Goal: Information Seeking & Learning: Learn about a topic

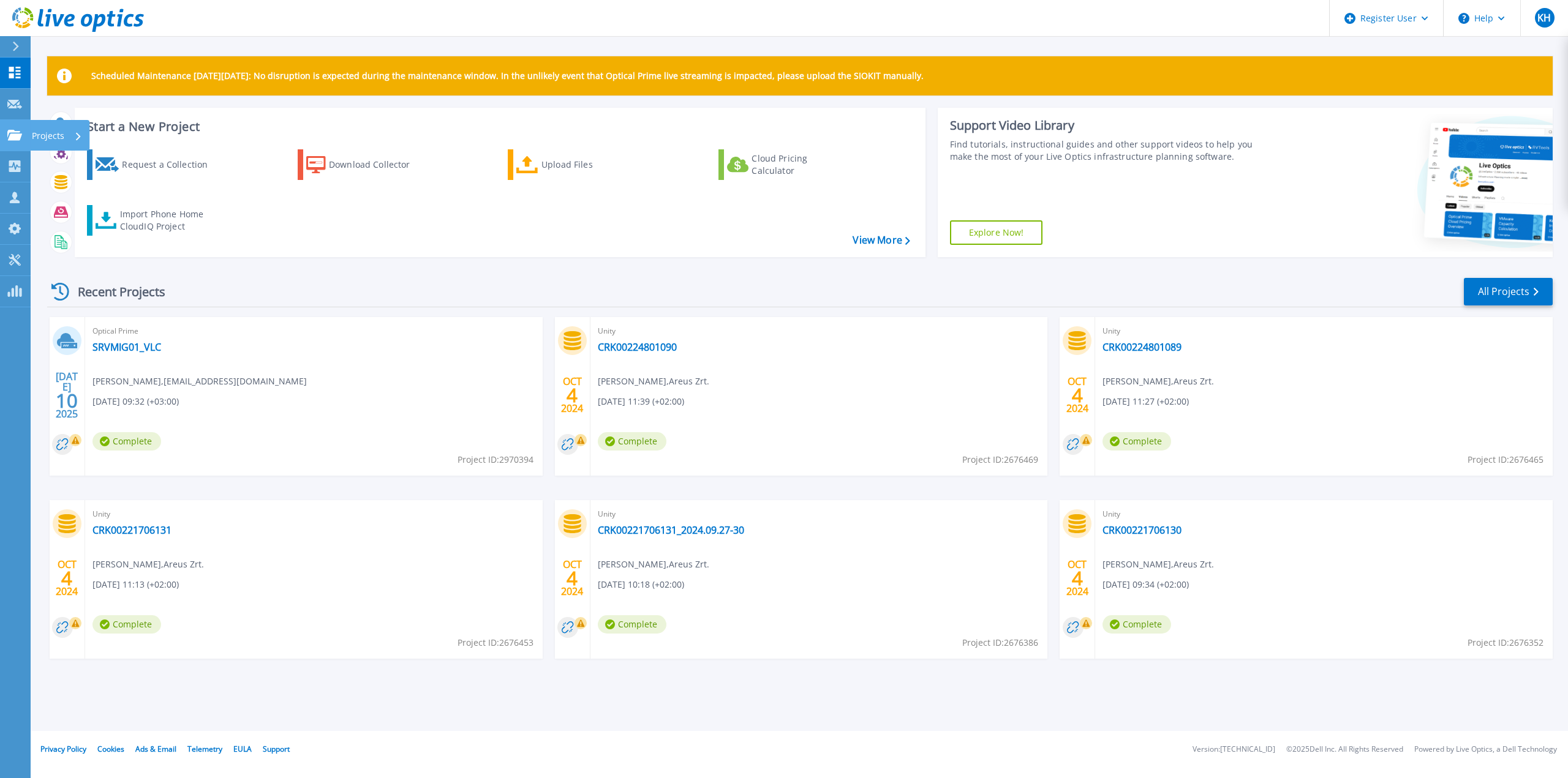
click at [10, 133] on icon at bounding box center [14, 135] width 14 height 11
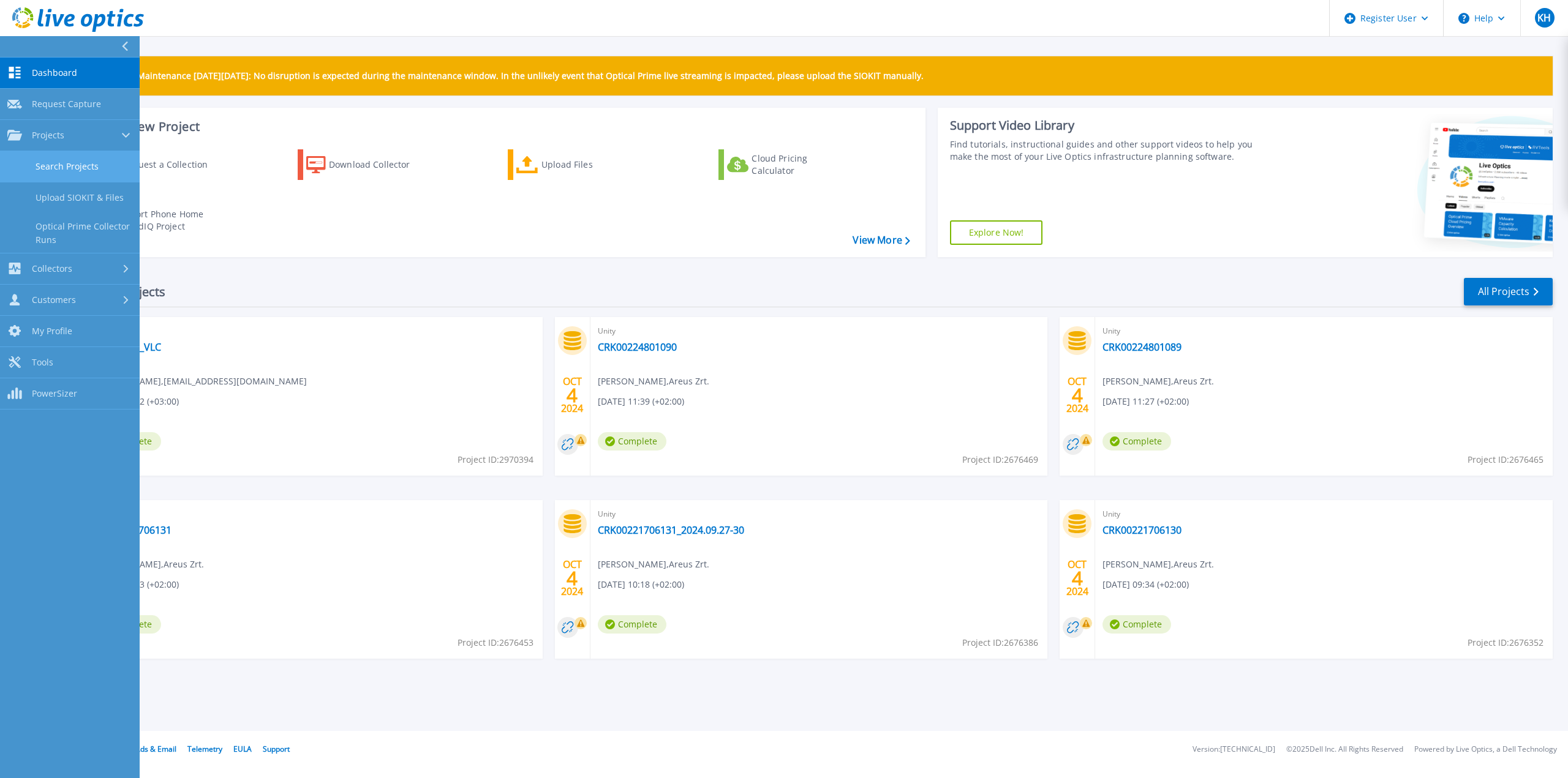
click at [99, 169] on link "Search Projects" at bounding box center [70, 166] width 140 height 31
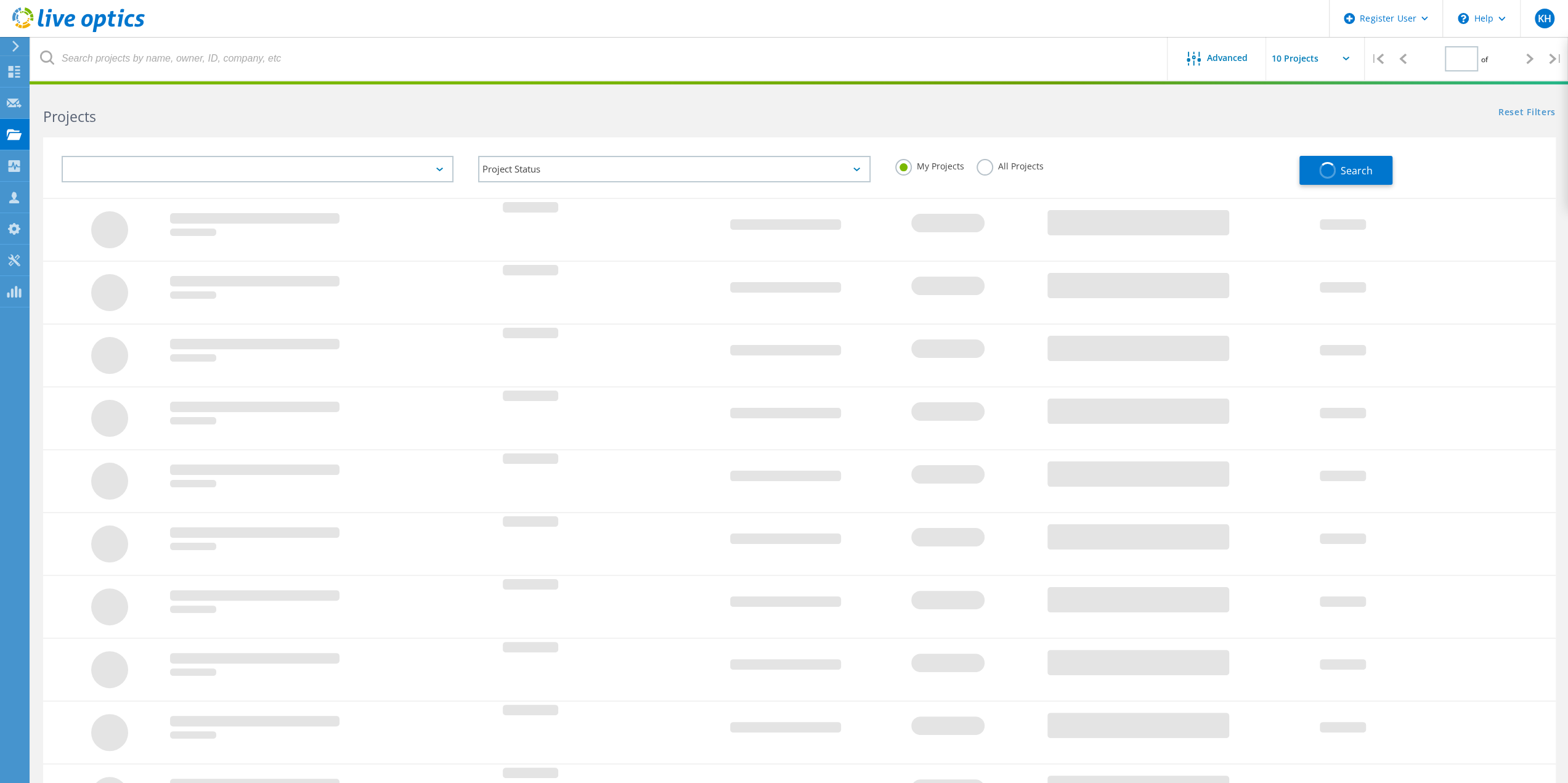
type input "1"
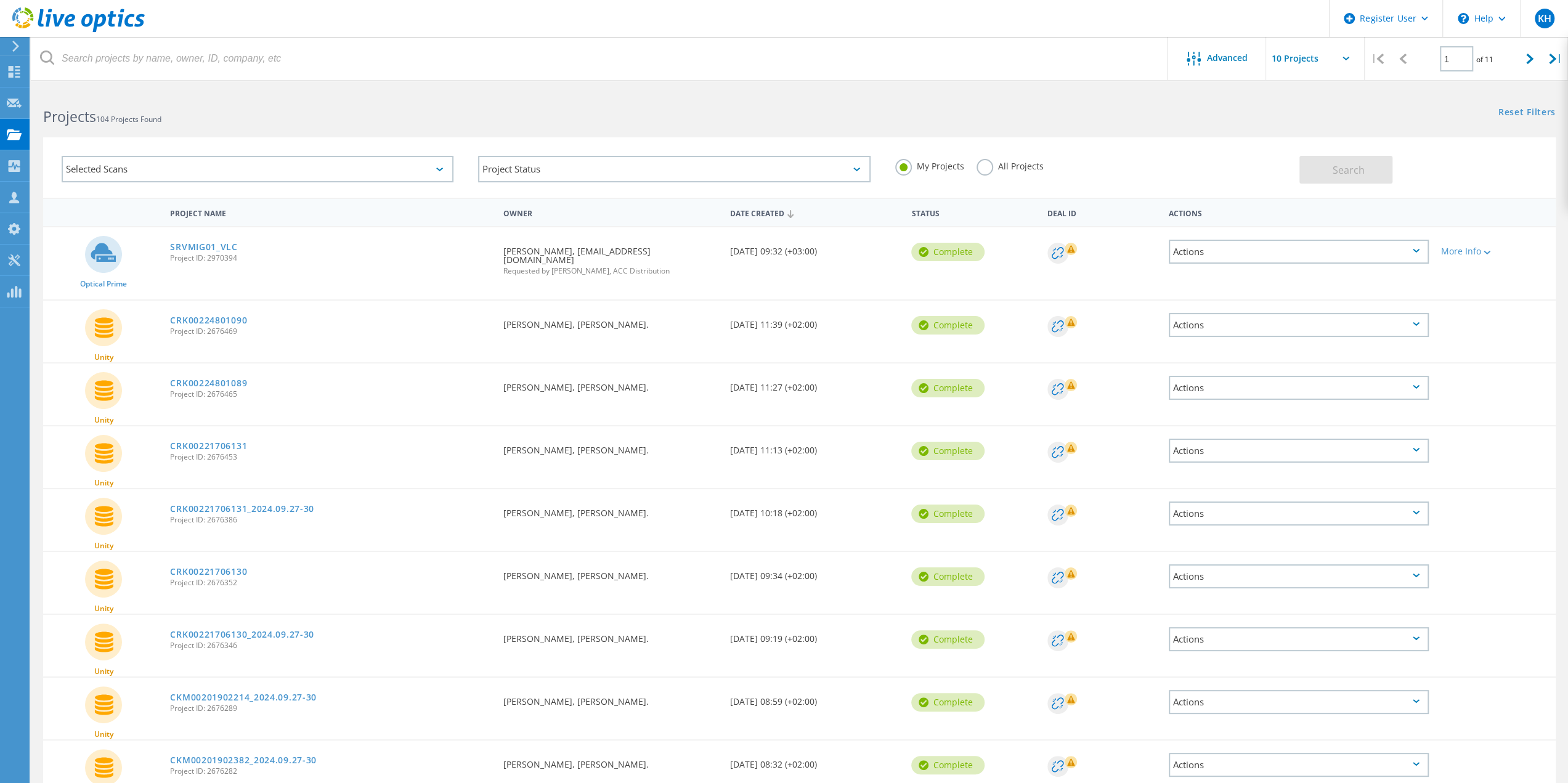
click at [985, 163] on label "All Projects" at bounding box center [1010, 164] width 67 height 11
click at [0, 0] on input "All Projects" at bounding box center [0, 0] width 0 height 0
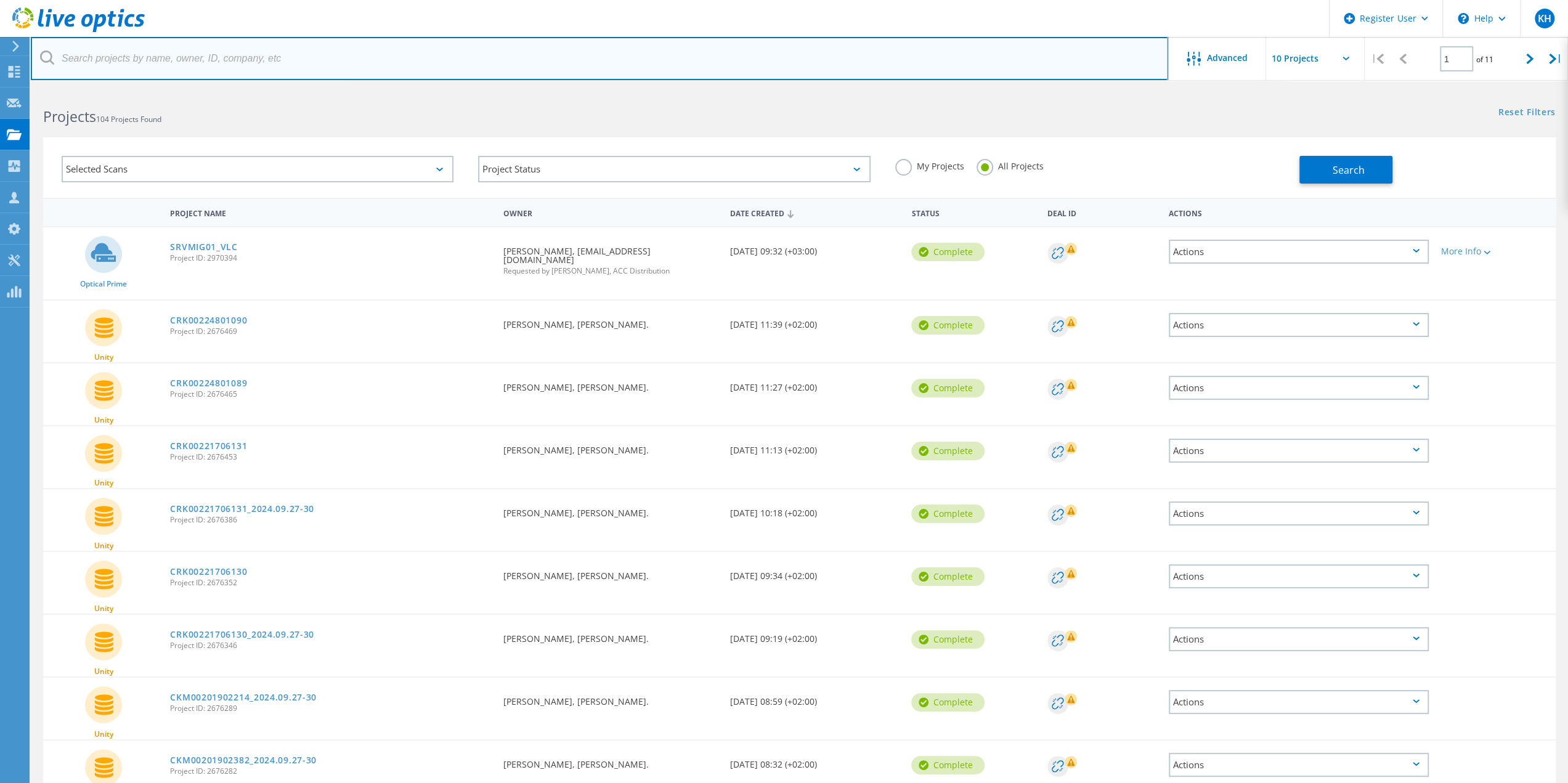
click at [149, 61] on input "text" at bounding box center [599, 58] width 1137 height 43
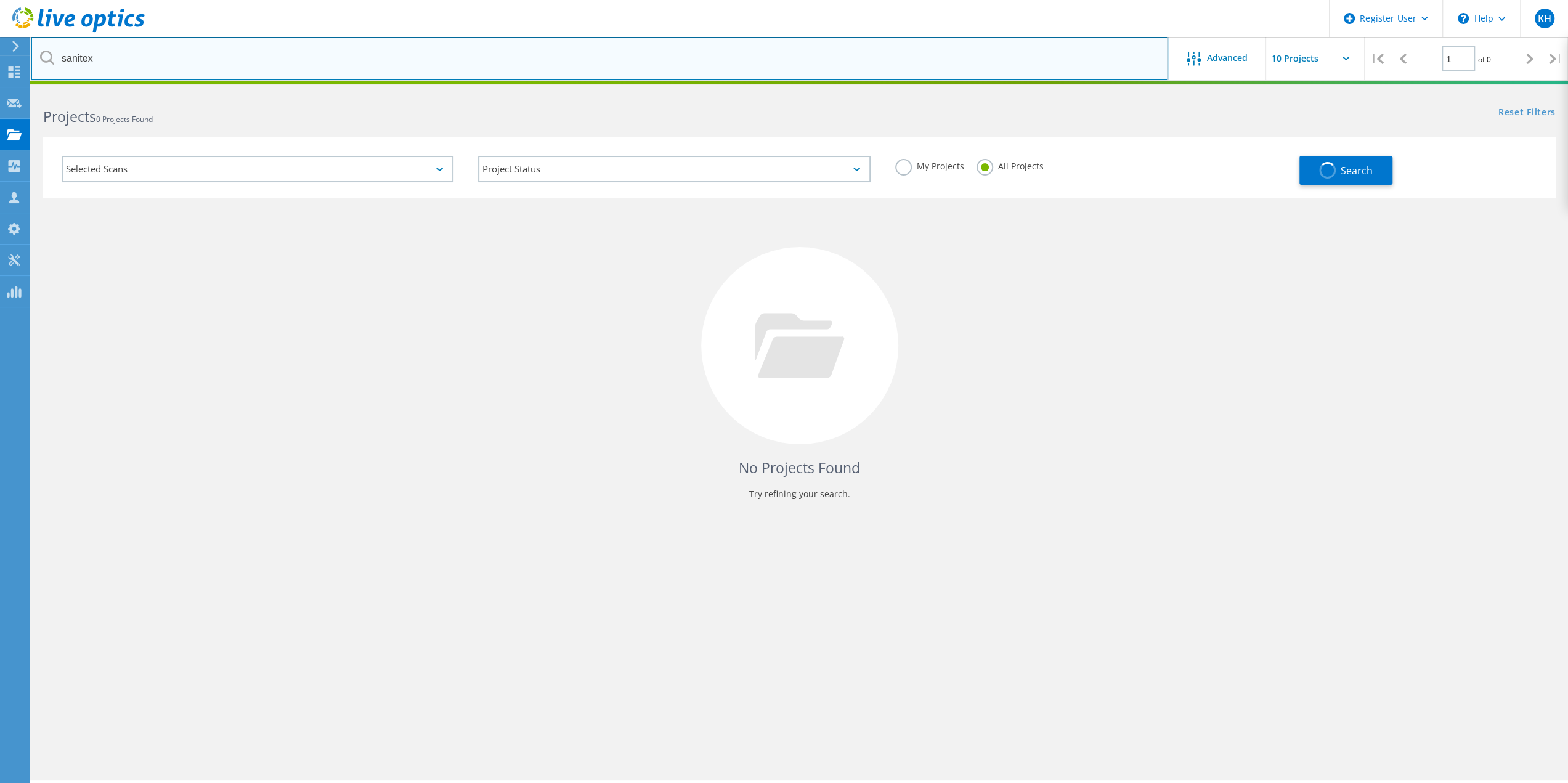
click at [68, 57] on input "sanitex" at bounding box center [599, 58] width 1137 height 43
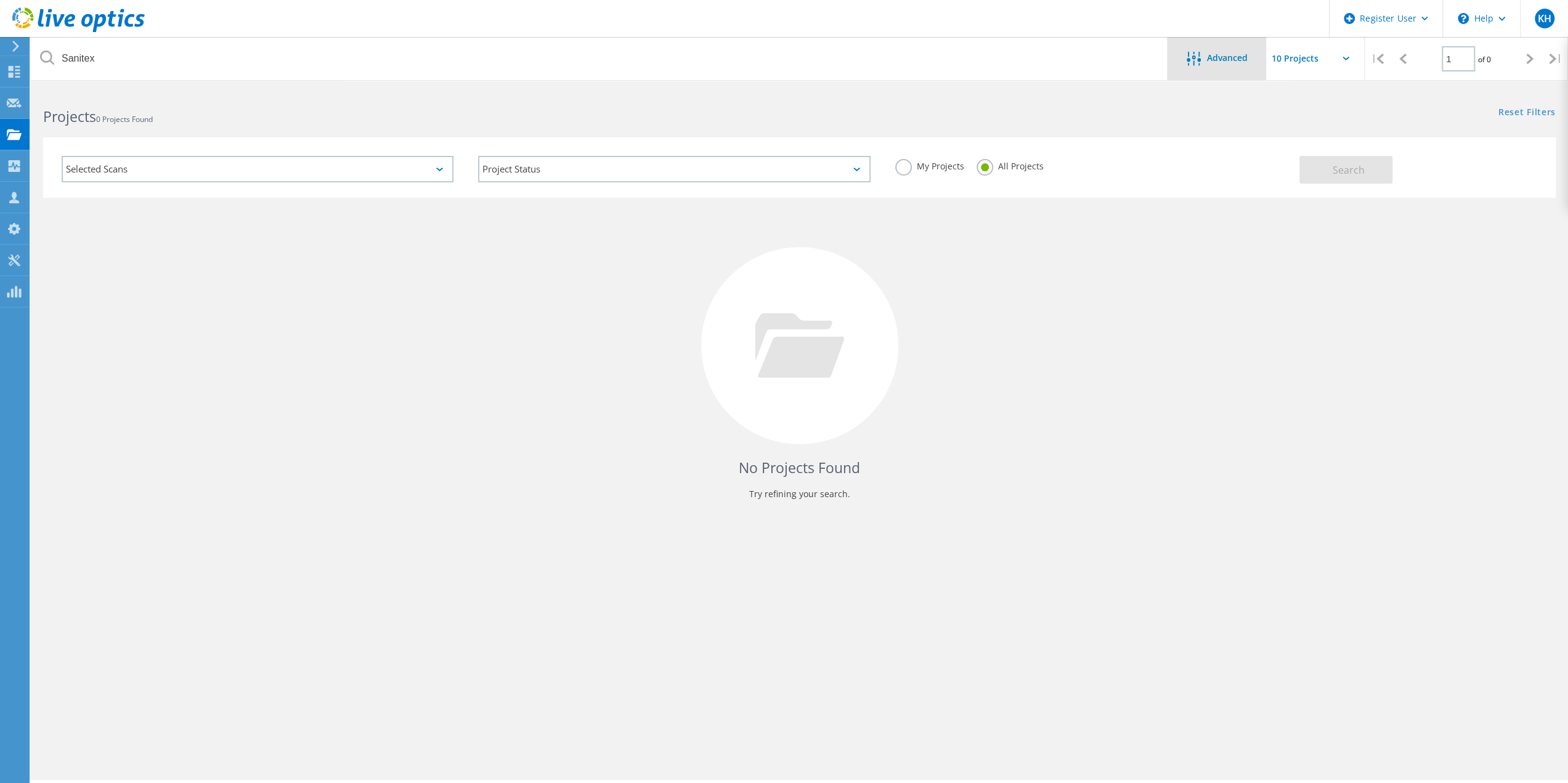
click at [1195, 62] on icon at bounding box center [1193, 59] width 15 height 15
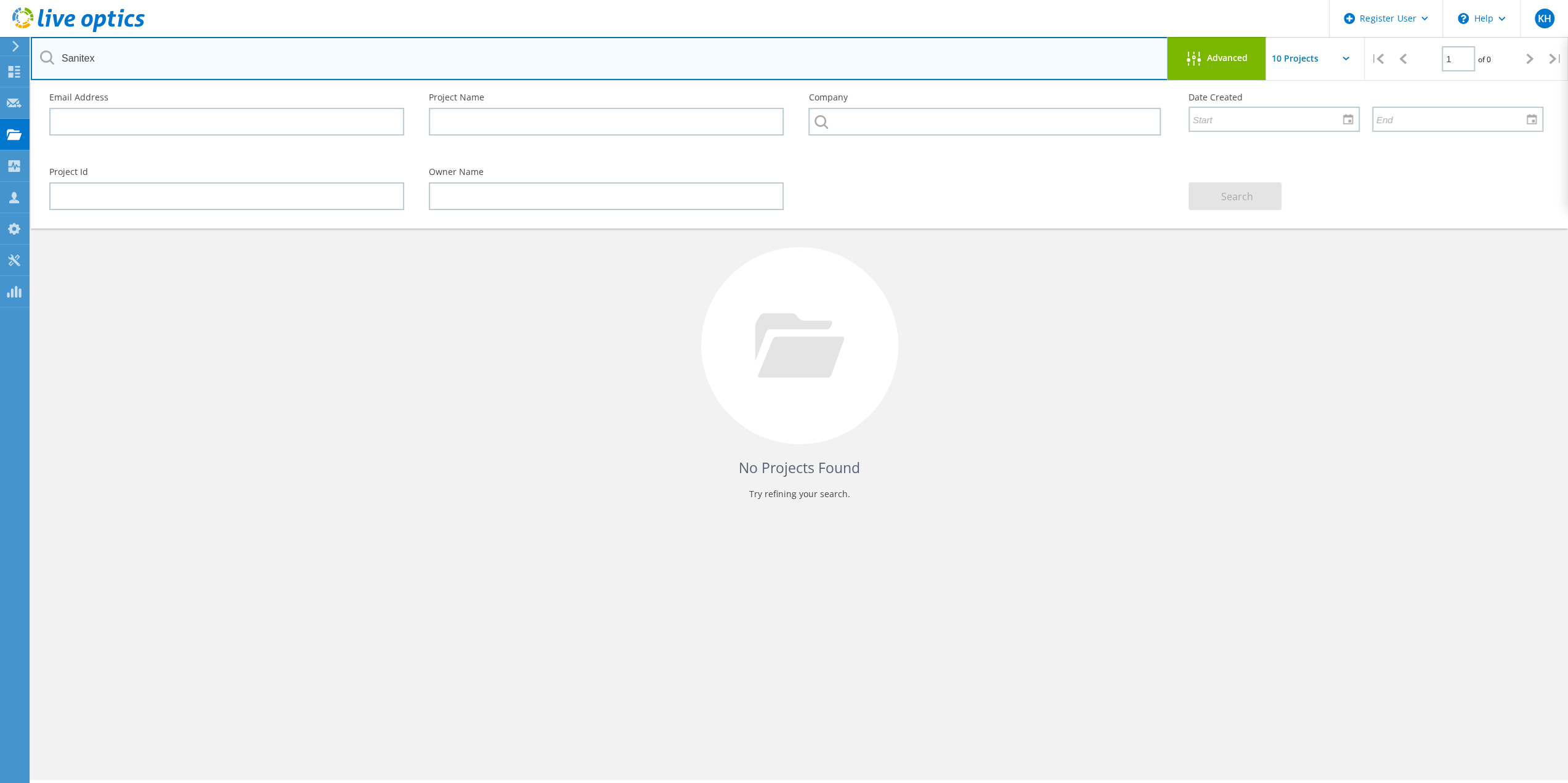
drag, startPoint x: 118, startPoint y: 60, endPoint x: 0, endPoint y: 45, distance: 118.9
click at [0, 89] on div "Register User \n Help Explore Helpful Articles Contact Support KH Dell User [PE…" at bounding box center [784, 453] width 1568 height 728
type input "Sanite"
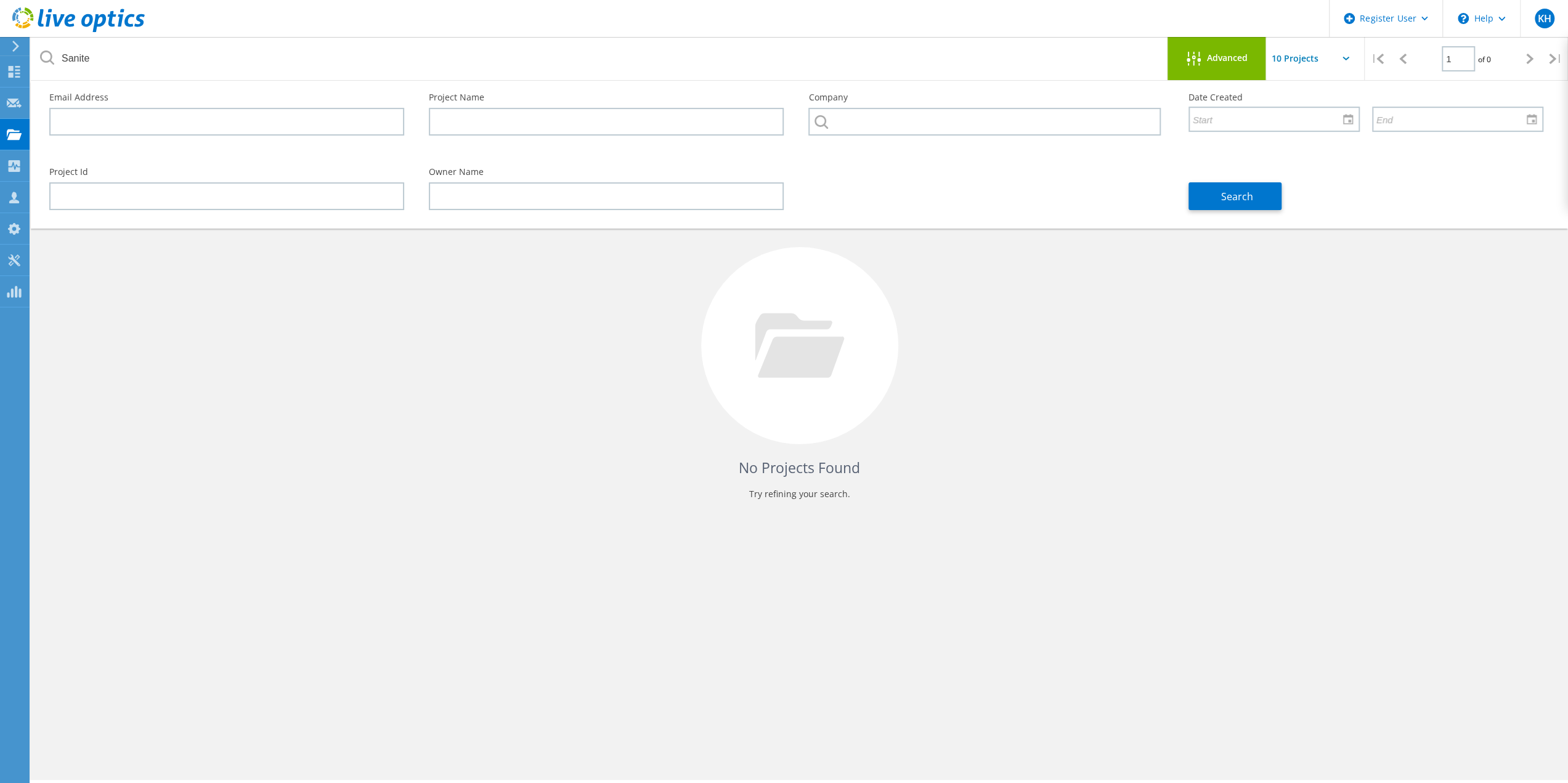
click at [170, 164] on div "Project Id" at bounding box center [226, 189] width 380 height 67
click at [890, 119] on input "text" at bounding box center [984, 121] width 352 height 28
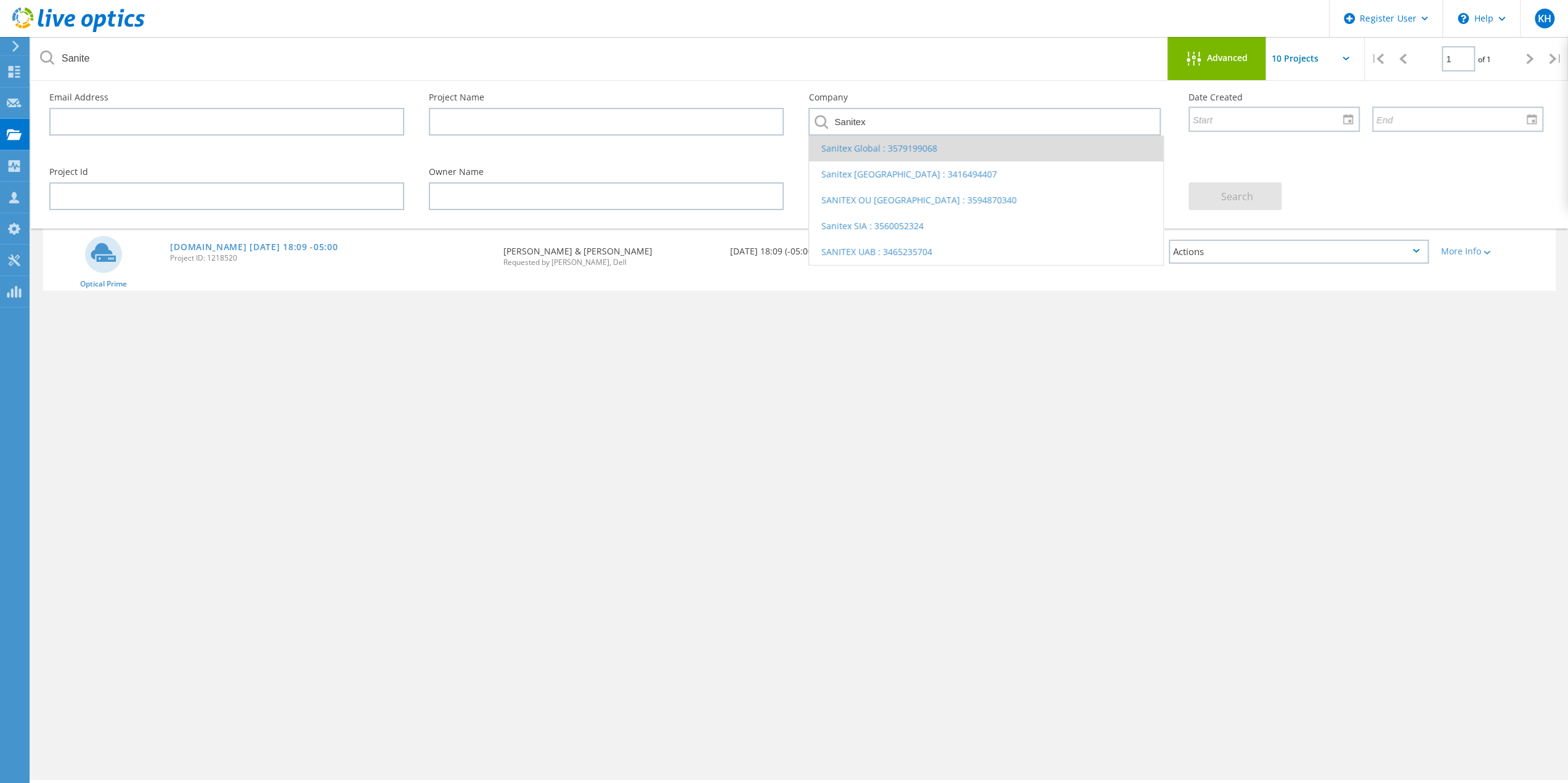
click at [852, 151] on li "Sanitex Global : 3579199068" at bounding box center [985, 148] width 354 height 26
type input "Sanitex Global : 3579199068"
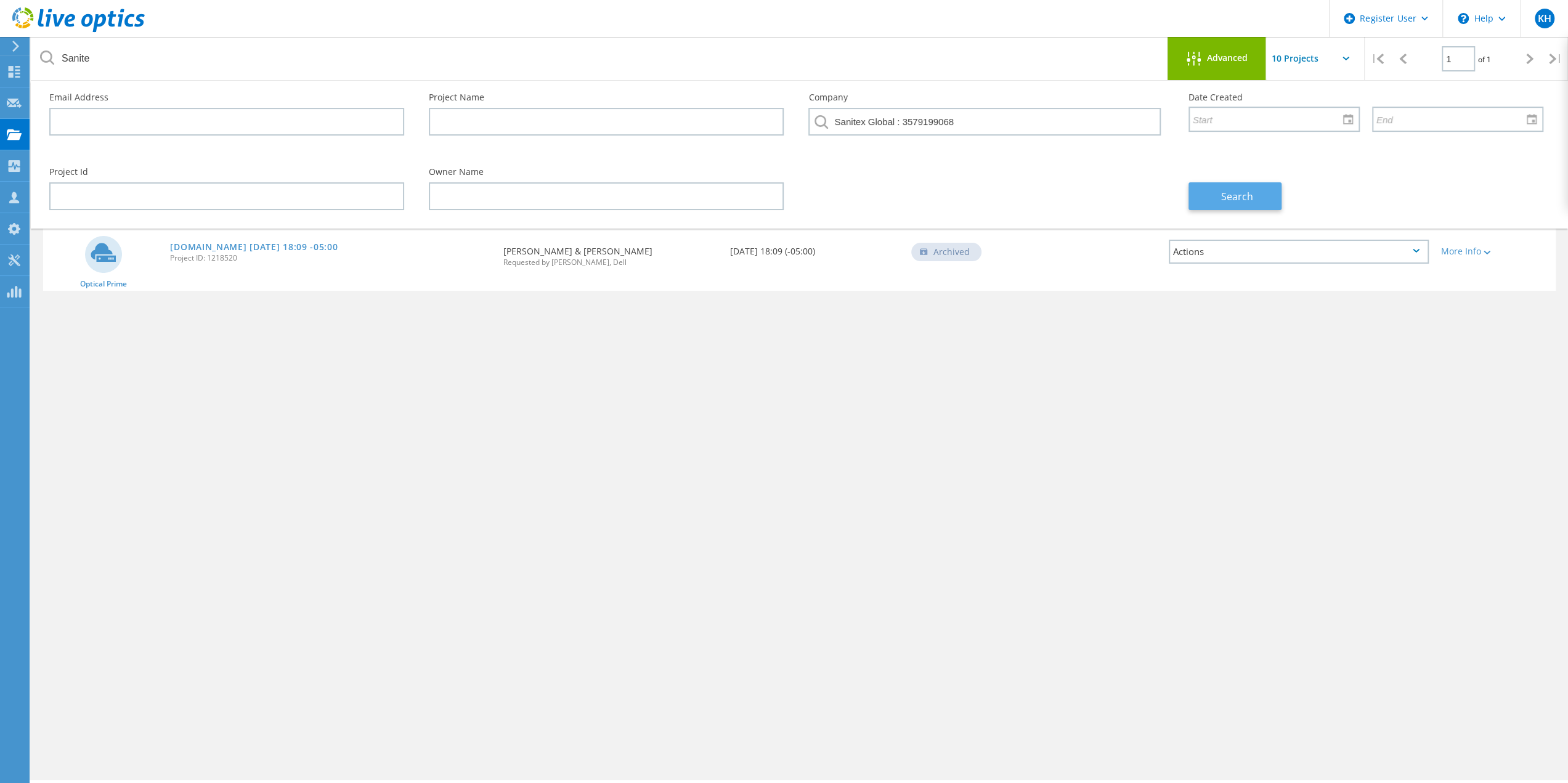
click at [1234, 200] on span "Search" at bounding box center [1237, 196] width 32 height 14
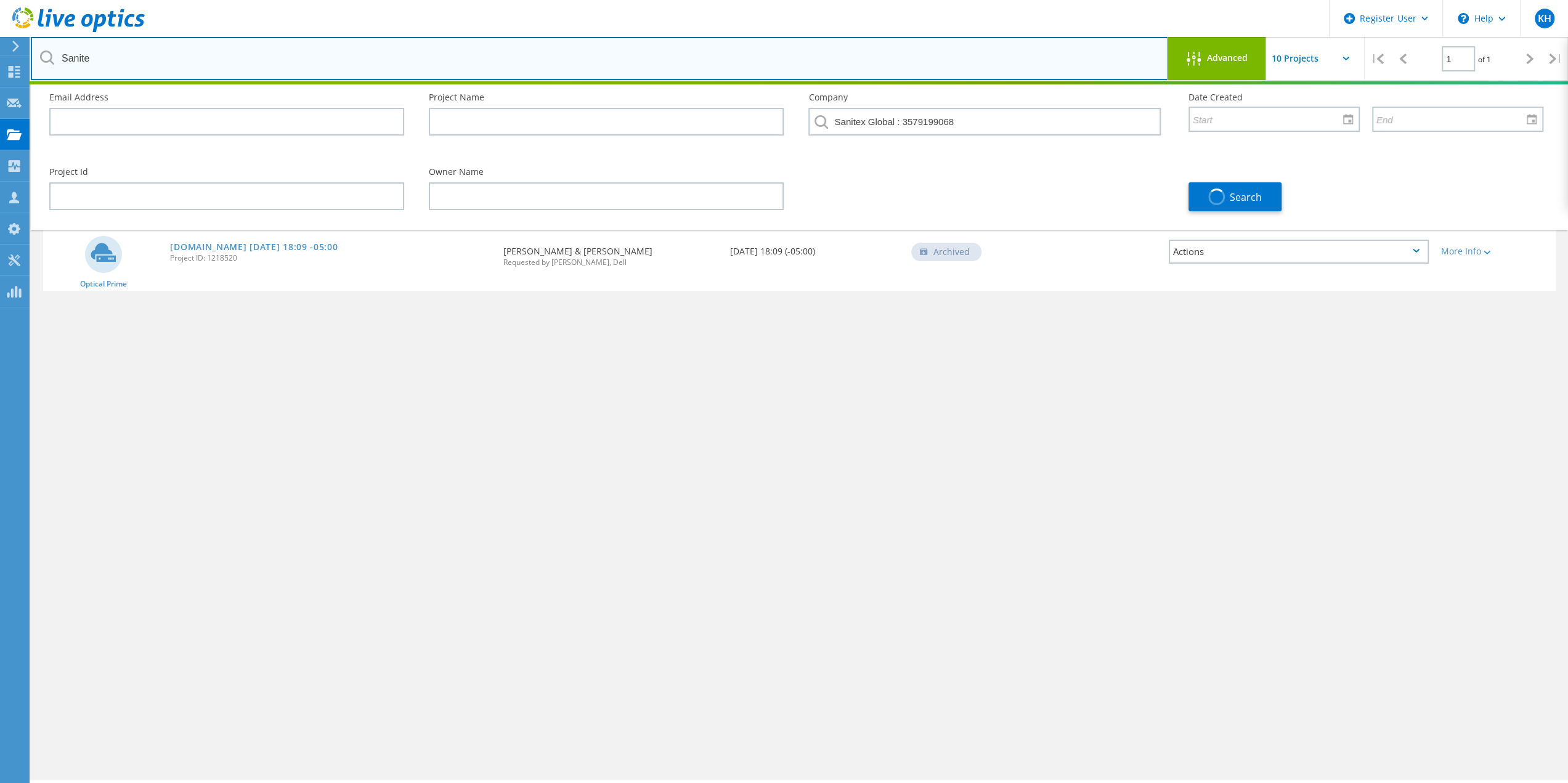
drag, startPoint x: 124, startPoint y: 53, endPoint x: 0, endPoint y: 51, distance: 124.0
click at [0, 89] on div "Register User \n Help Explore Helpful Articles Contact Support KH Dell User Kal…" at bounding box center [784, 453] width 1568 height 728
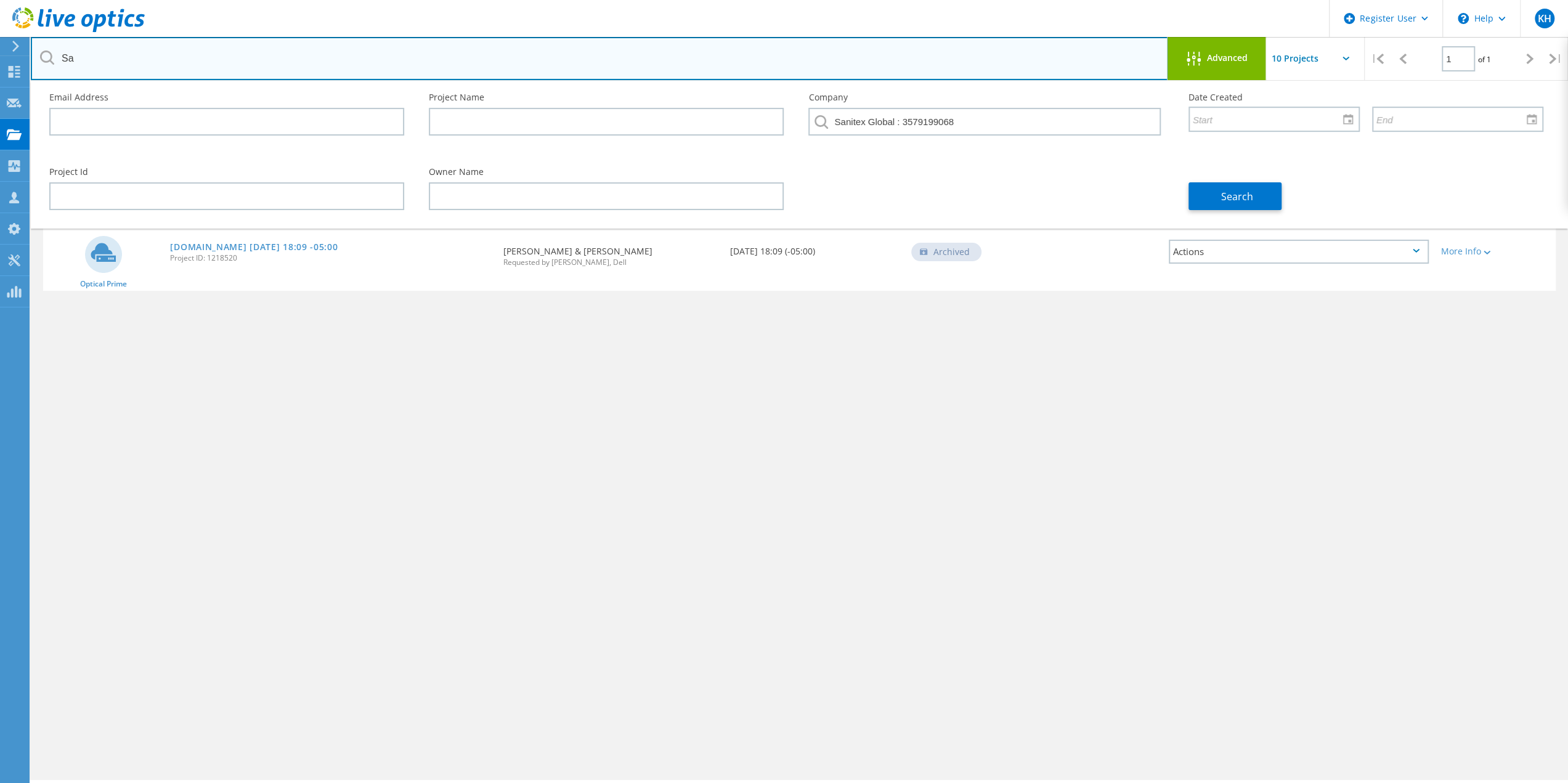
type input "S"
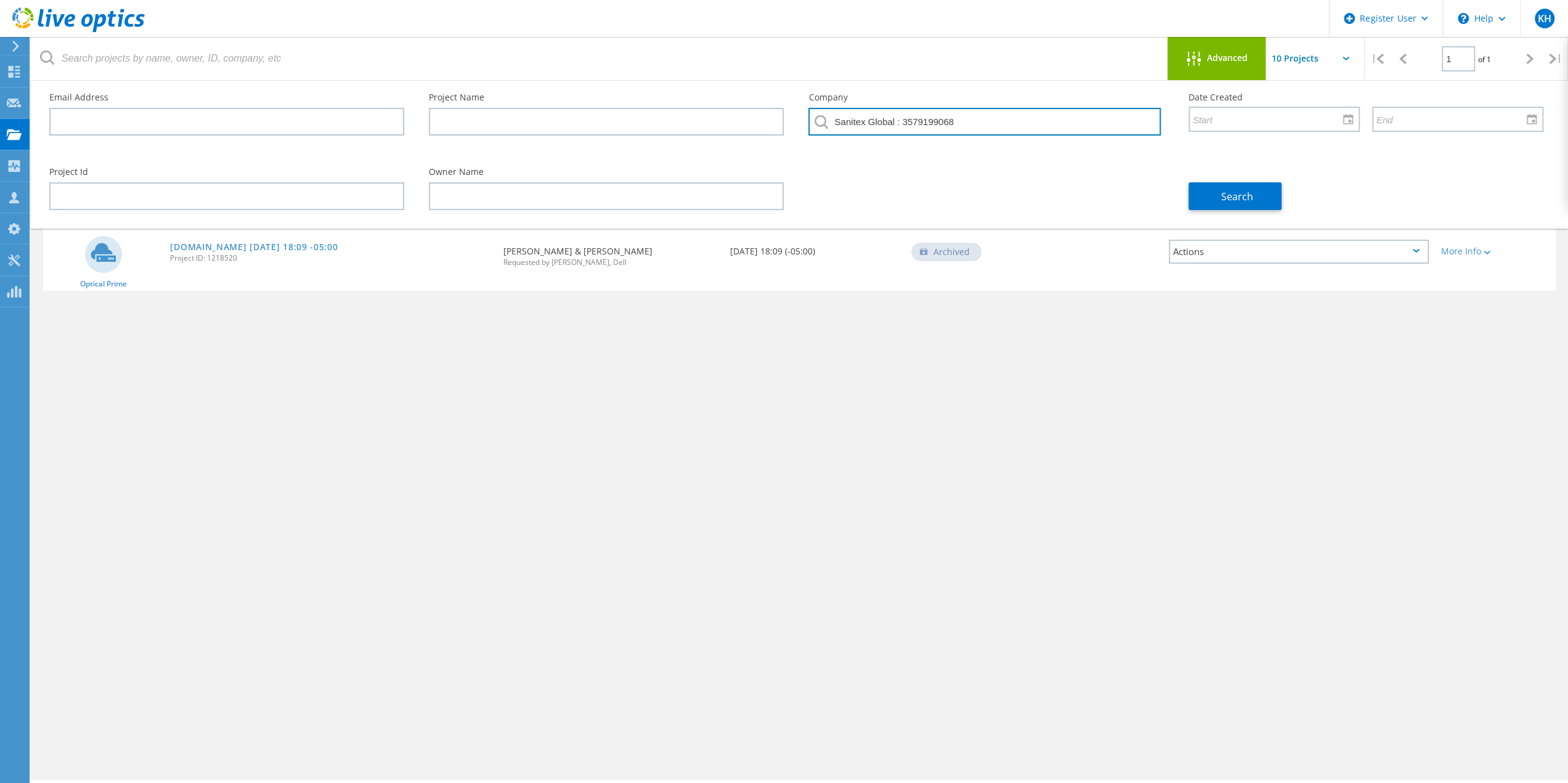
drag, startPoint x: 869, startPoint y: 120, endPoint x: 1330, endPoint y: 130, distance: 461.1
click at [1308, 124] on div "Email Address Project Name Company Sanitex Global : 3579199068 Date Created" at bounding box center [796, 118] width 1518 height 75
type input "Sanitex"
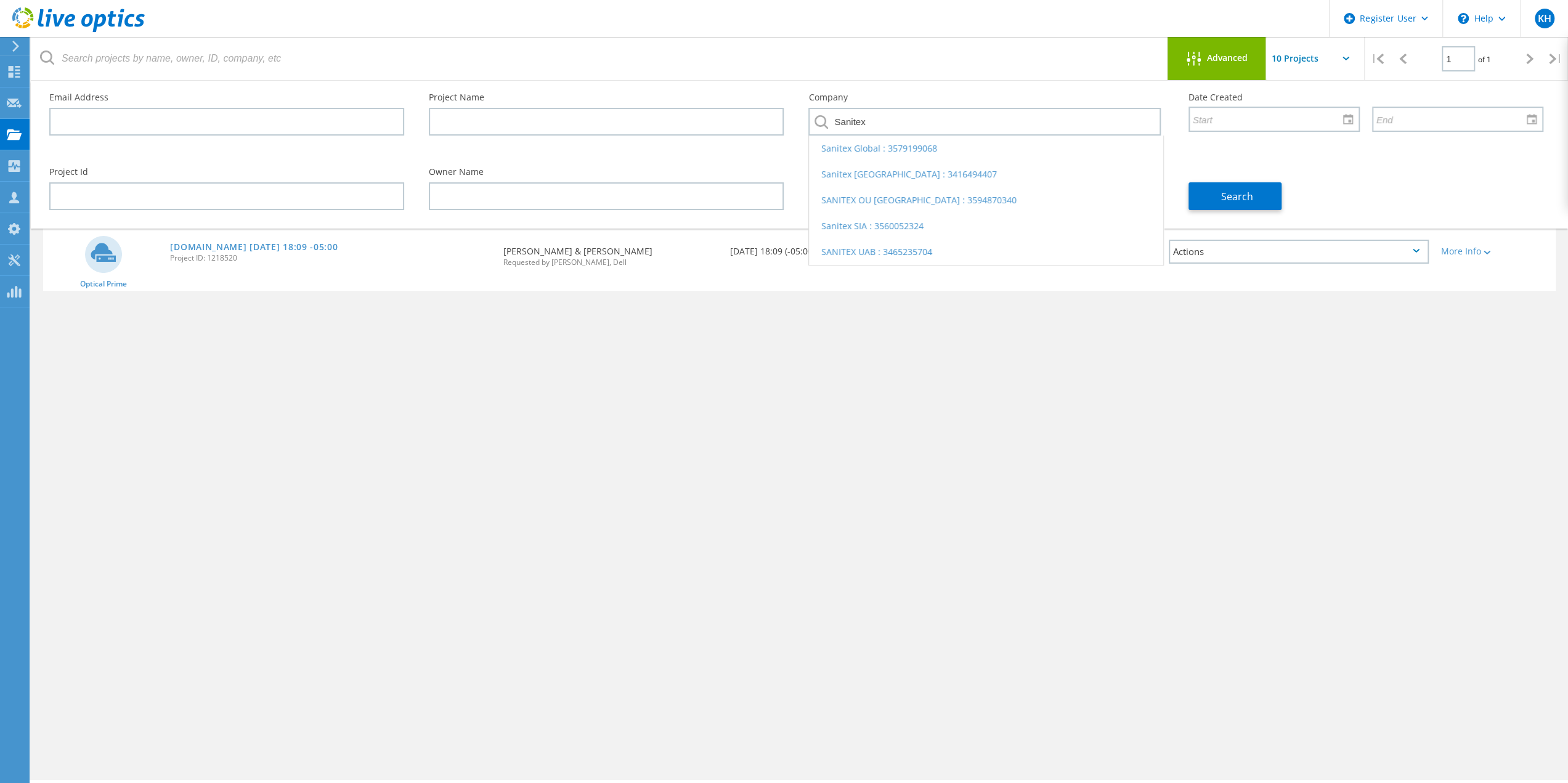
click at [1285, 196] on div "Search" at bounding box center [1366, 189] width 380 height 67
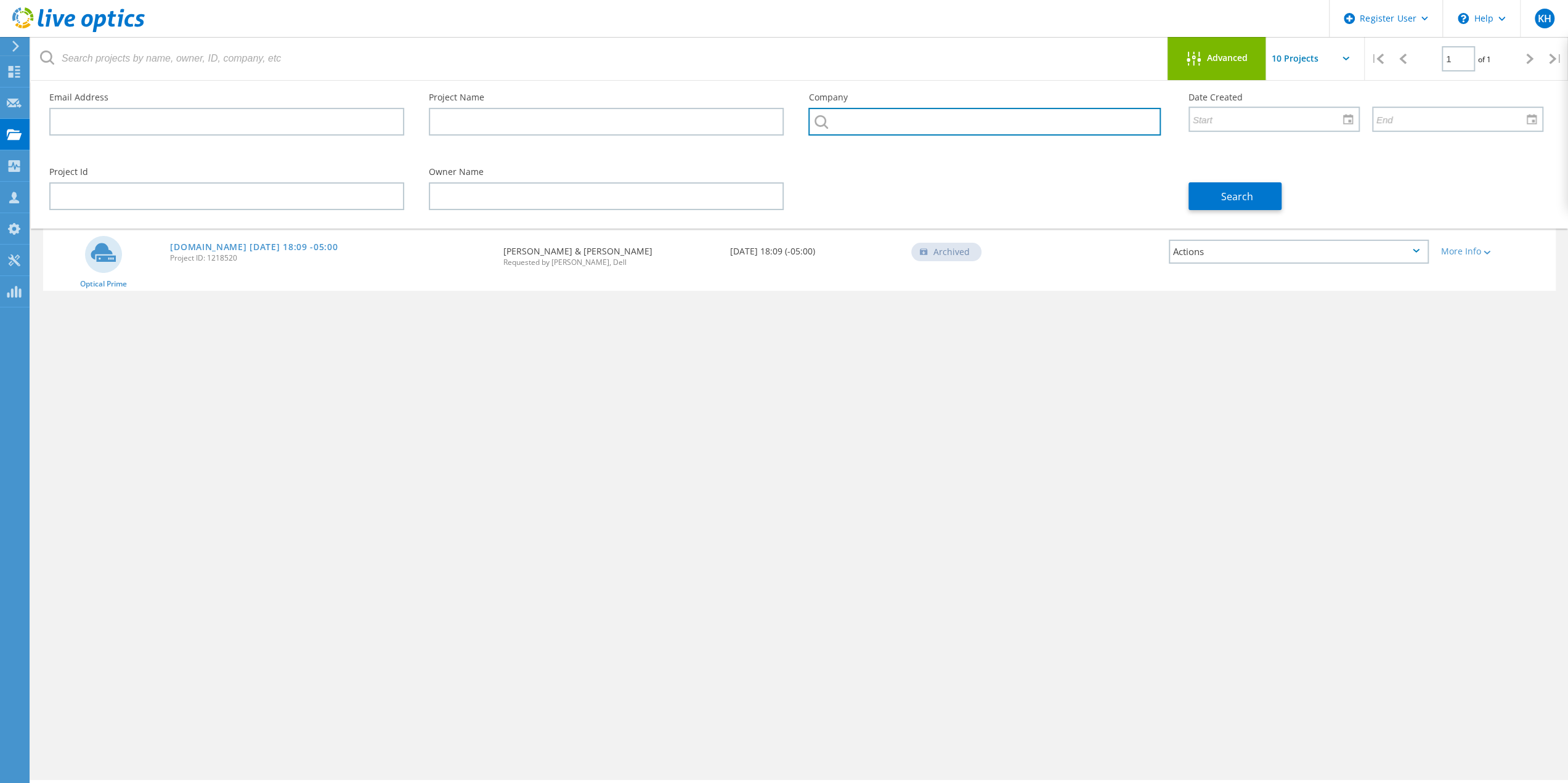
click at [902, 121] on input "text" at bounding box center [984, 121] width 352 height 28
type input "sanitex"
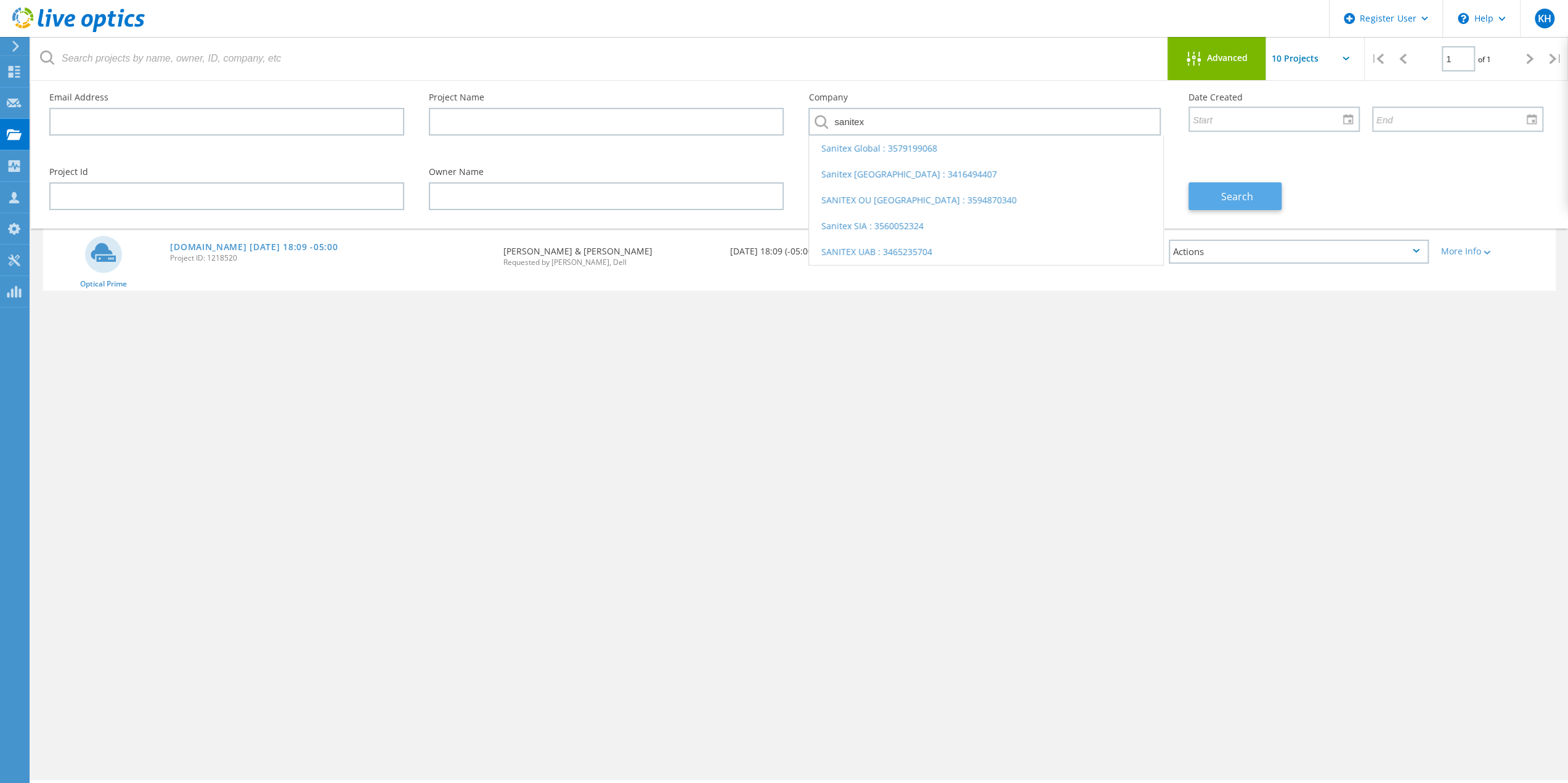
click at [1223, 198] on span "Search" at bounding box center [1237, 196] width 32 height 14
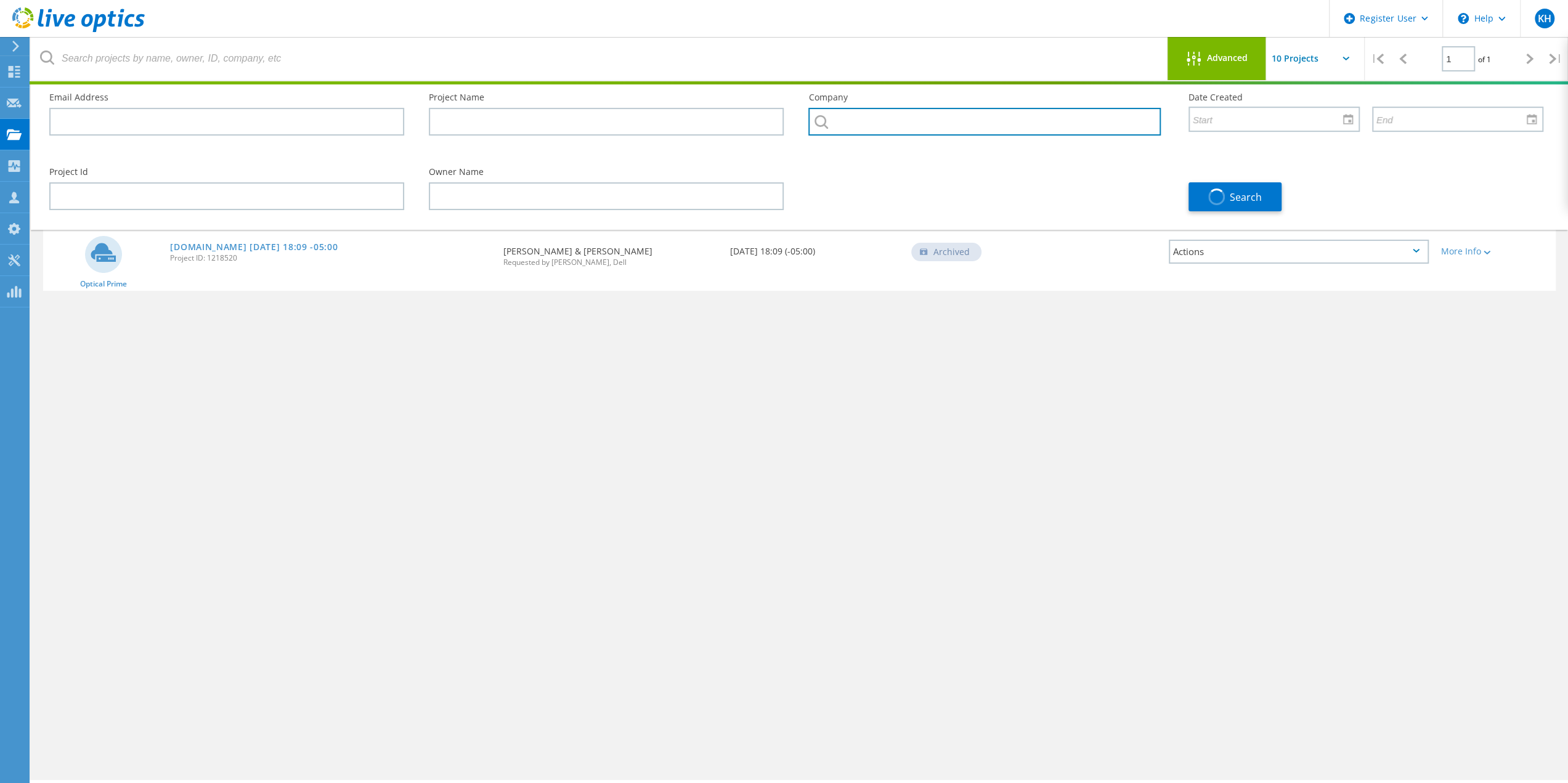
click at [951, 125] on input "text" at bounding box center [984, 121] width 352 height 28
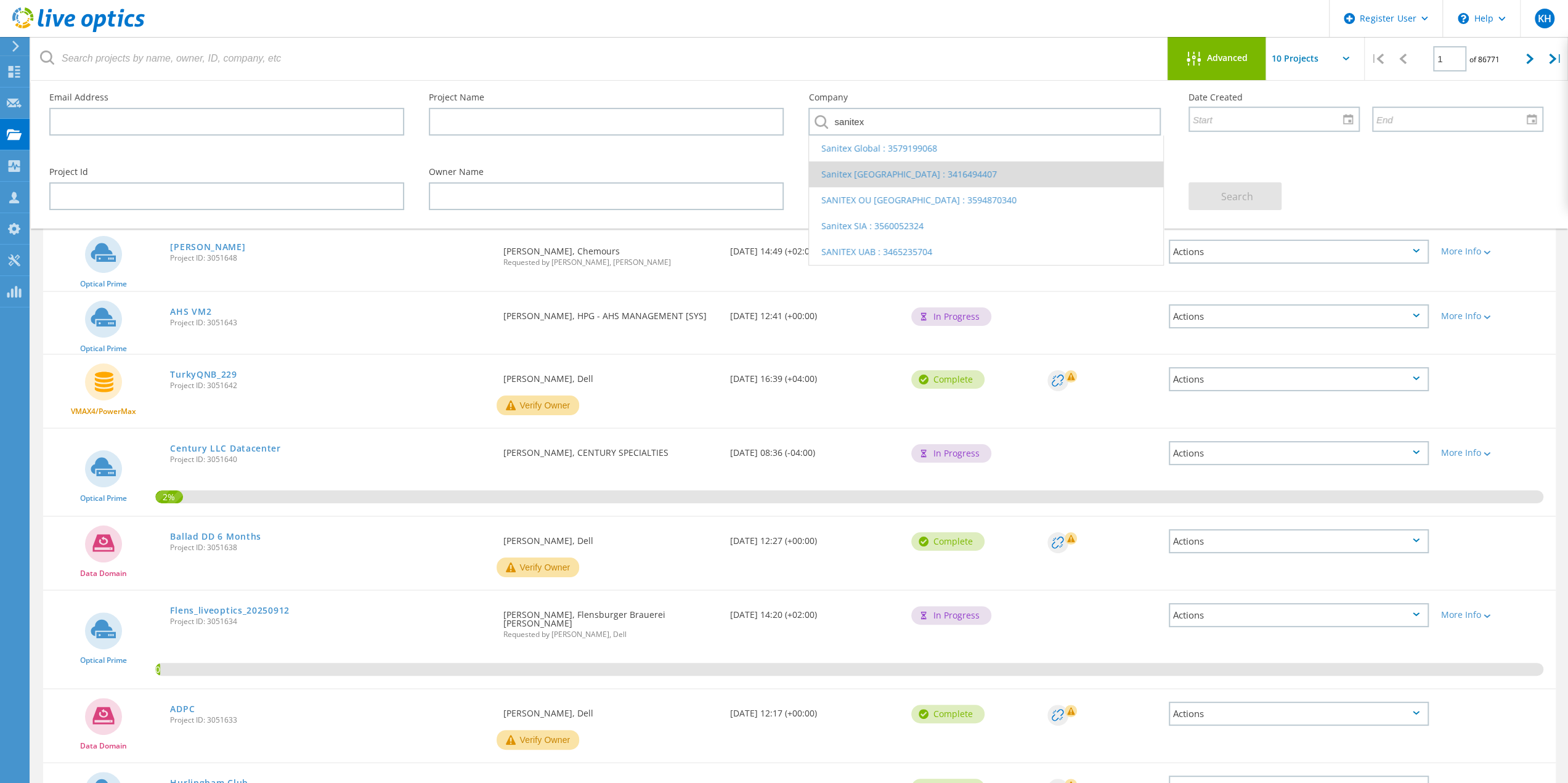
click at [899, 172] on li "Sanitex Lithuania : 3416494407" at bounding box center [985, 174] width 354 height 26
type input "Sanitex Lithuania : 3416494407"
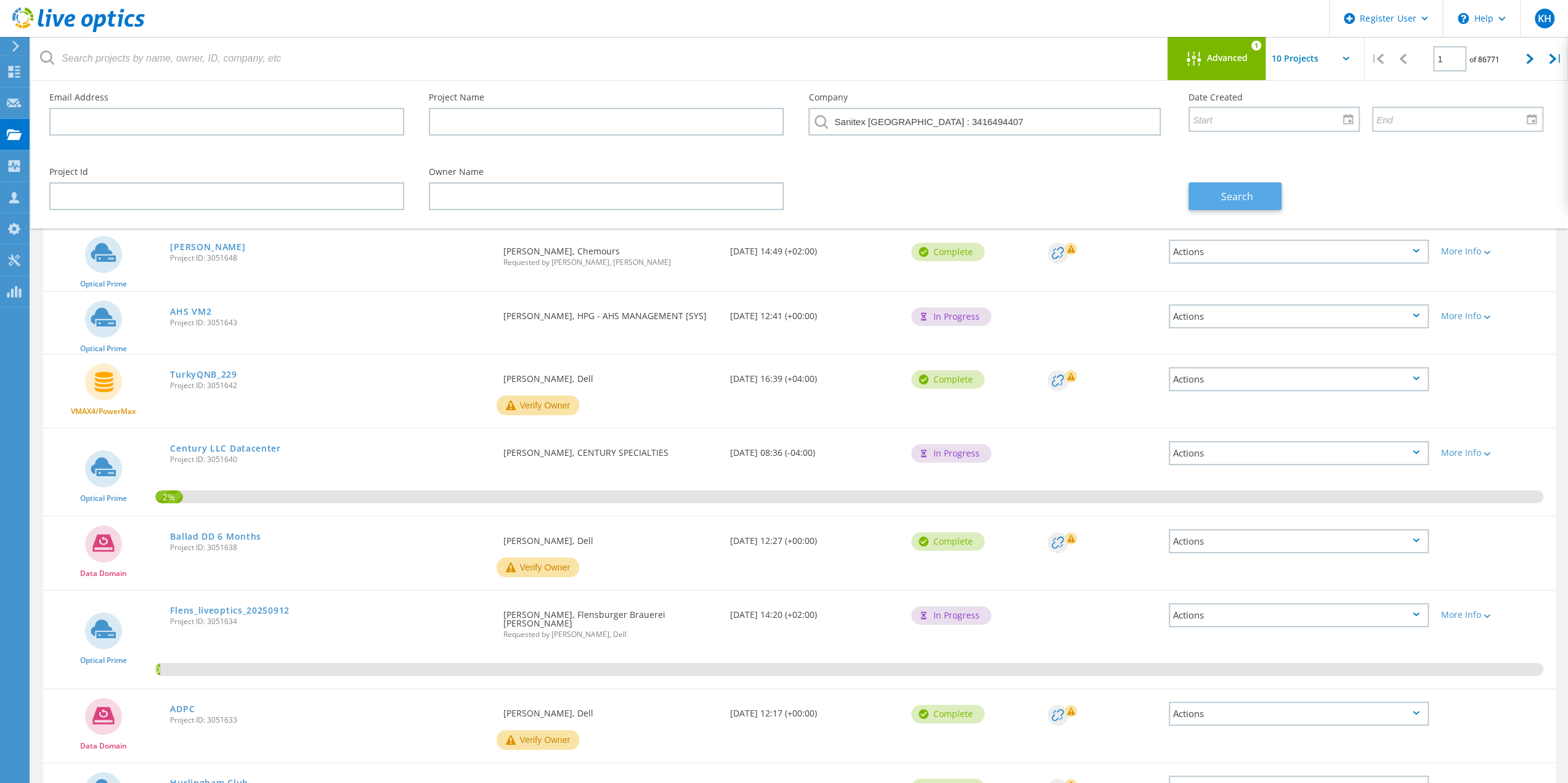
click at [1208, 192] on button "Search" at bounding box center [1235, 196] width 93 height 28
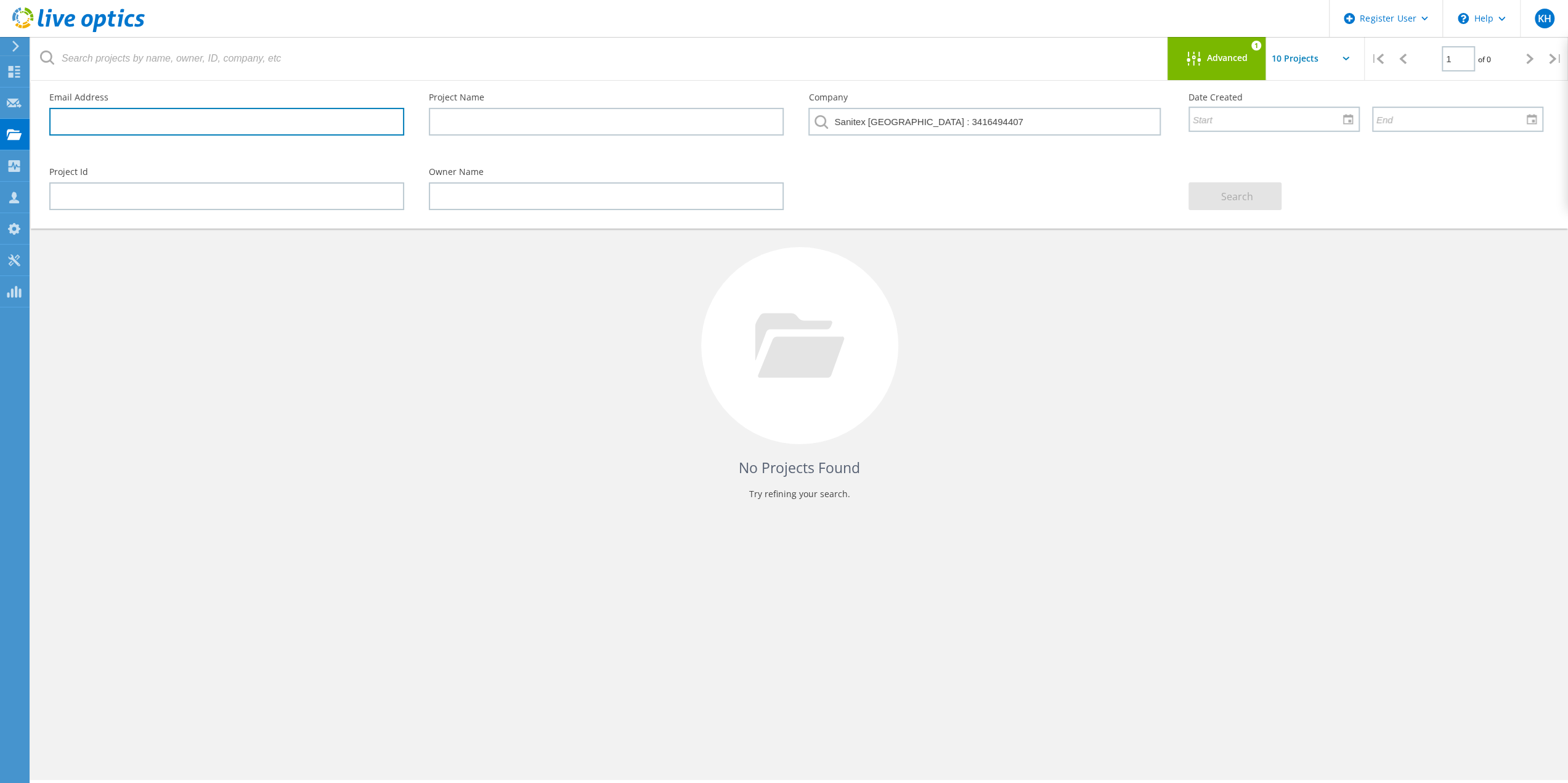
click at [262, 120] on input "text" at bounding box center [227, 121] width 355 height 28
click at [492, 181] on div "Owner Name" at bounding box center [606, 189] width 380 height 67
click at [499, 192] on input "text" at bounding box center [606, 196] width 355 height 28
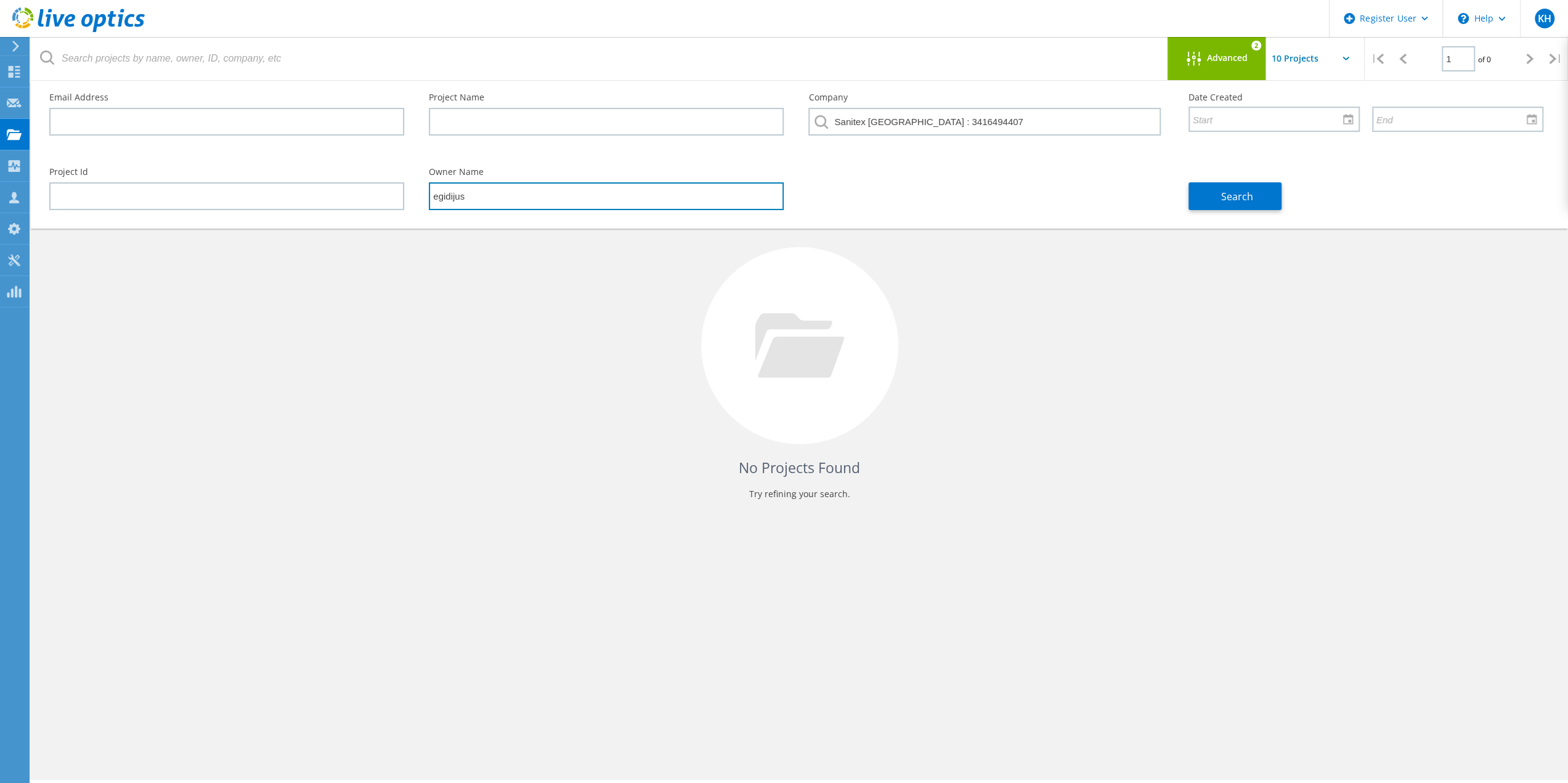
type input "egidijus"
click at [938, 186] on div "Project Id Owner Name egidijus Search" at bounding box center [796, 189] width 1518 height 67
drag, startPoint x: 963, startPoint y: 125, endPoint x: 681, endPoint y: 107, distance: 282.6
click at [681, 107] on div "Email Address Project Name Company Sanitex Lithuania : 3416494407 Date Created" at bounding box center [796, 118] width 1518 height 75
click at [1296, 208] on div "Search" at bounding box center [1366, 189] width 380 height 67
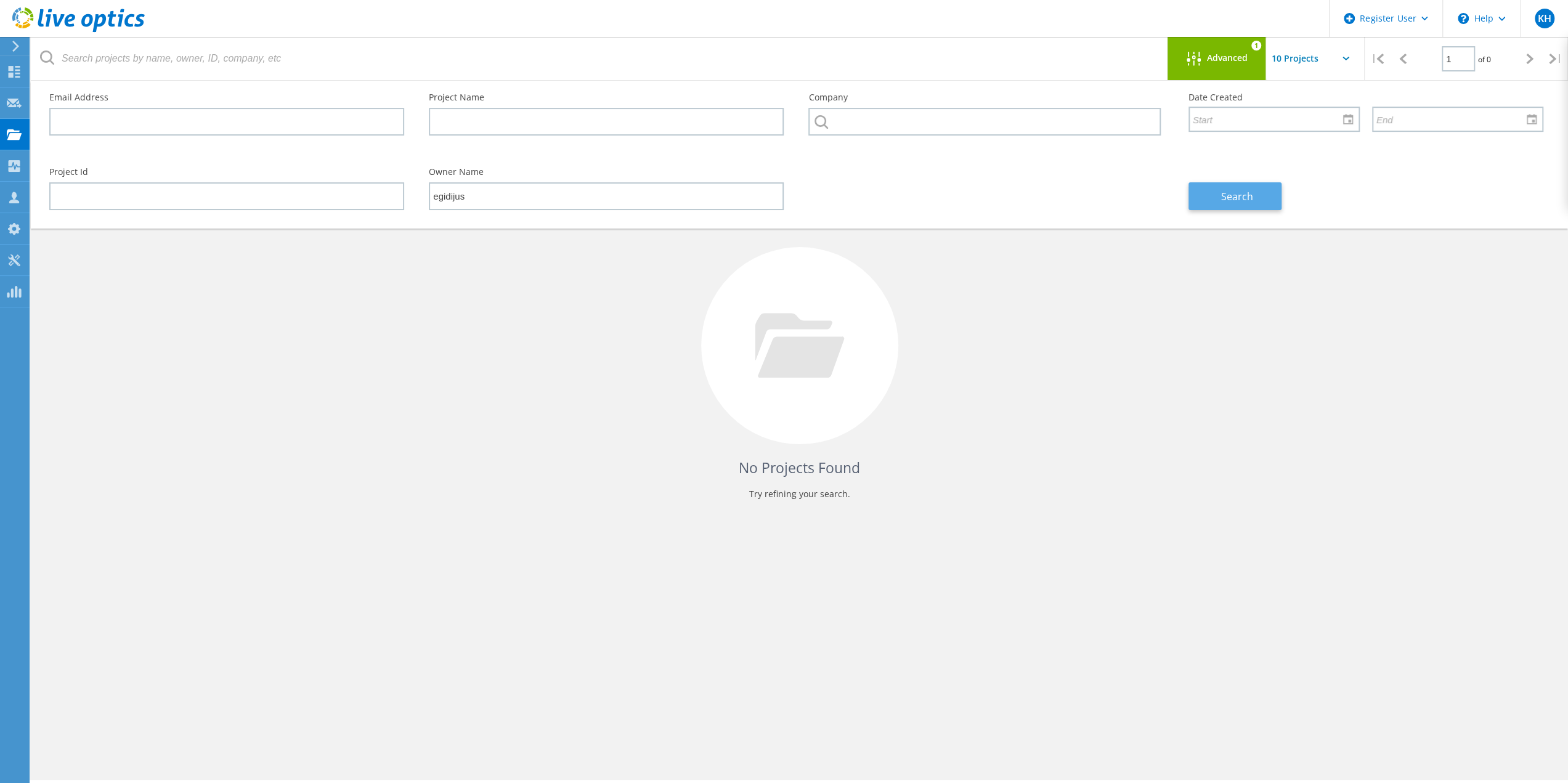
click at [1243, 196] on span "Search" at bounding box center [1237, 196] width 32 height 14
click at [1013, 431] on div "No Projects Found Try refining your search." at bounding box center [799, 357] width 1512 height 319
click at [1343, 56] on input "text" at bounding box center [1327, 58] width 123 height 43
click at [1085, 289] on div "No Projects Found Try refining your search." at bounding box center [799, 357] width 1512 height 319
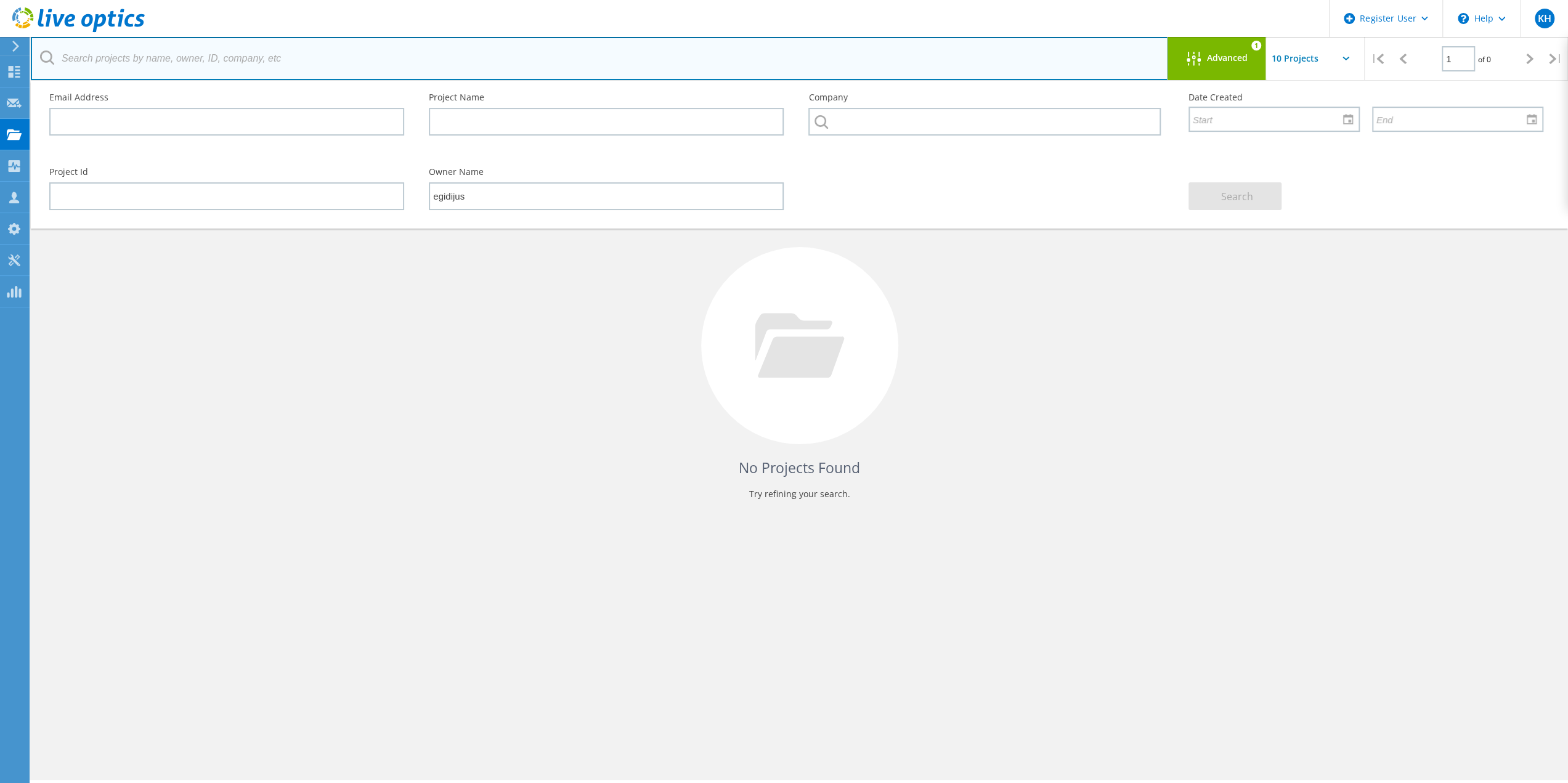
click at [173, 57] on input "text" at bounding box center [599, 58] width 1137 height 43
paste input "3050265"
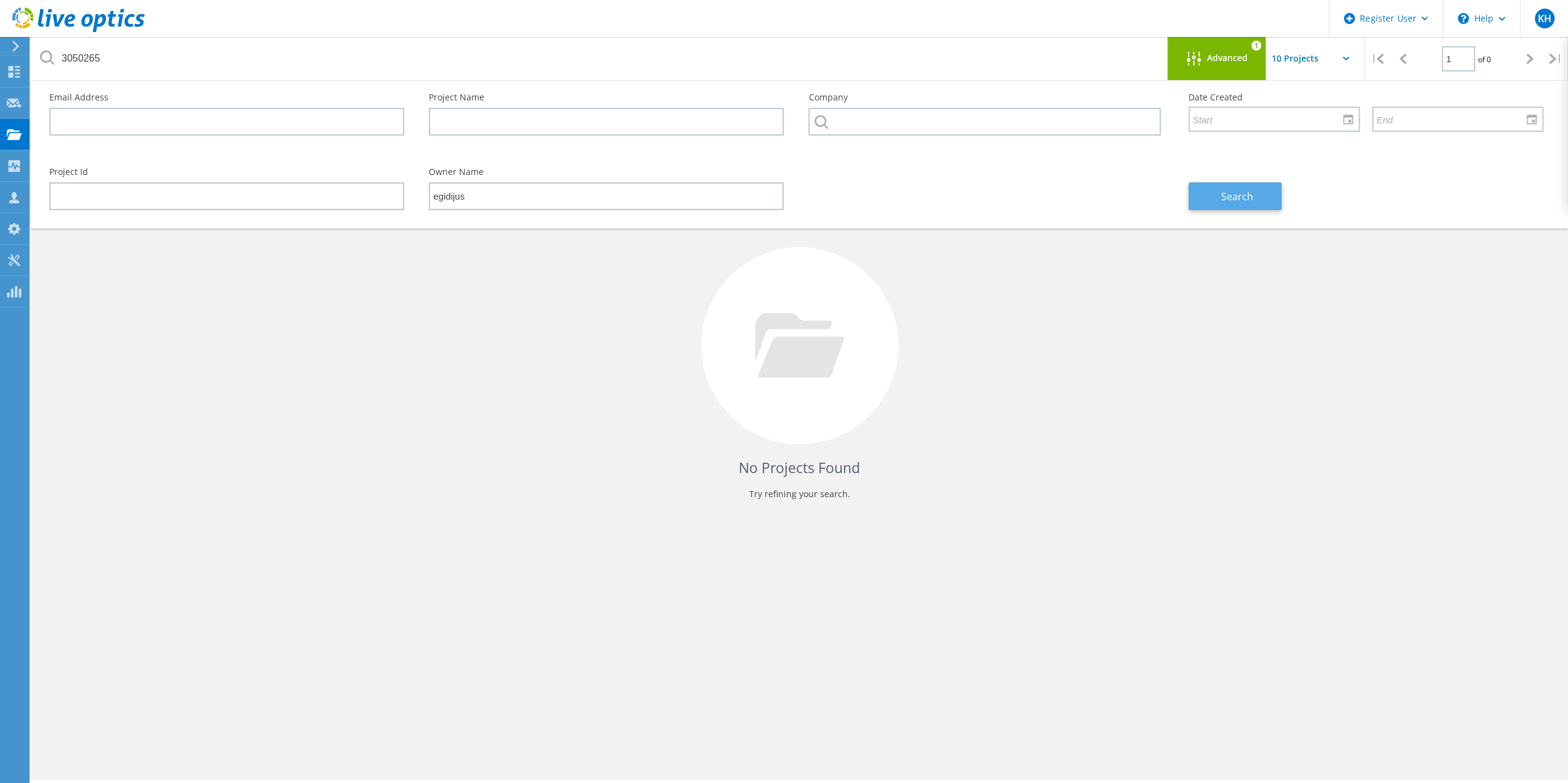
click at [1229, 189] on span "Search" at bounding box center [1237, 196] width 32 height 14
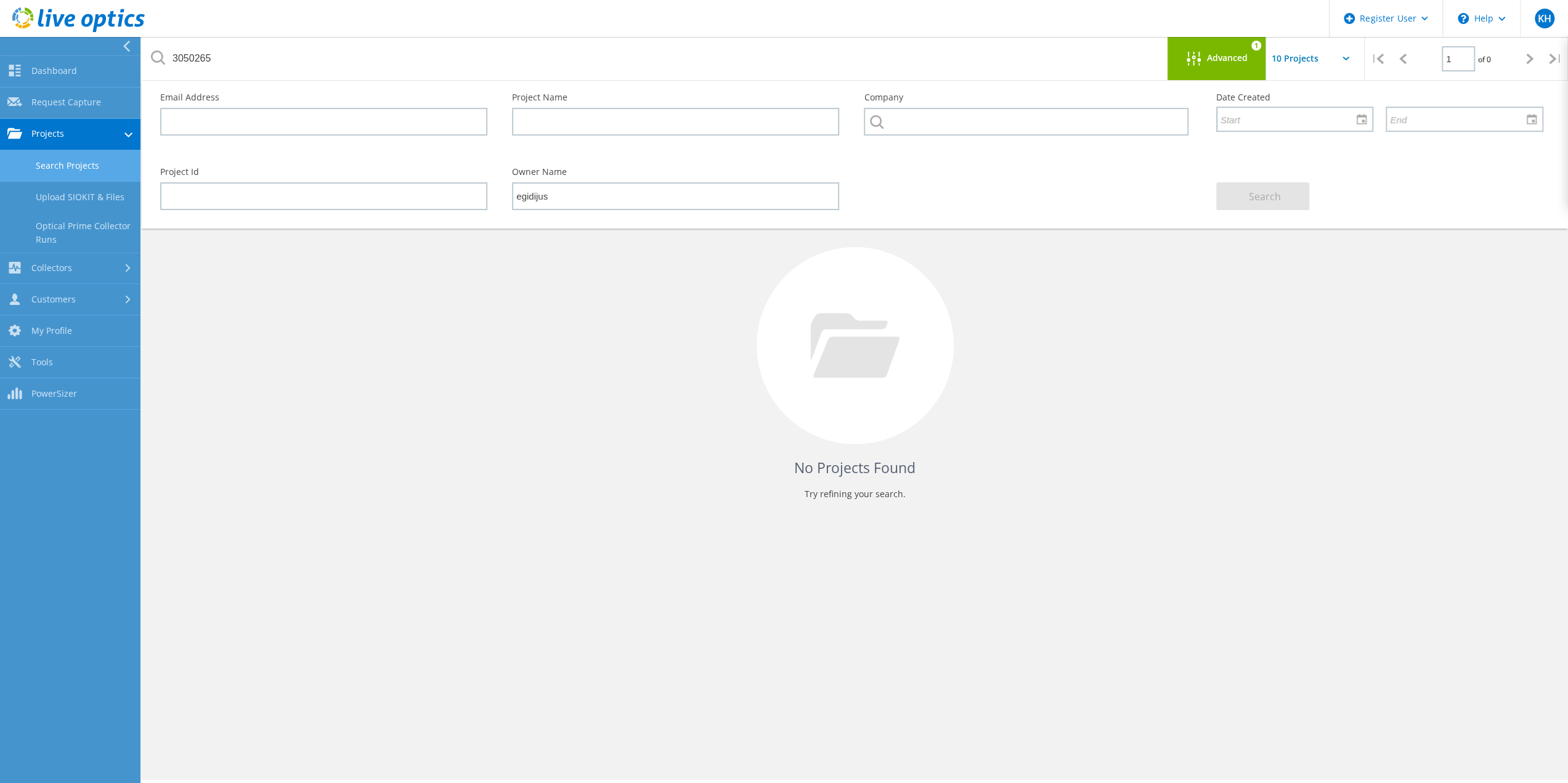
click at [1226, 63] on div "Advanced" at bounding box center [1216, 60] width 99 height 15
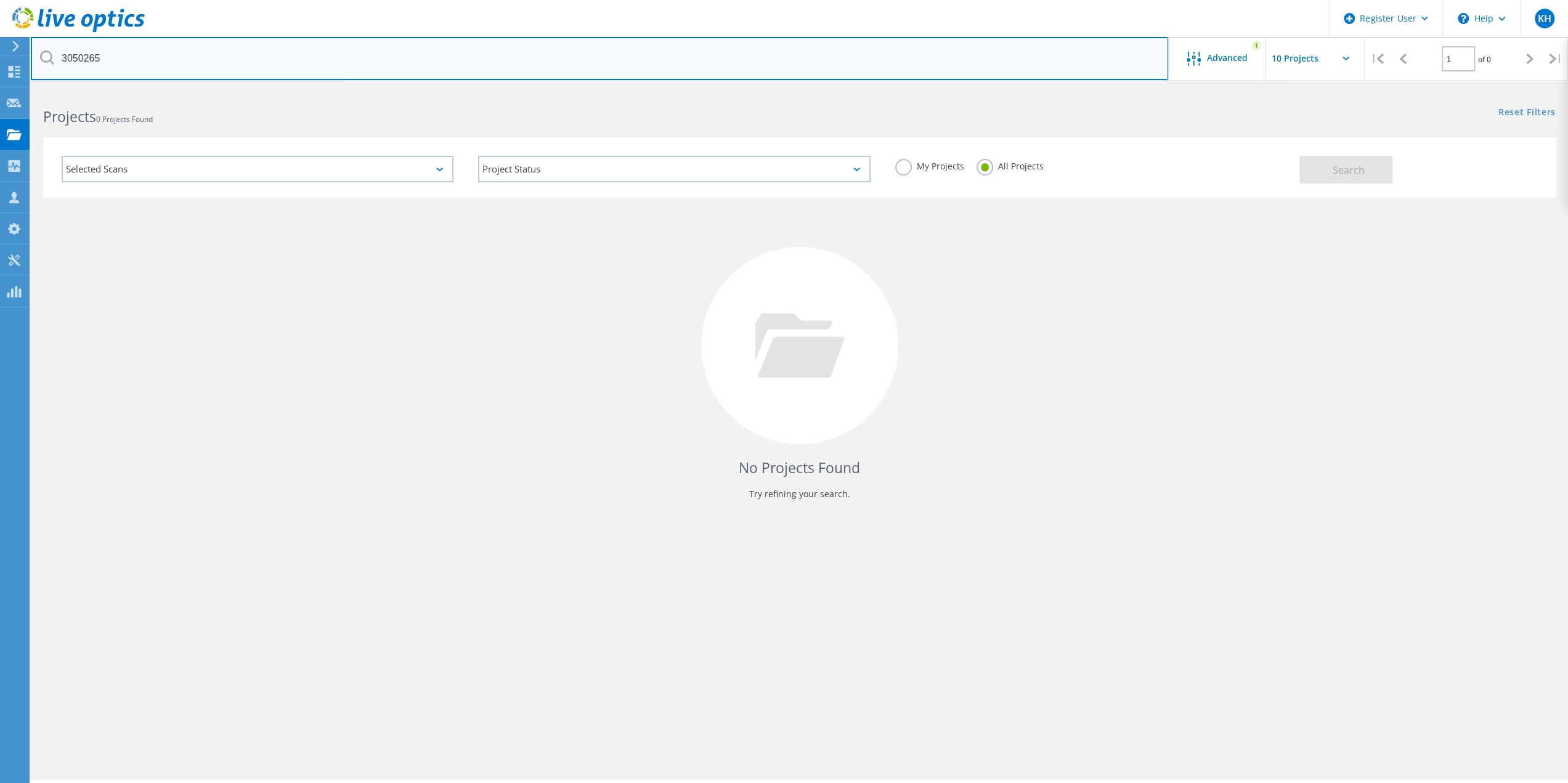
click at [163, 59] on input "3050265" at bounding box center [599, 58] width 1137 height 43
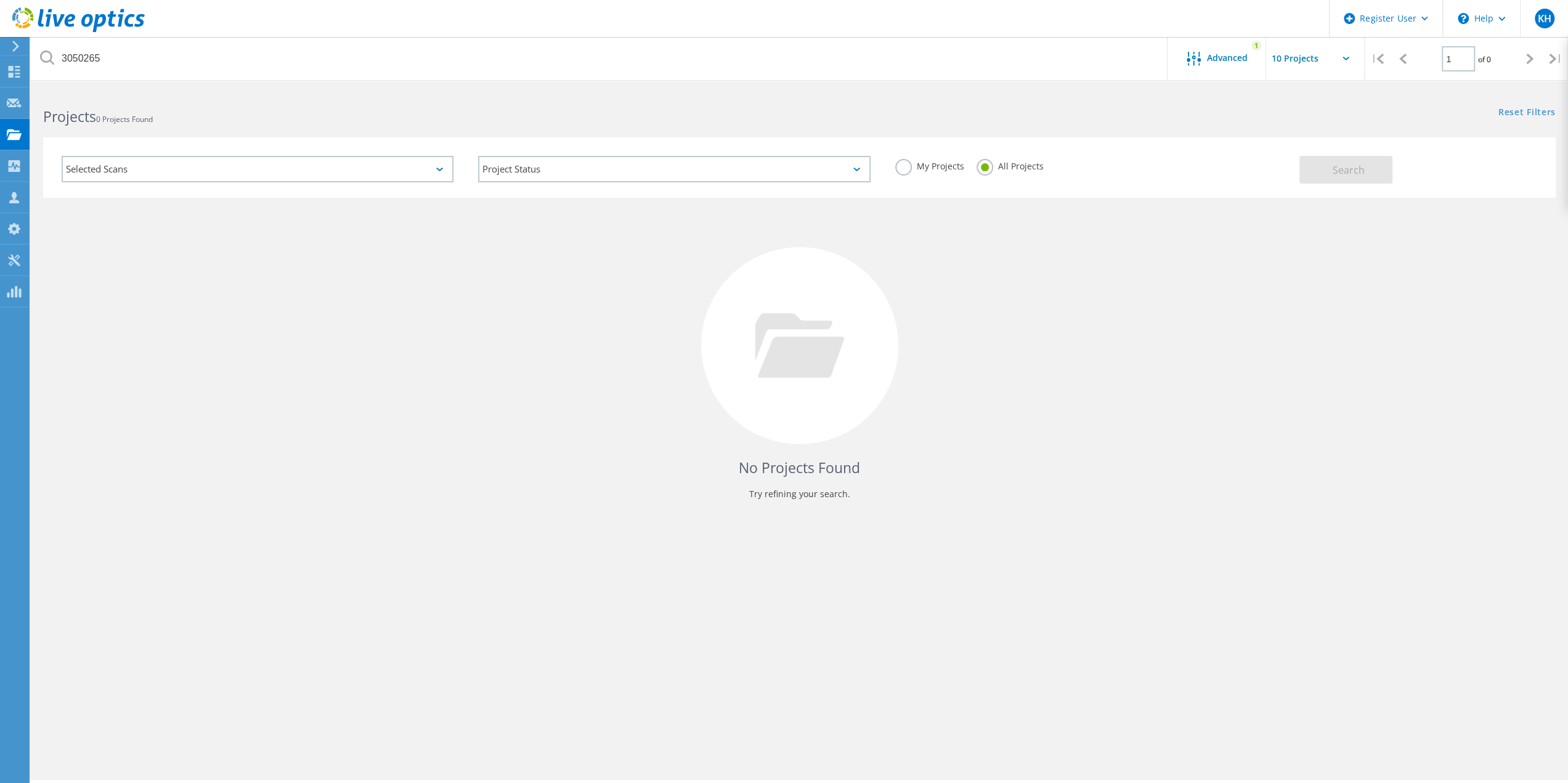
drag, startPoint x: 1224, startPoint y: 151, endPoint x: 1215, endPoint y: 147, distance: 9.8
click at [1223, 151] on div "My Projects All Projects" at bounding box center [1091, 167] width 416 height 46
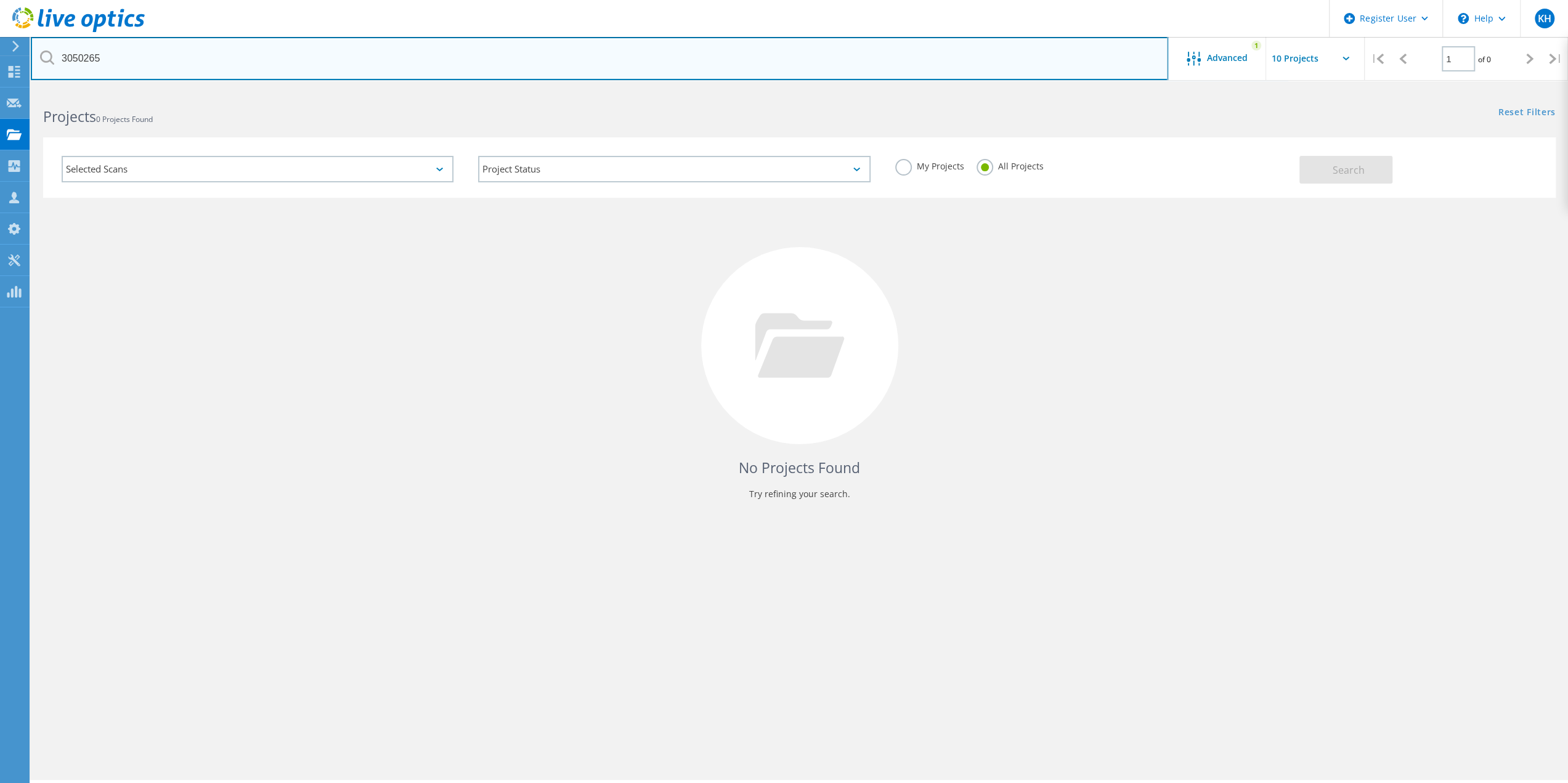
drag, startPoint x: 169, startPoint y: 51, endPoint x: 15, endPoint y: 50, distance: 154.0
click at [15, 89] on div "Register User \n Help Explore Helpful Articles Contact Support KH Dell User Kal…" at bounding box center [784, 453] width 1568 height 728
paste input "3050325"
drag, startPoint x: 88, startPoint y: 55, endPoint x: 17, endPoint y: 49, distance: 71.3
click at [18, 89] on div "Register User \n Help Explore Helpful Articles Contact Support KH Dell User Kal…" at bounding box center [784, 453] width 1568 height 728
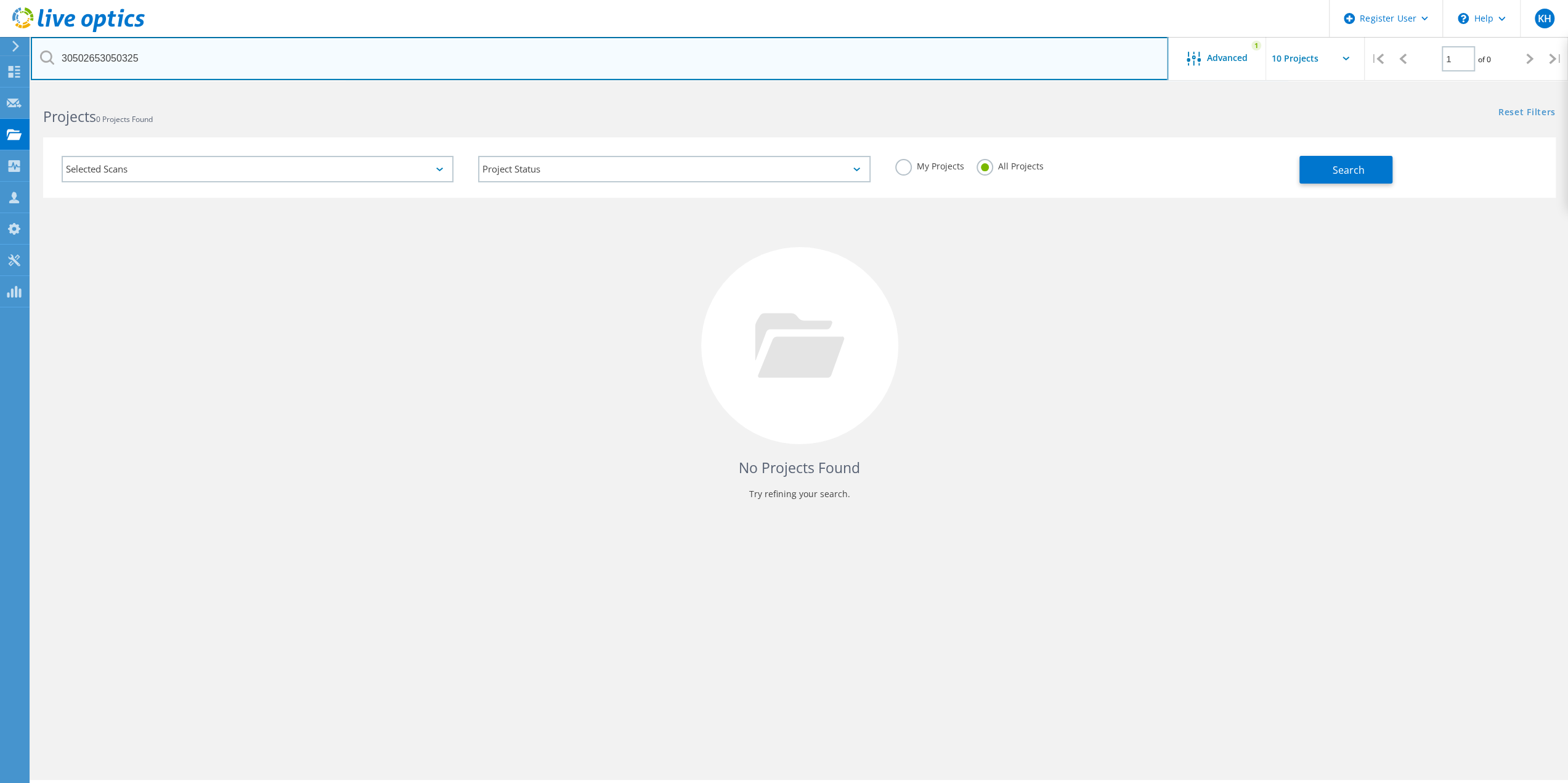
paste input "30503"
drag, startPoint x: 202, startPoint y: 57, endPoint x: 58, endPoint y: 53, distance: 144.1
click at [58, 53] on input "3050265305033050325" at bounding box center [599, 58] width 1137 height 43
paste input "text"
type input "3050325"
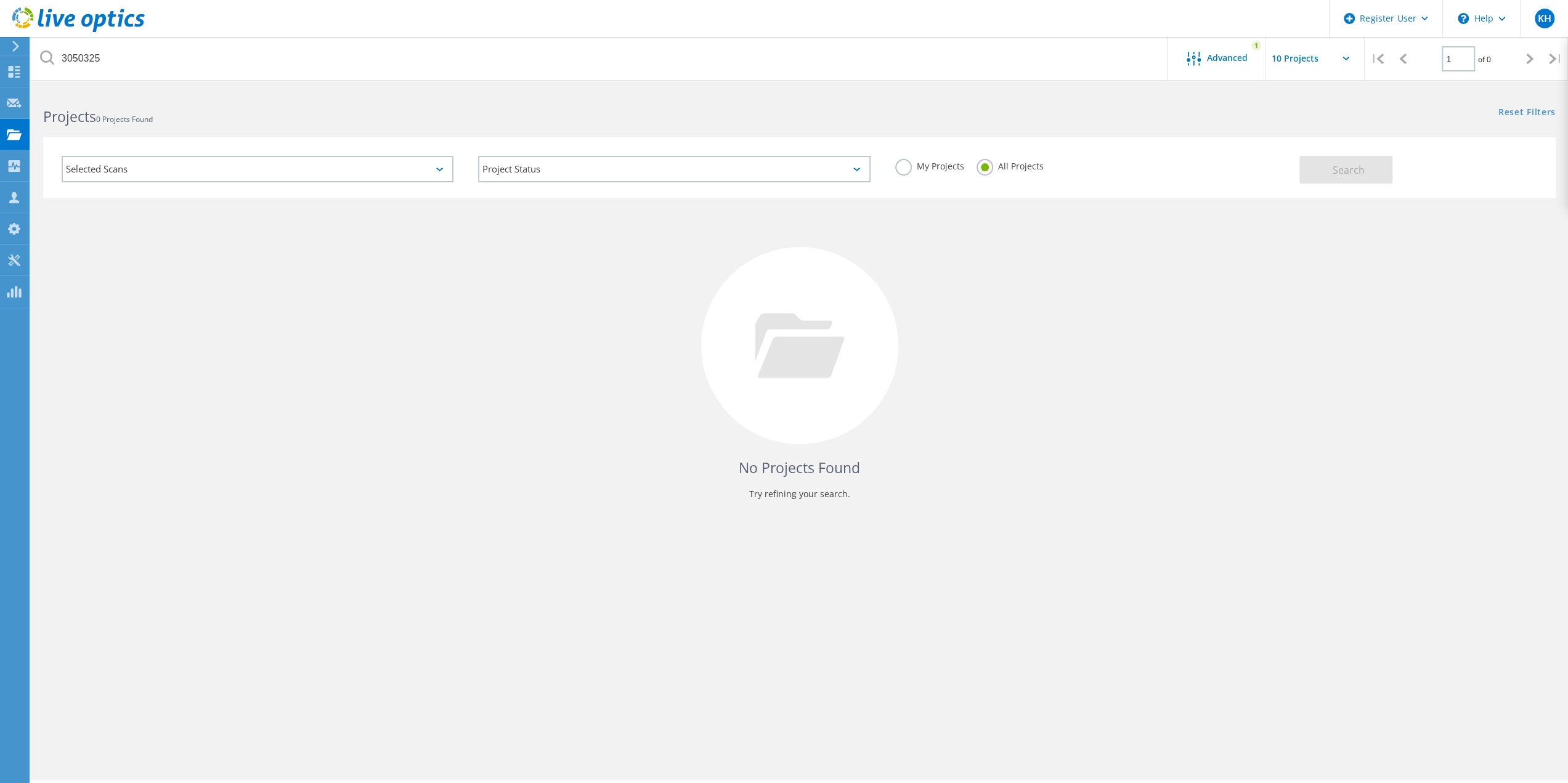
click at [1069, 554] on div "3050325 Advanced 1 Pull down to refresh... Release to refresh... Refreshing... …" at bounding box center [799, 435] width 1537 height 691
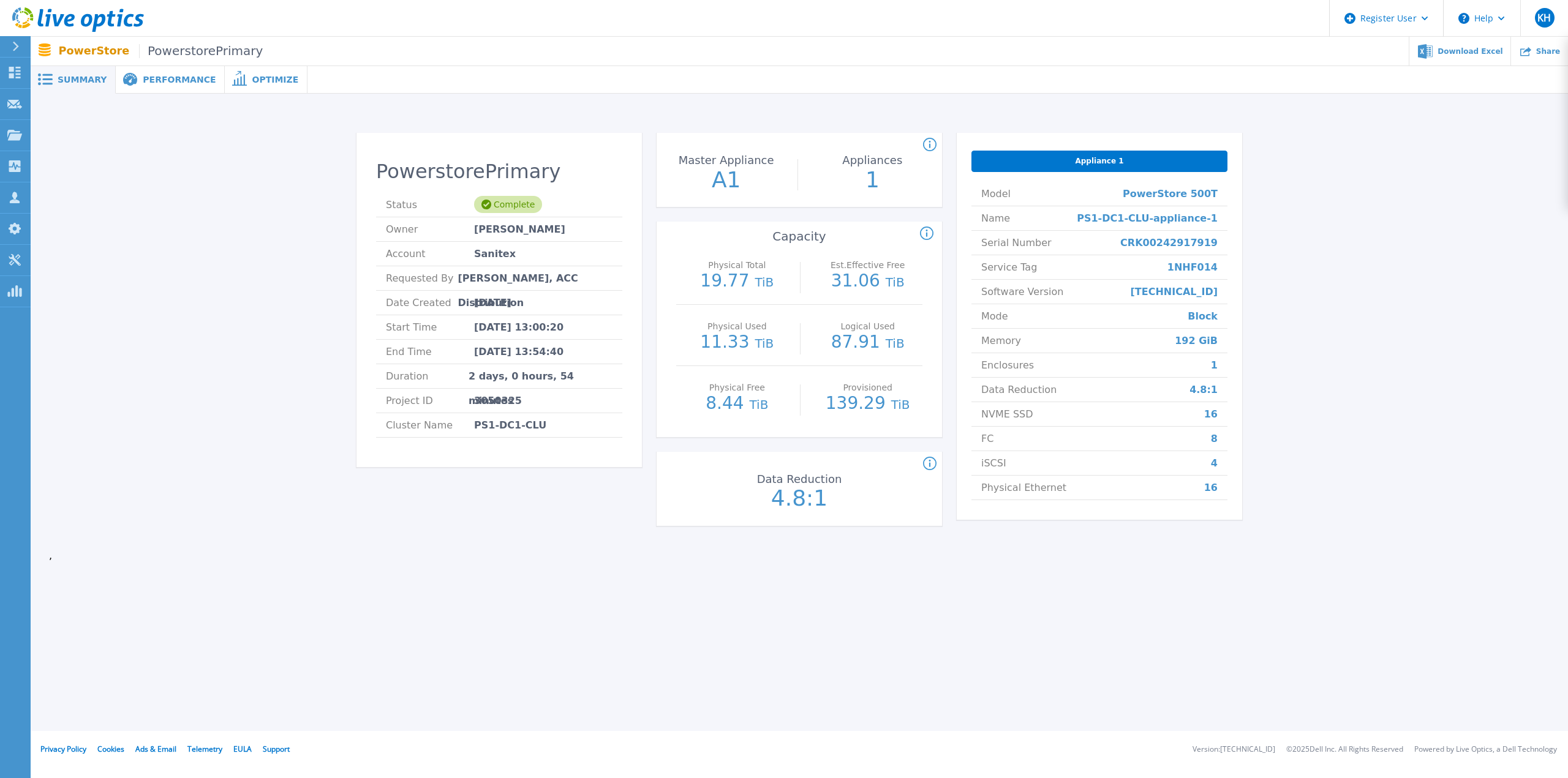
click at [176, 83] on span "Performance" at bounding box center [179, 79] width 73 height 8
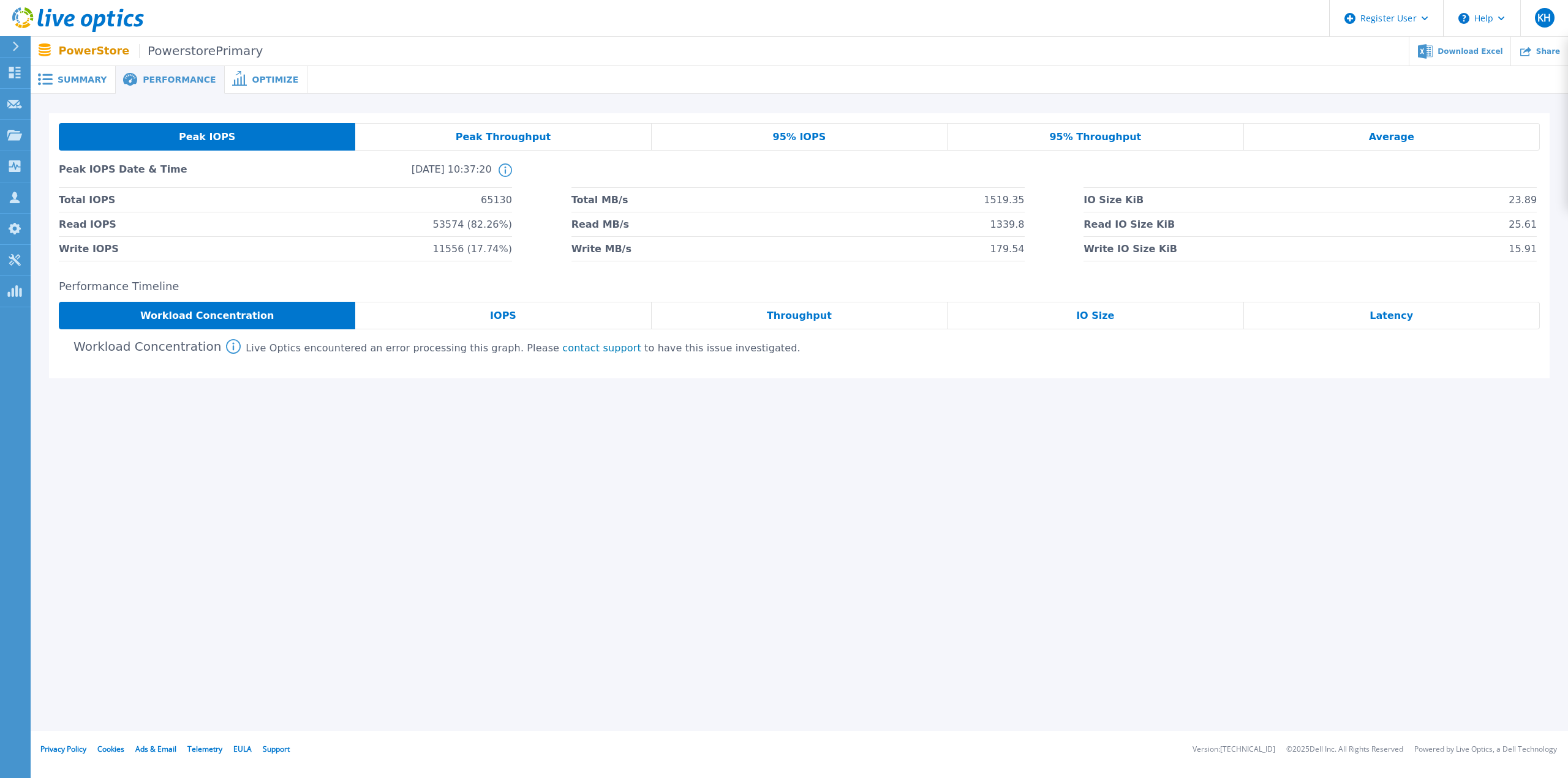
click at [496, 137] on span "Peak Throughput" at bounding box center [503, 137] width 96 height 10
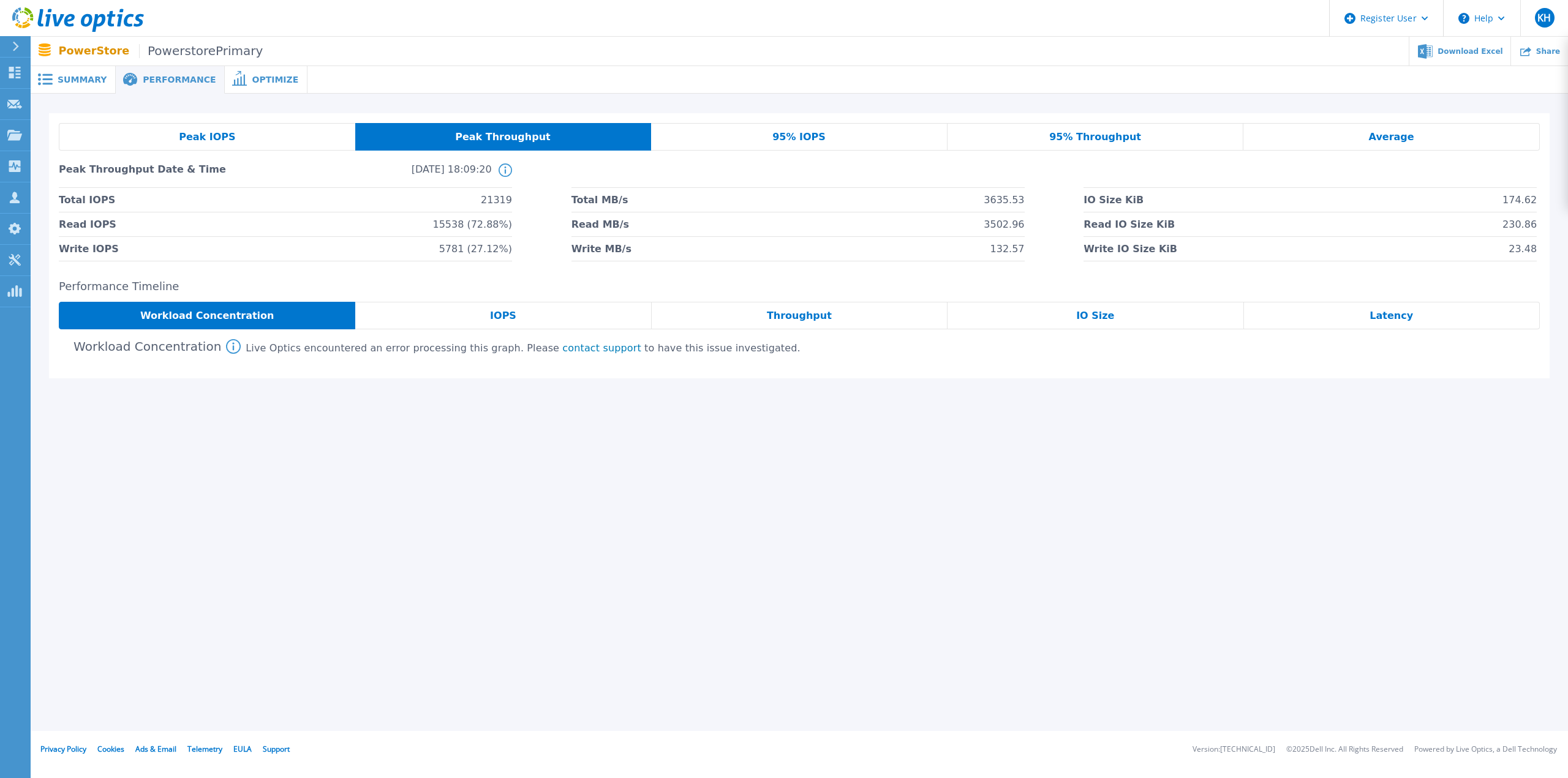
click at [822, 138] on div "95% IOPS" at bounding box center [799, 137] width 296 height 27
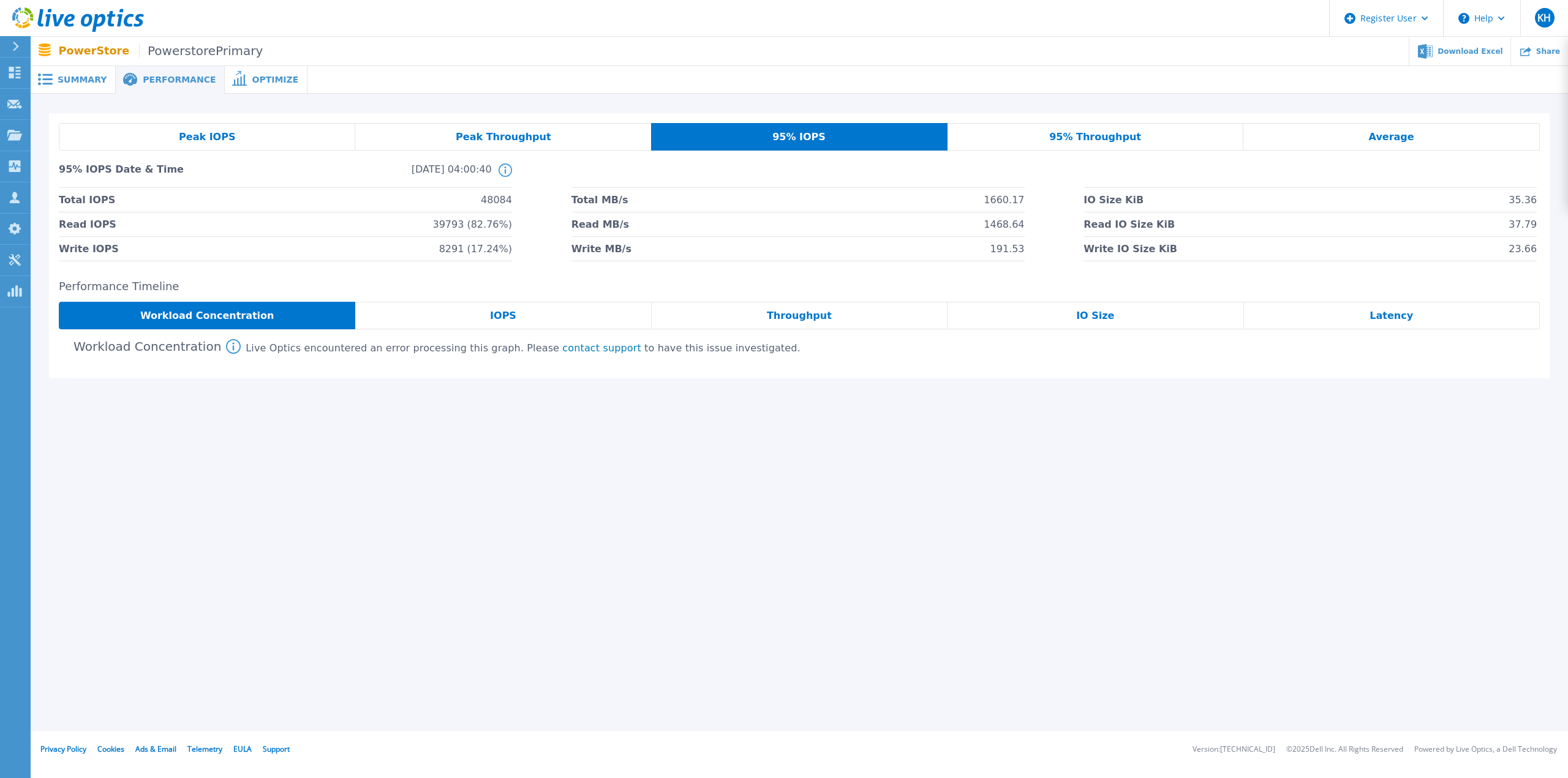
click at [1140, 140] on div "95% Throughput" at bounding box center [1096, 137] width 296 height 27
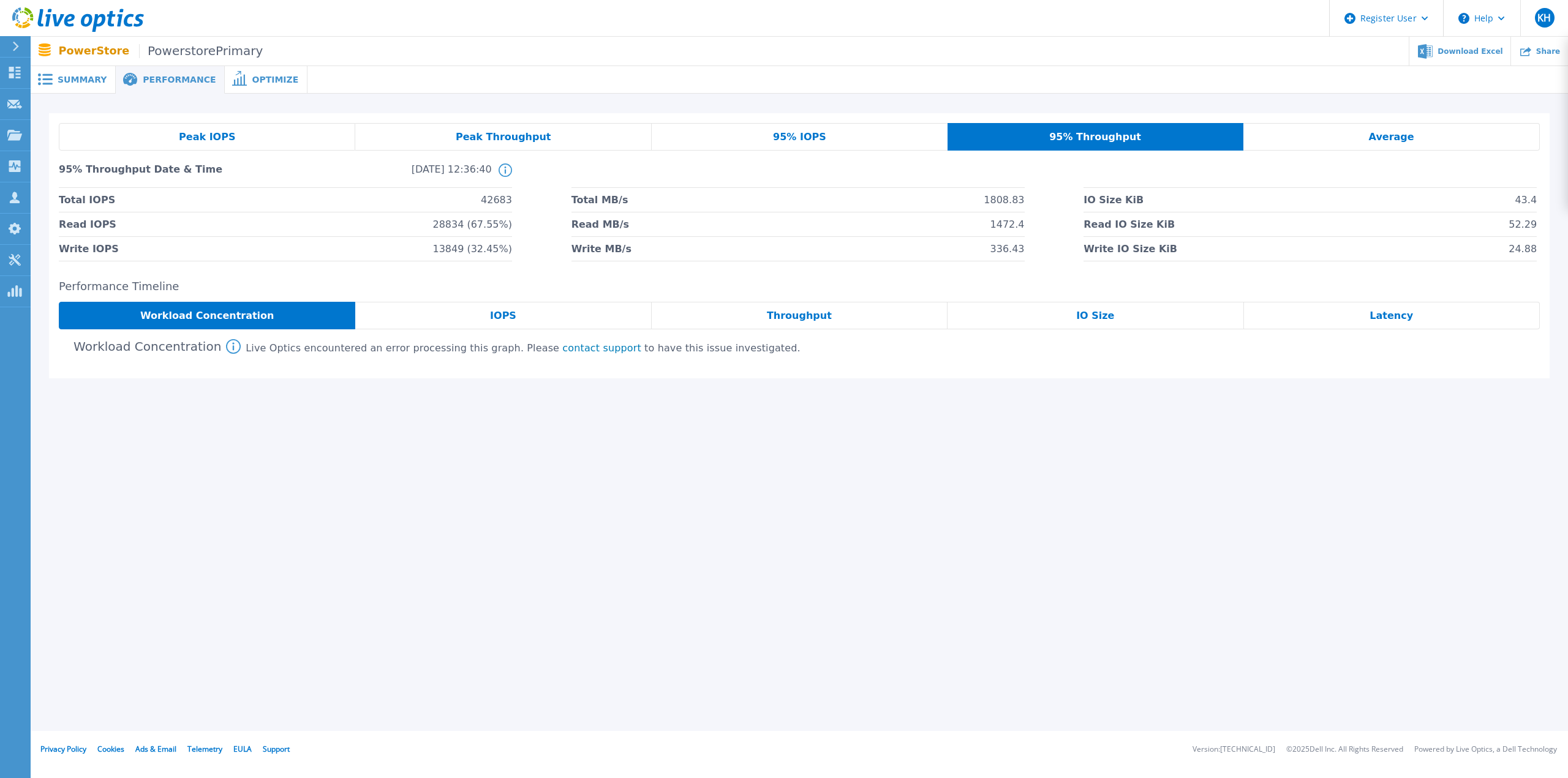
click at [1319, 131] on div "Average" at bounding box center [1391, 137] width 296 height 27
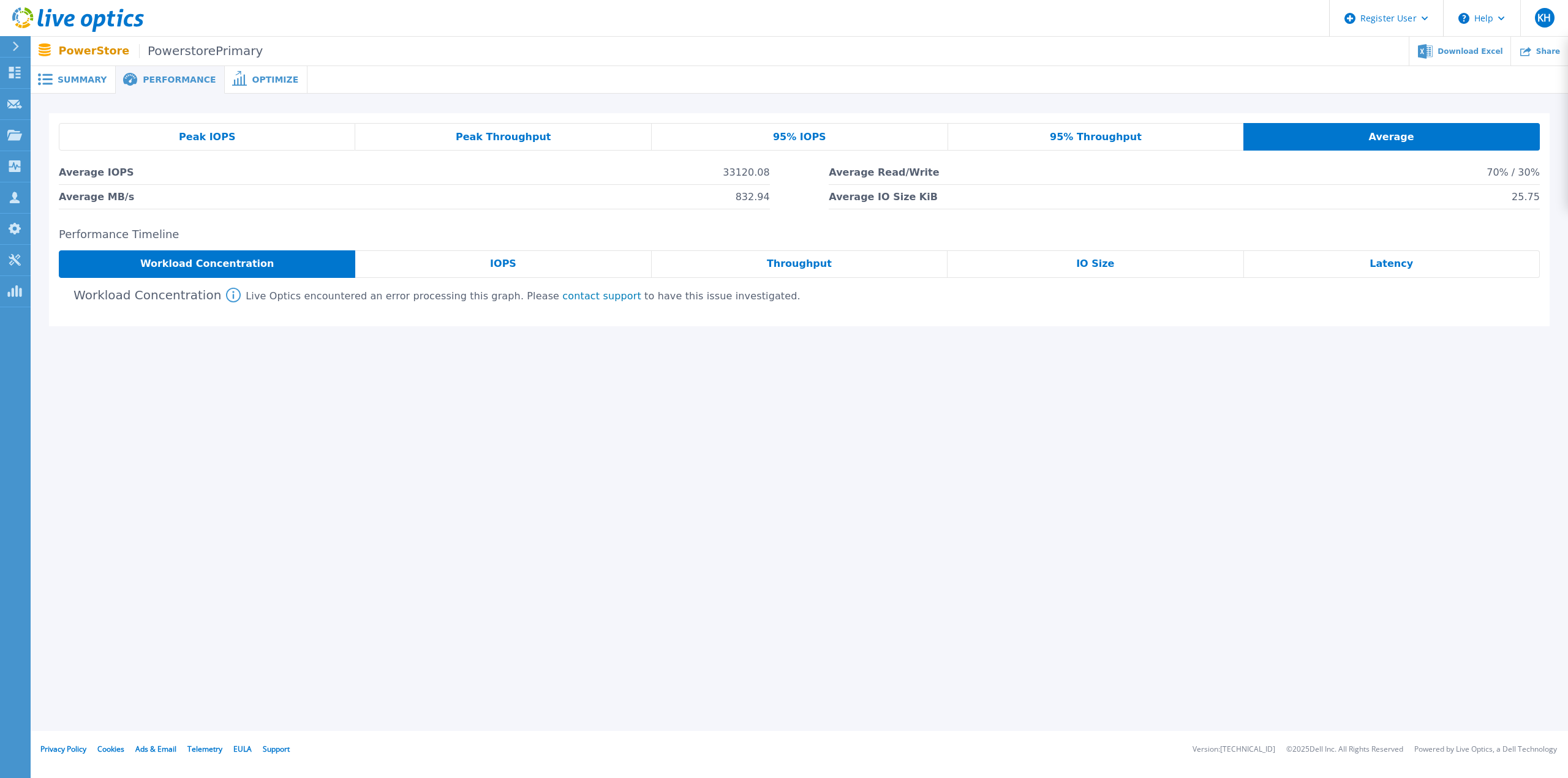
click at [90, 81] on span "Summary" at bounding box center [82, 79] width 49 height 8
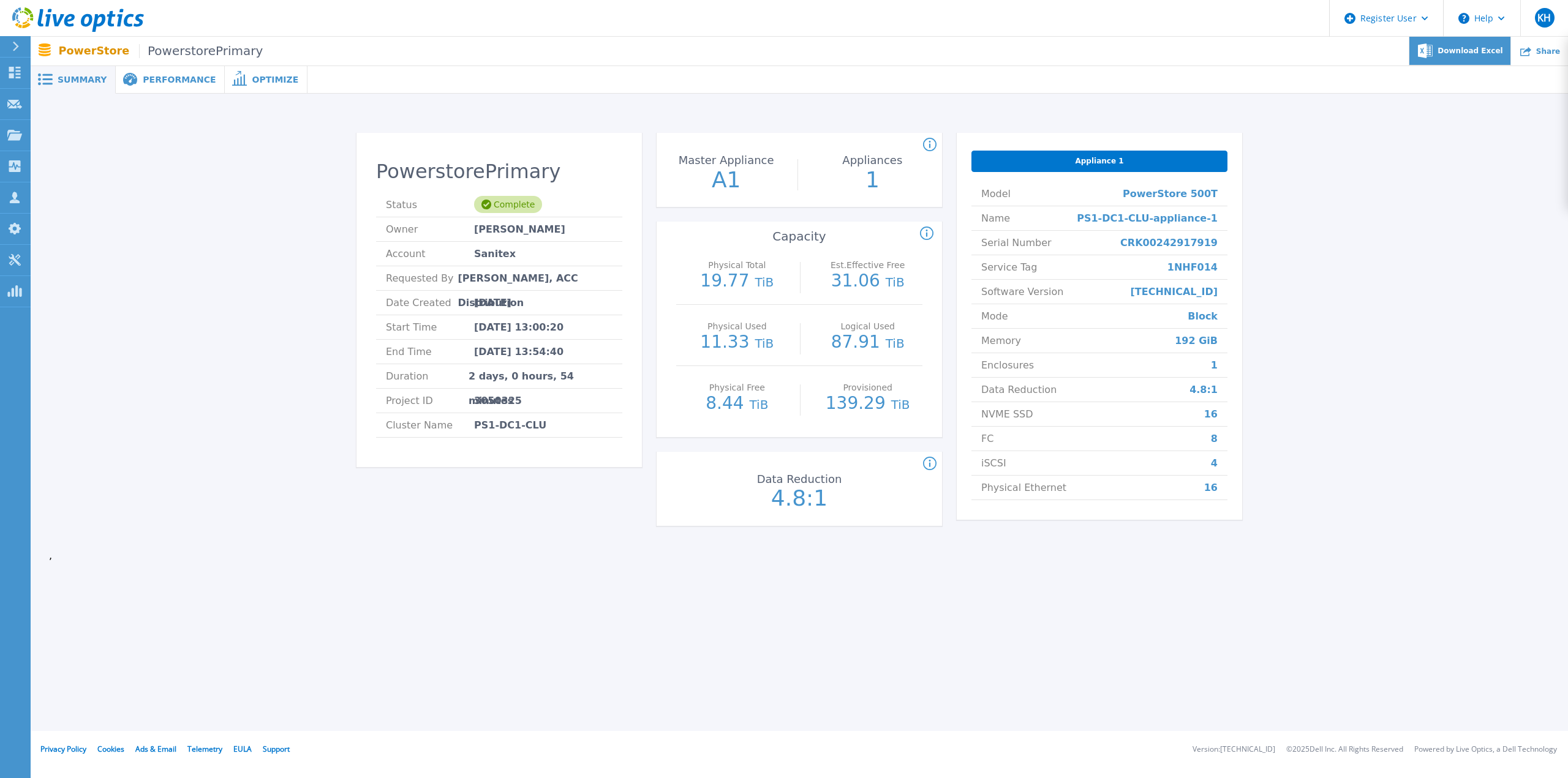
click at [1486, 47] on span "Download Excel" at bounding box center [1469, 51] width 65 height 8
click at [1415, 185] on div "PowerstorePrimary Status Complete Owner Egidijus Zem Account Sanitex Requested …" at bounding box center [800, 332] width 1500 height 437
click at [251, 75] on span "Optimize" at bounding box center [274, 79] width 46 height 8
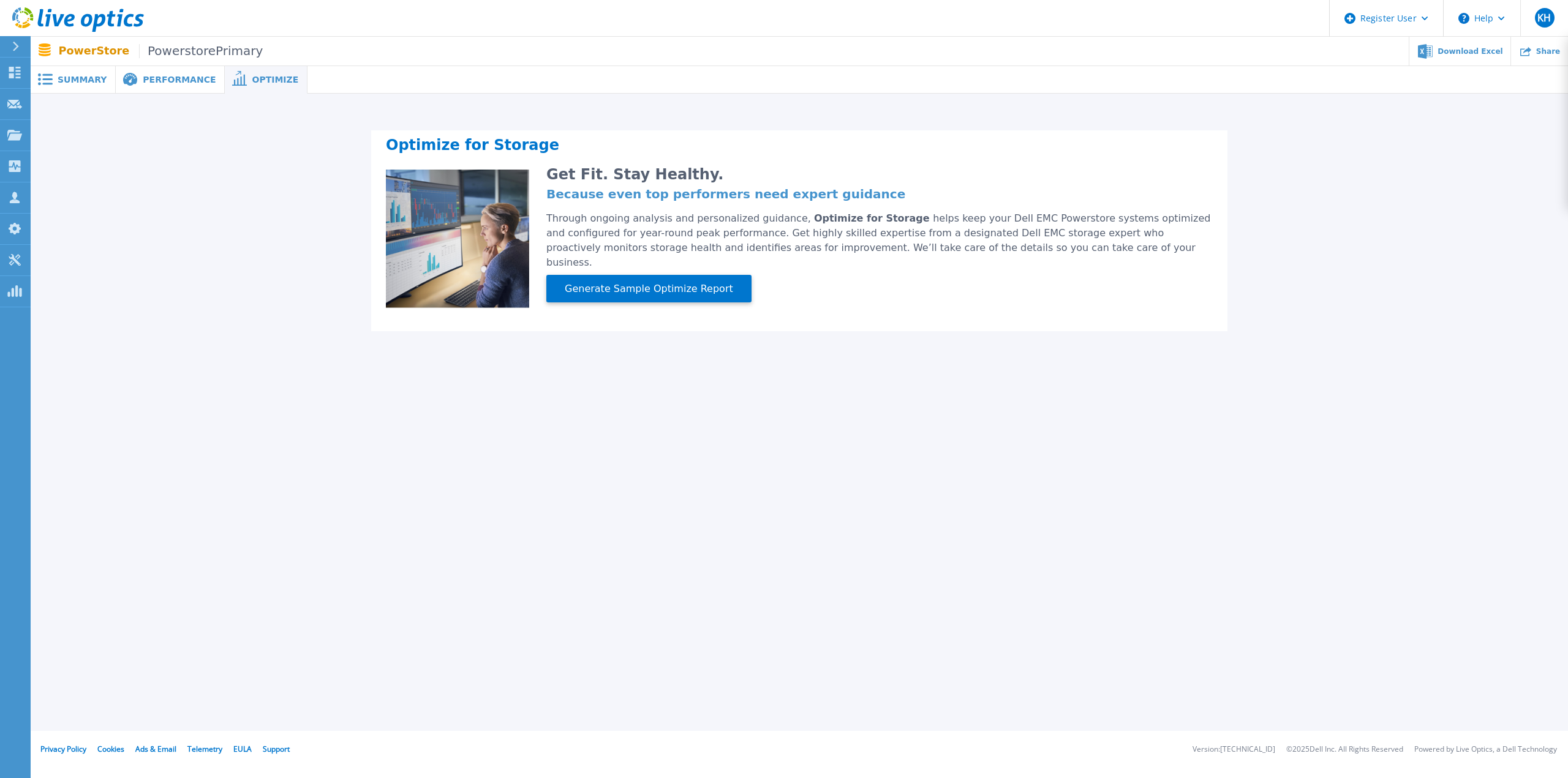
click at [166, 80] on span "Performance" at bounding box center [179, 79] width 73 height 8
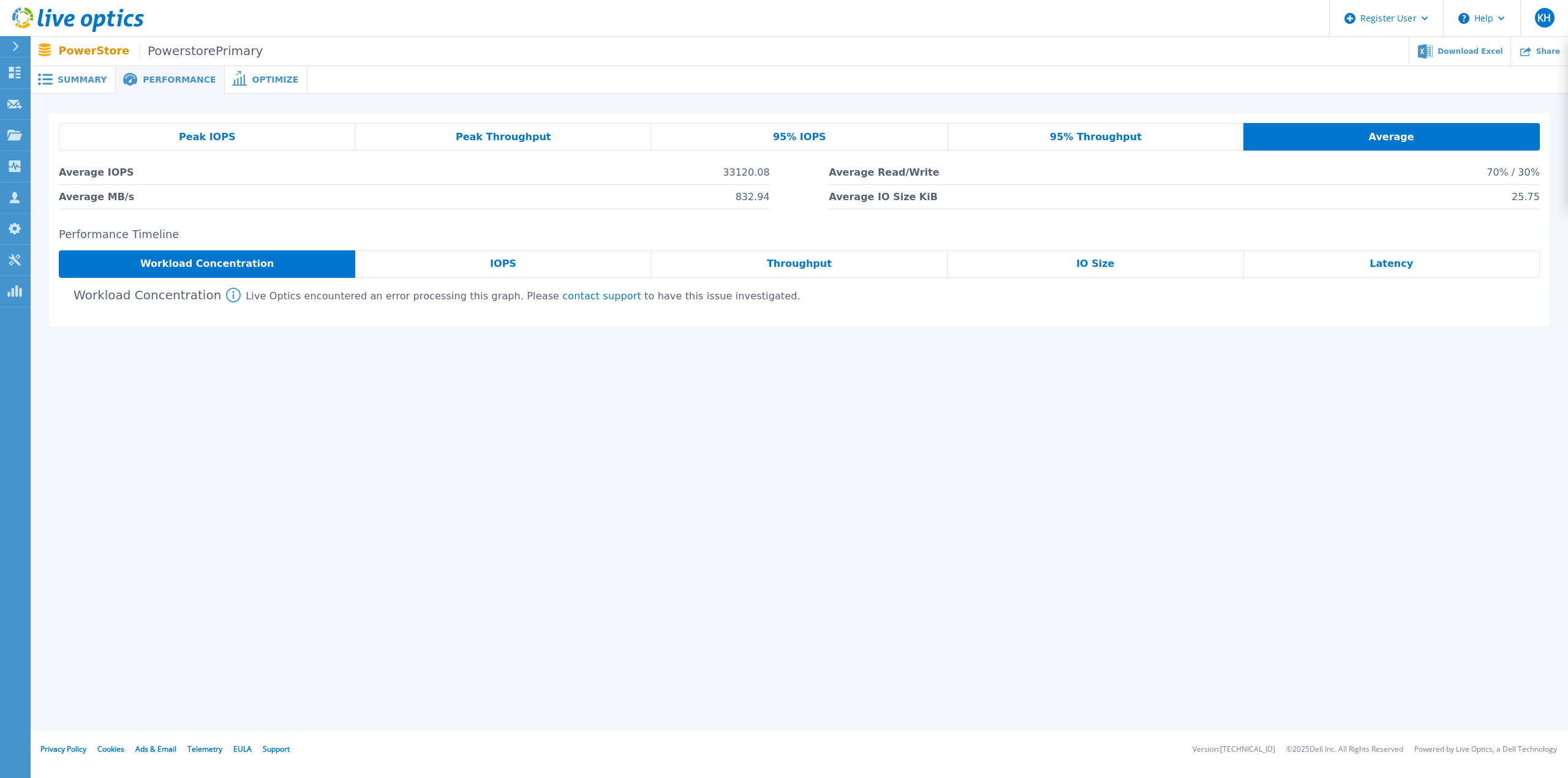
click at [1377, 267] on span "Latency" at bounding box center [1390, 263] width 43 height 10
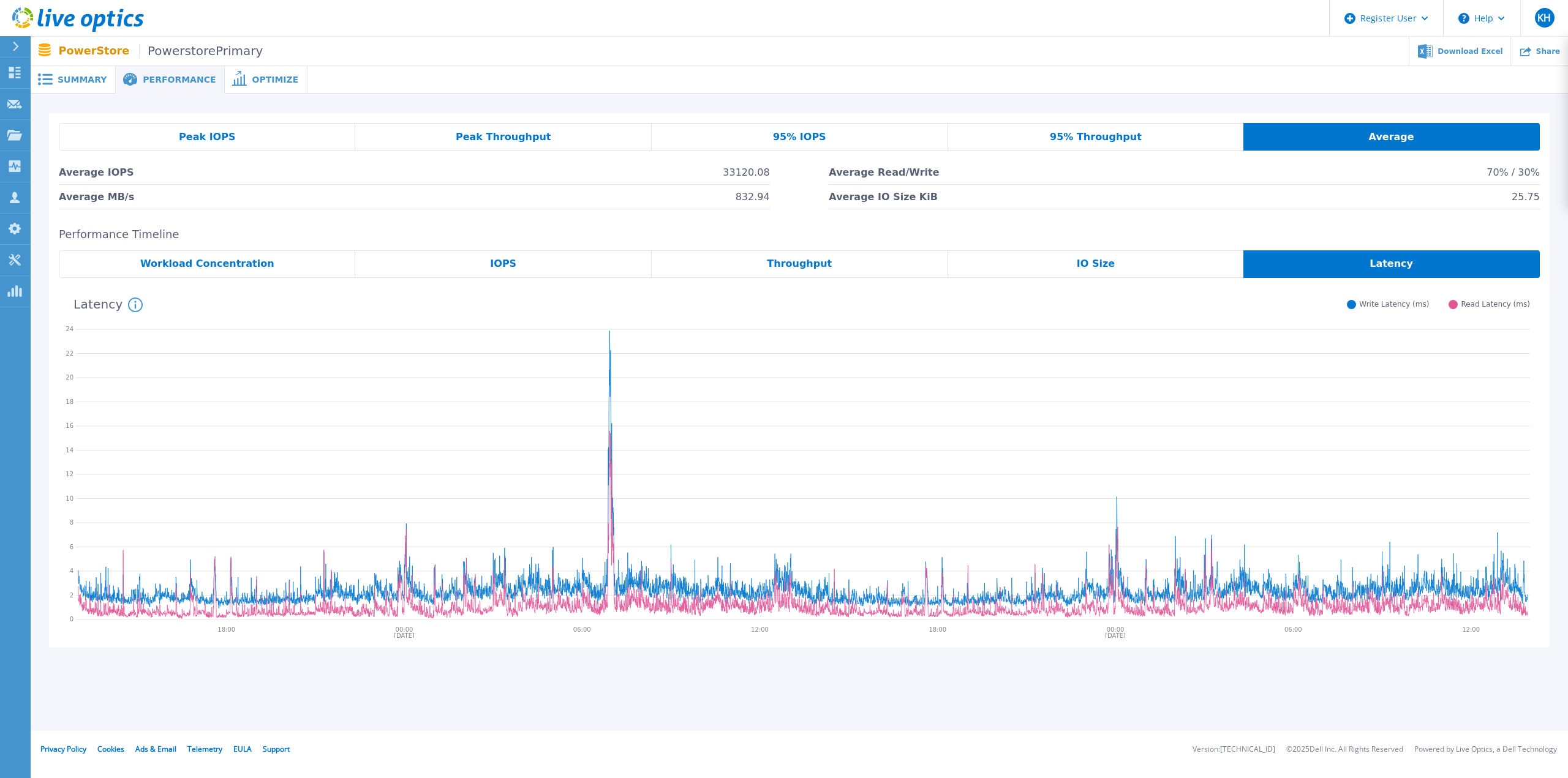
click at [248, 145] on div "Peak IOPS" at bounding box center [207, 137] width 296 height 27
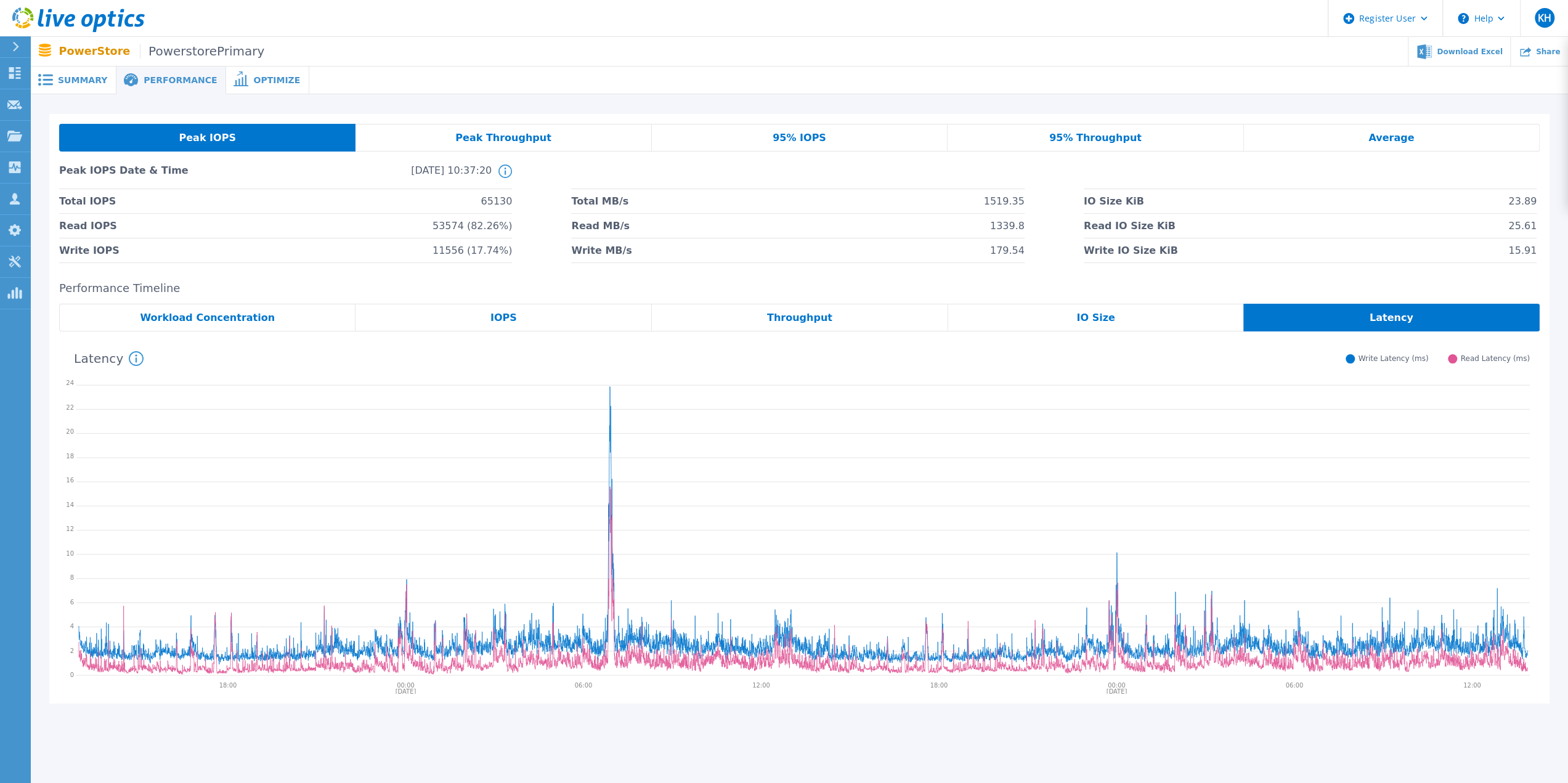
click at [539, 134] on span "Peak Throughput" at bounding box center [503, 138] width 96 height 10
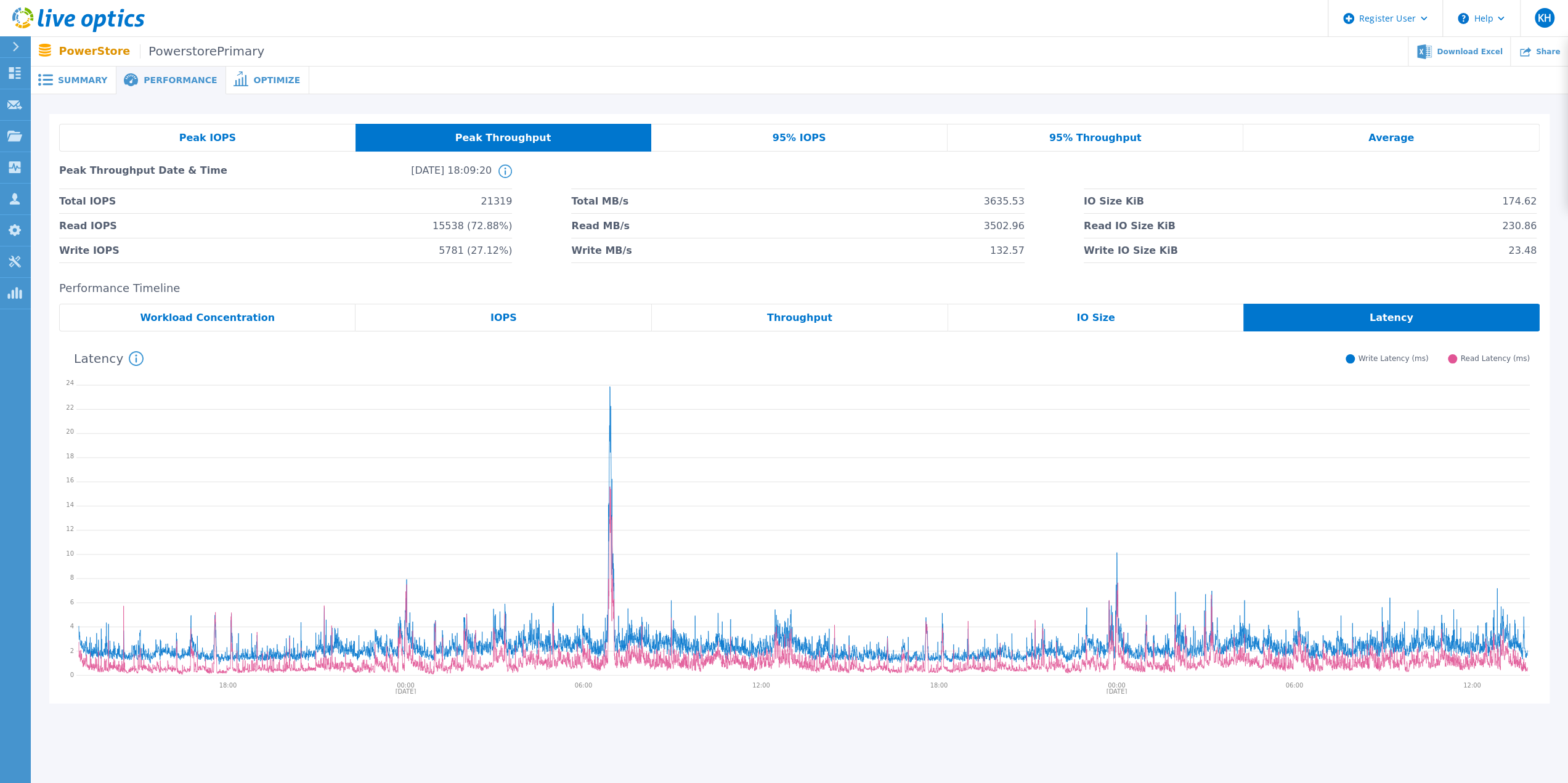
click at [1340, 133] on div "Average" at bounding box center [1392, 138] width 296 height 28
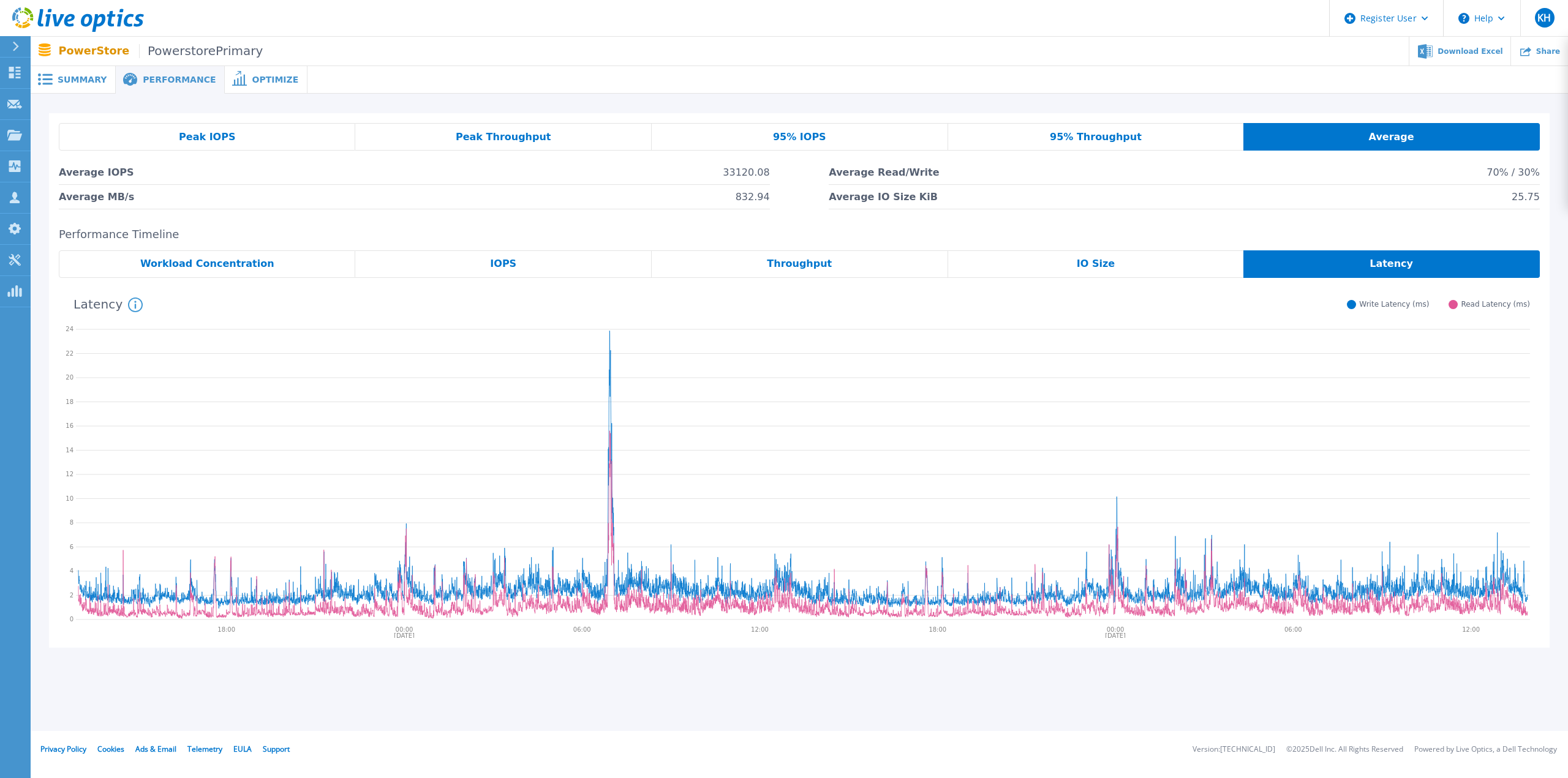
click at [812, 137] on span "95% IOPS" at bounding box center [800, 137] width 53 height 10
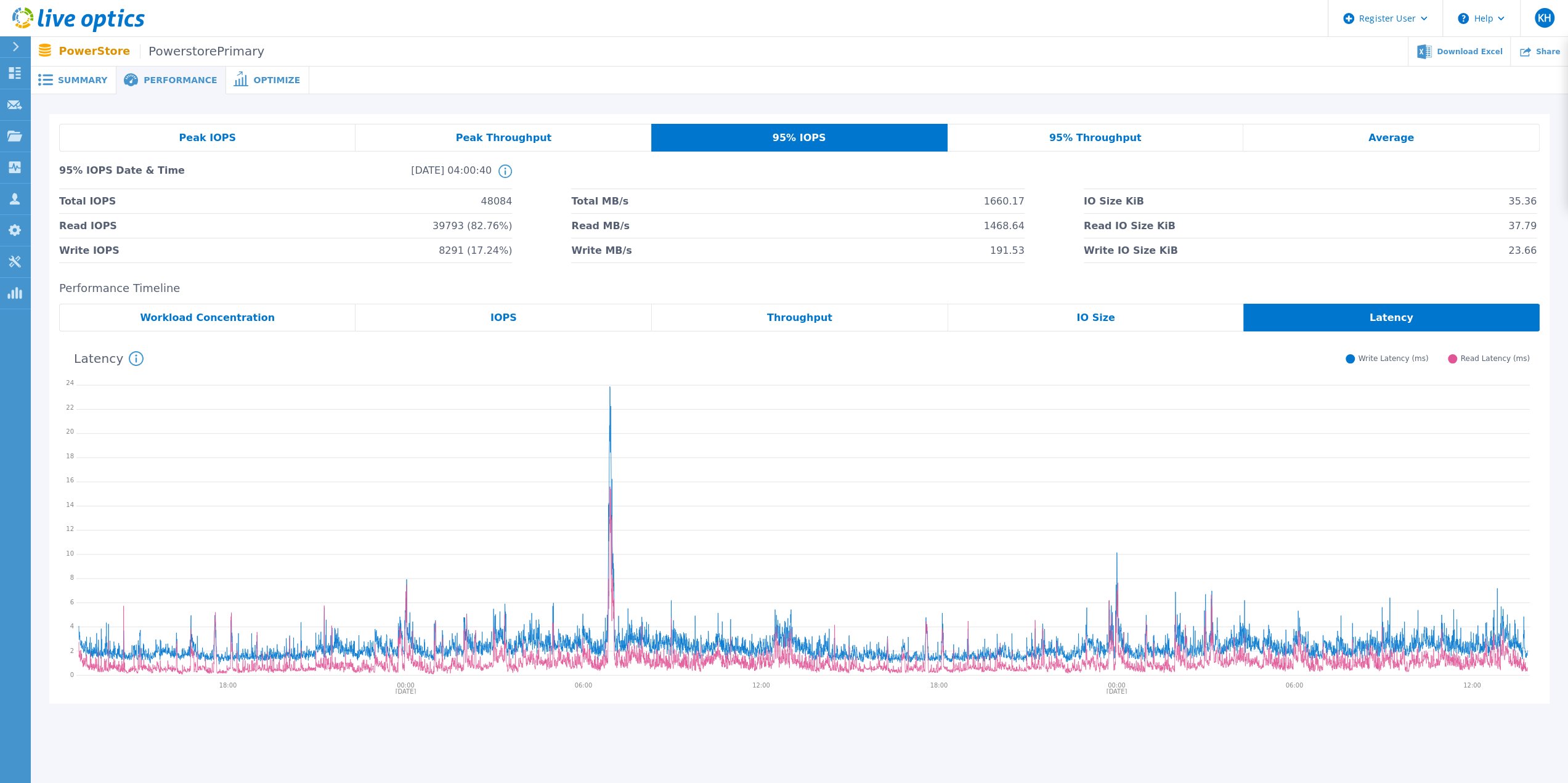
click at [78, 73] on div "Summary" at bounding box center [73, 80] width 86 height 28
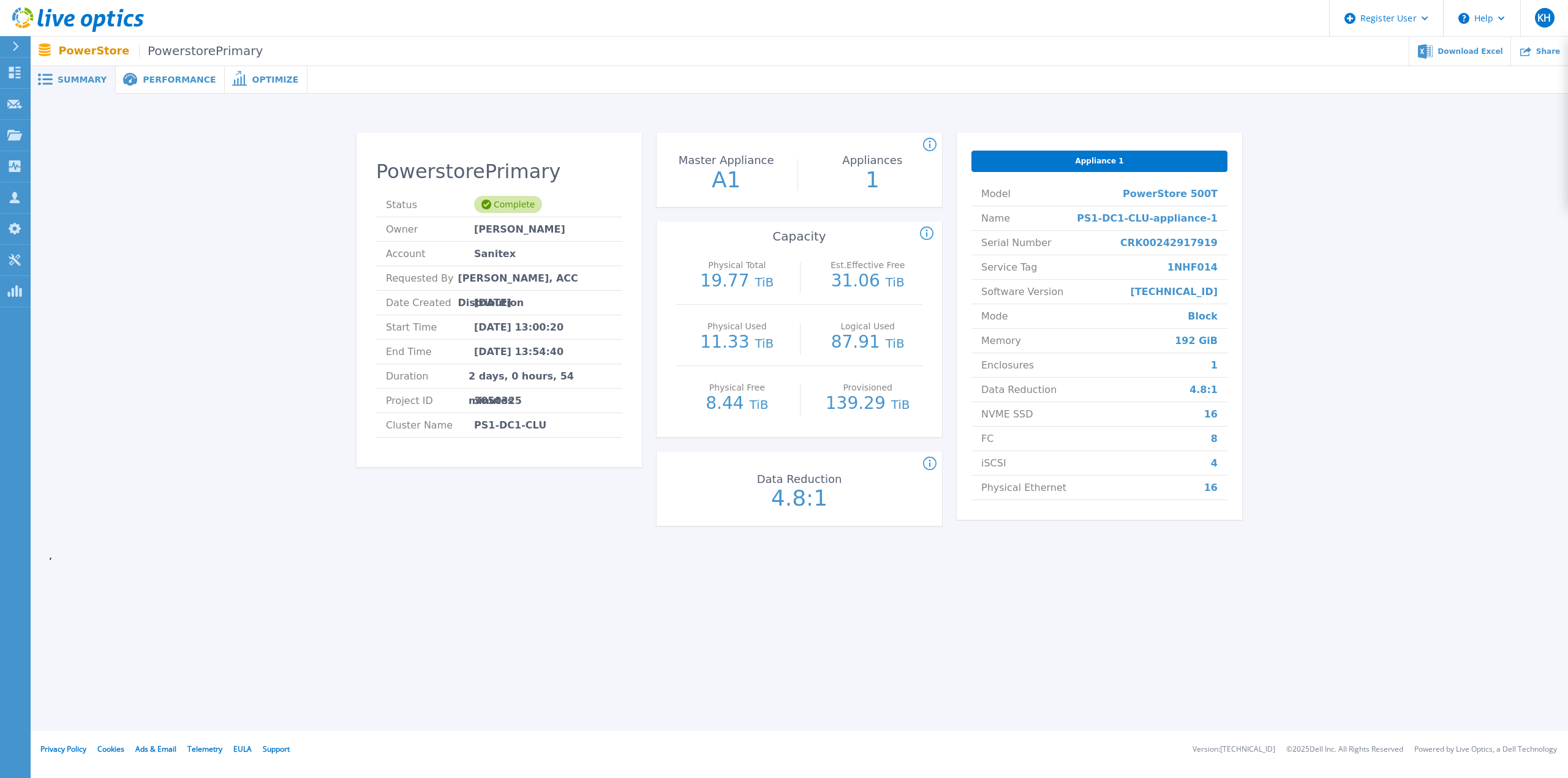
click at [143, 71] on div "Performance" at bounding box center [170, 80] width 109 height 27
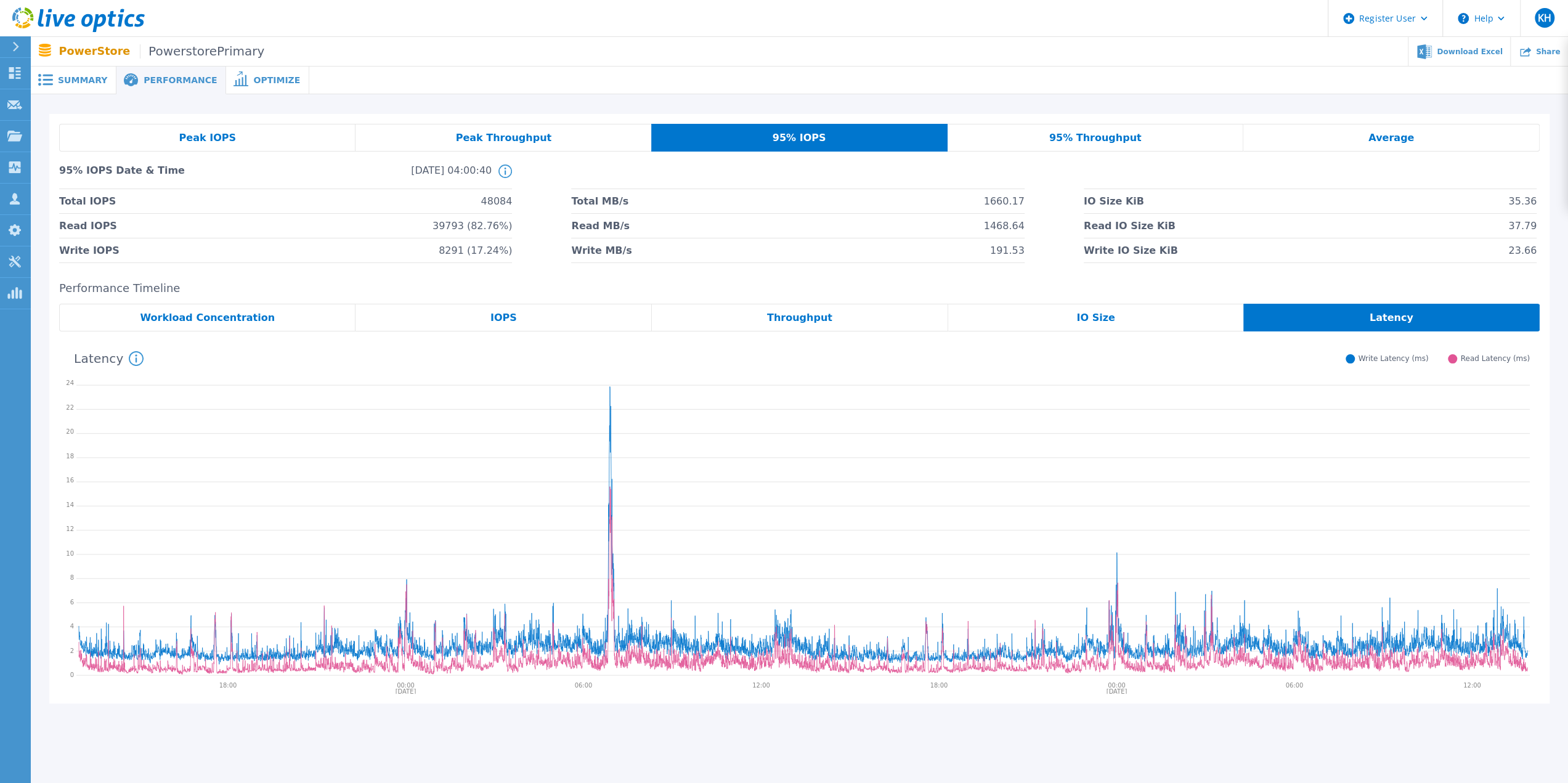
click at [176, 88] on div "Performance" at bounding box center [171, 80] width 110 height 28
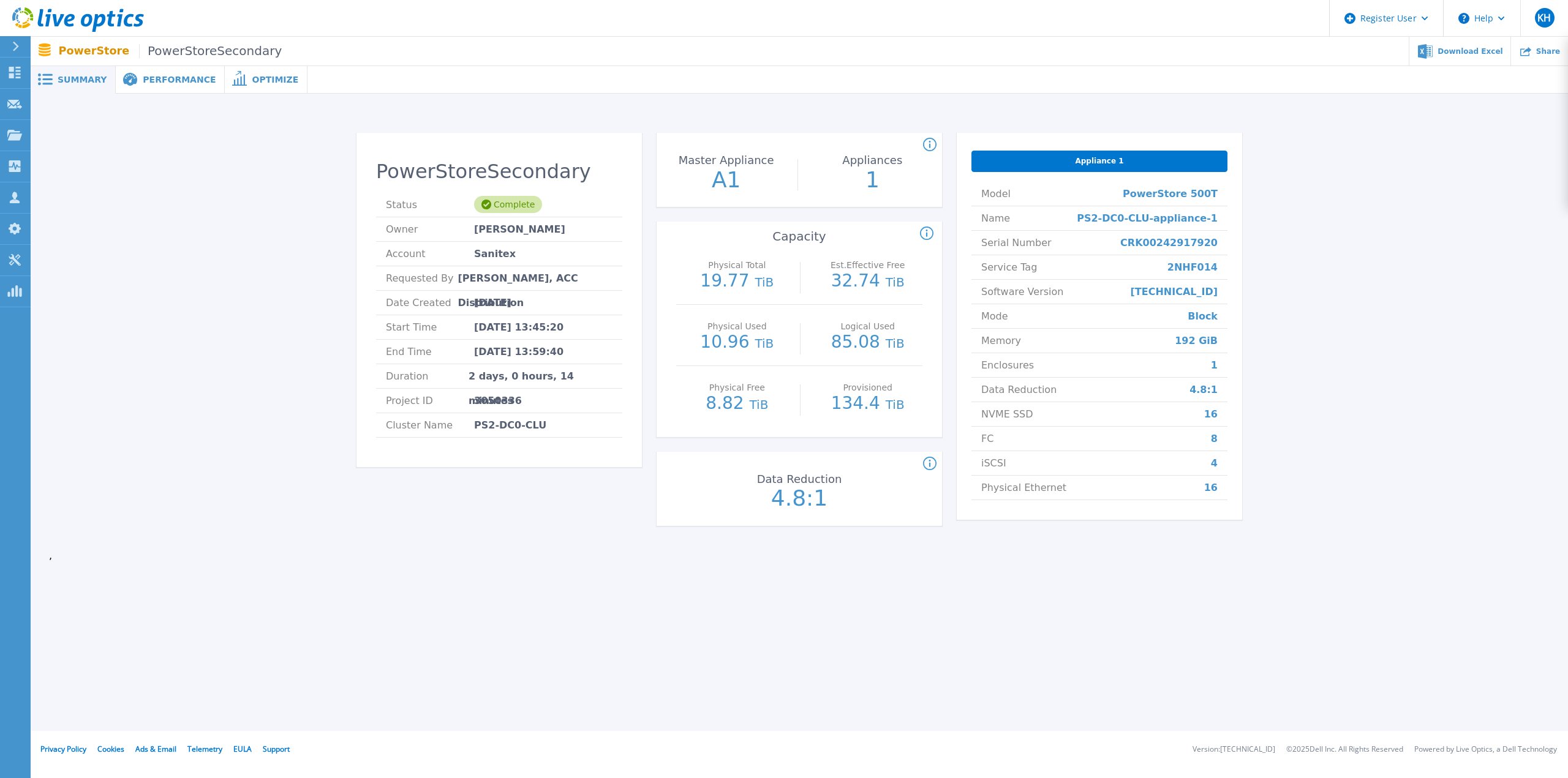
click at [156, 77] on span "Performance" at bounding box center [179, 79] width 73 height 8
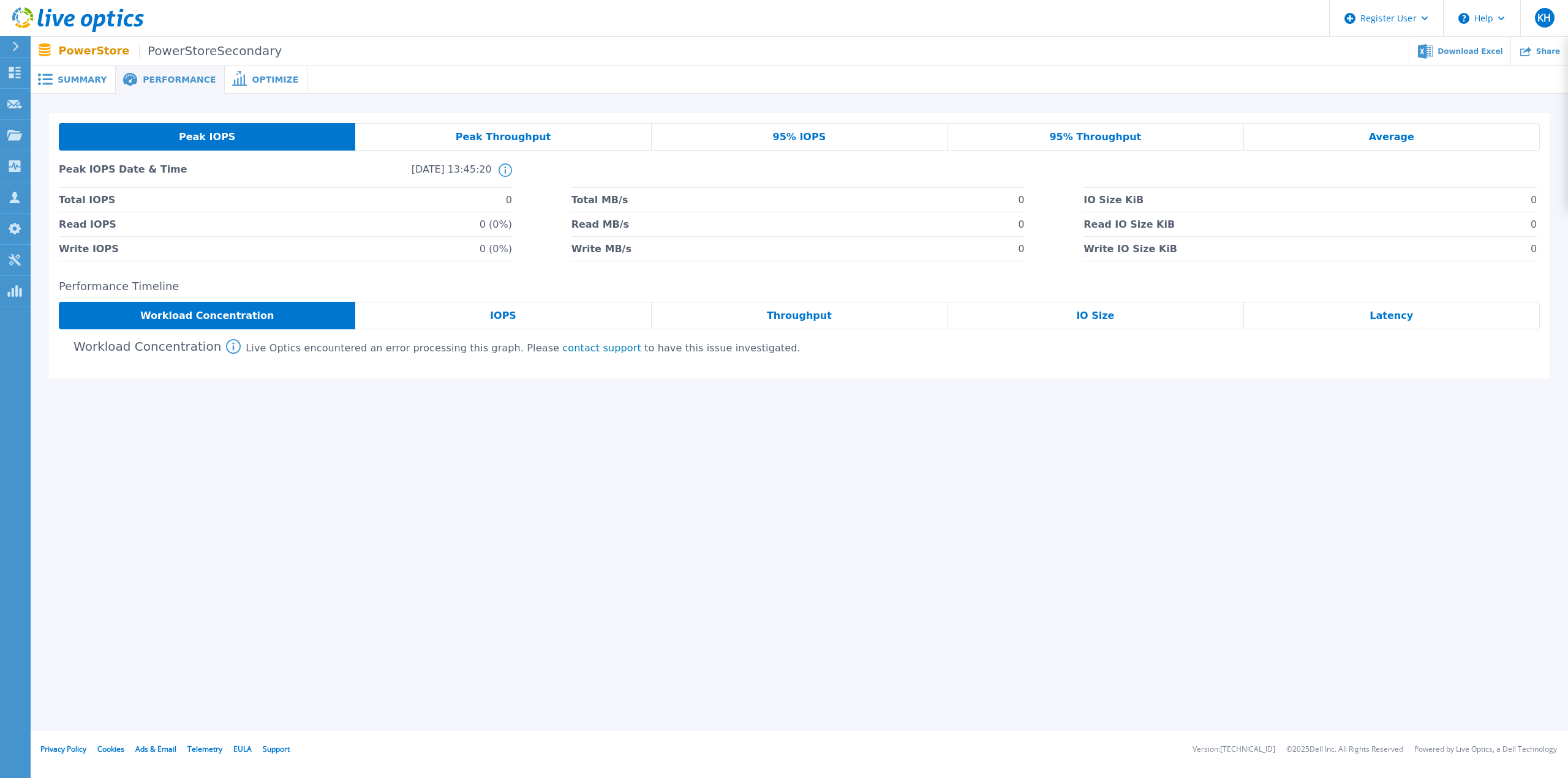
click at [1389, 311] on span "Latency" at bounding box center [1390, 316] width 43 height 10
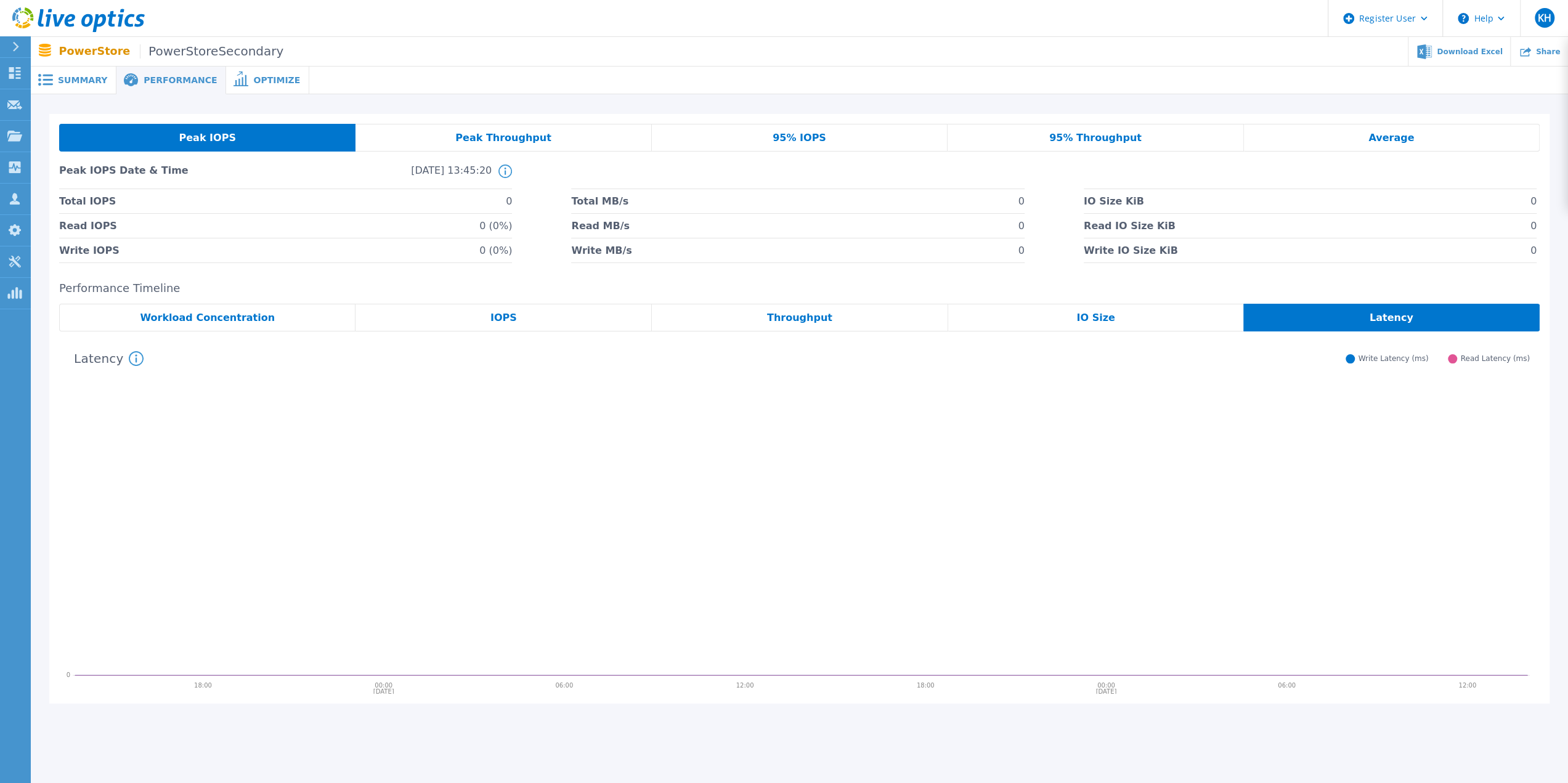
click at [1069, 313] on div "IO Size" at bounding box center [1095, 318] width 296 height 28
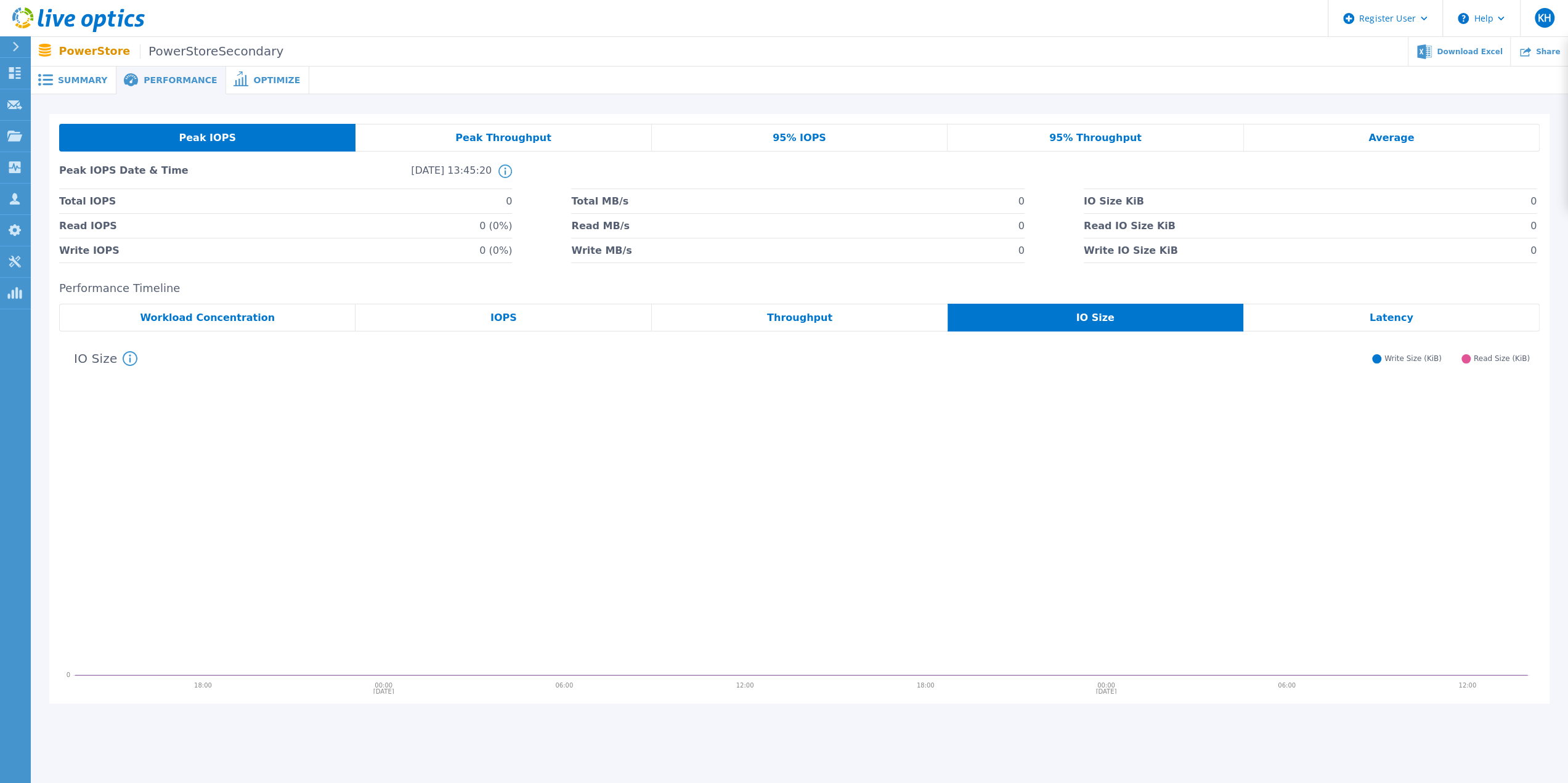
click at [794, 325] on div "Throughput" at bounding box center [799, 318] width 296 height 28
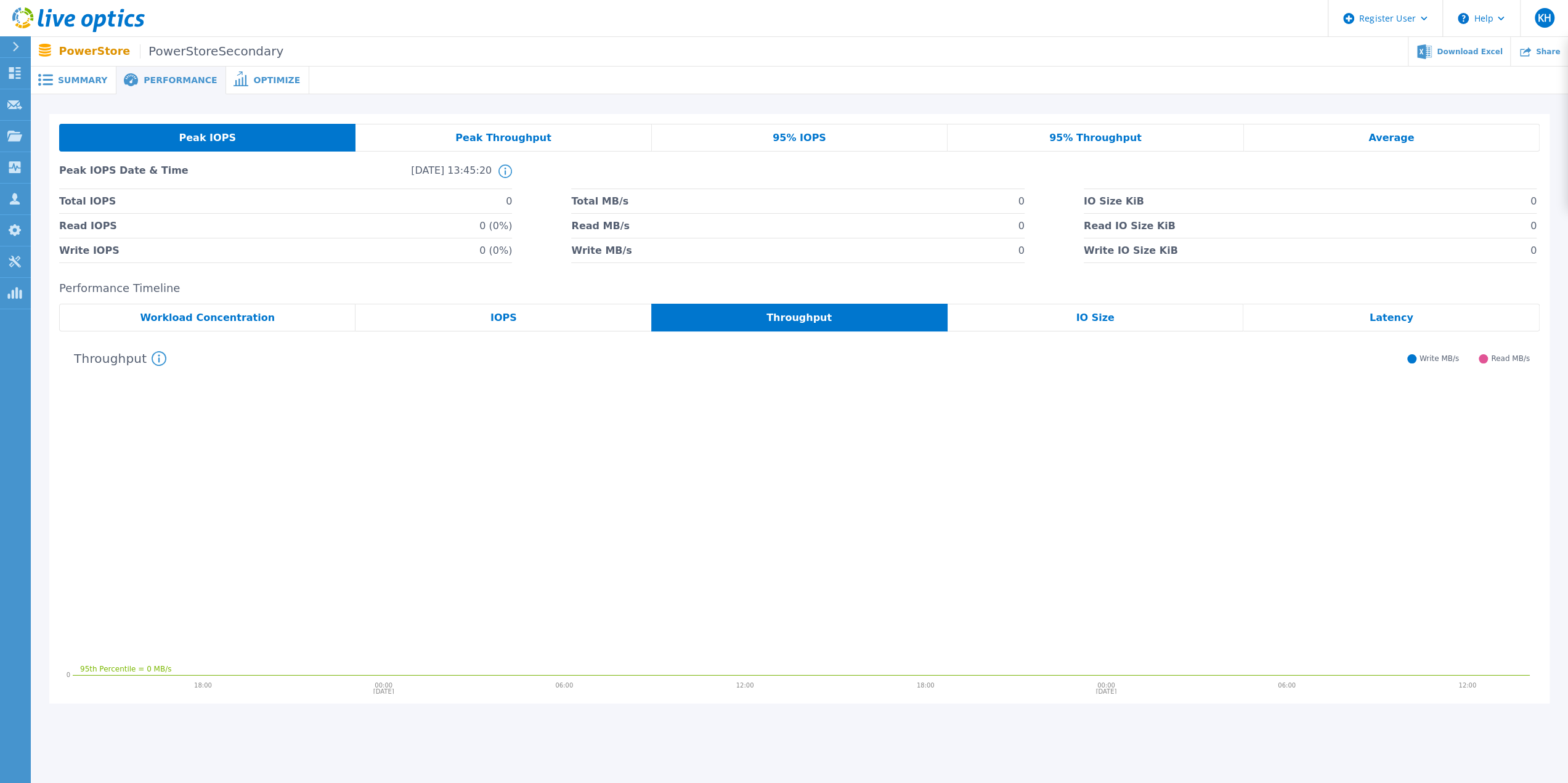
click at [585, 322] on div "IOPS" at bounding box center [503, 318] width 296 height 28
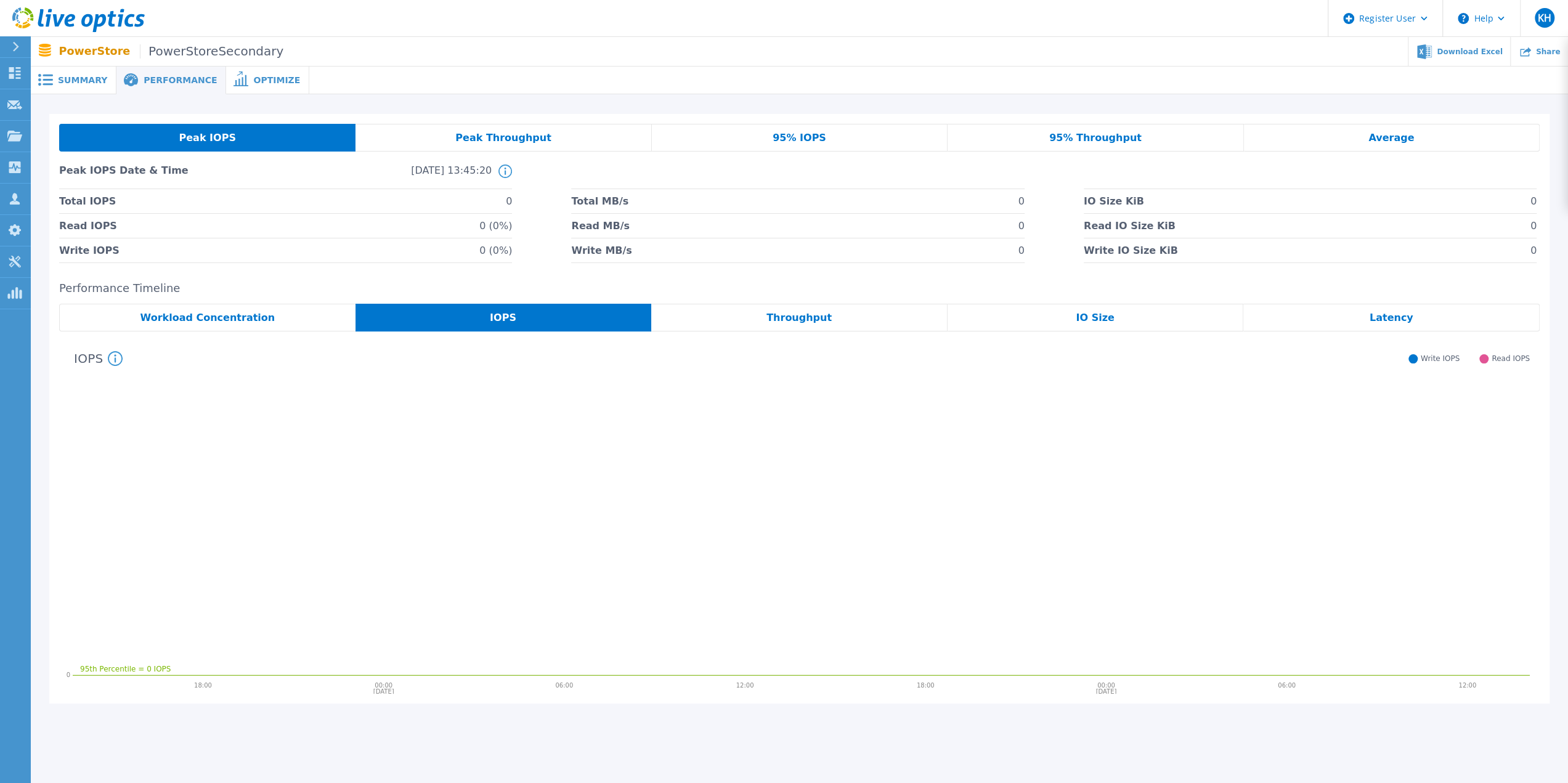
click at [260, 322] on div "Workload Concentration" at bounding box center [207, 318] width 296 height 28
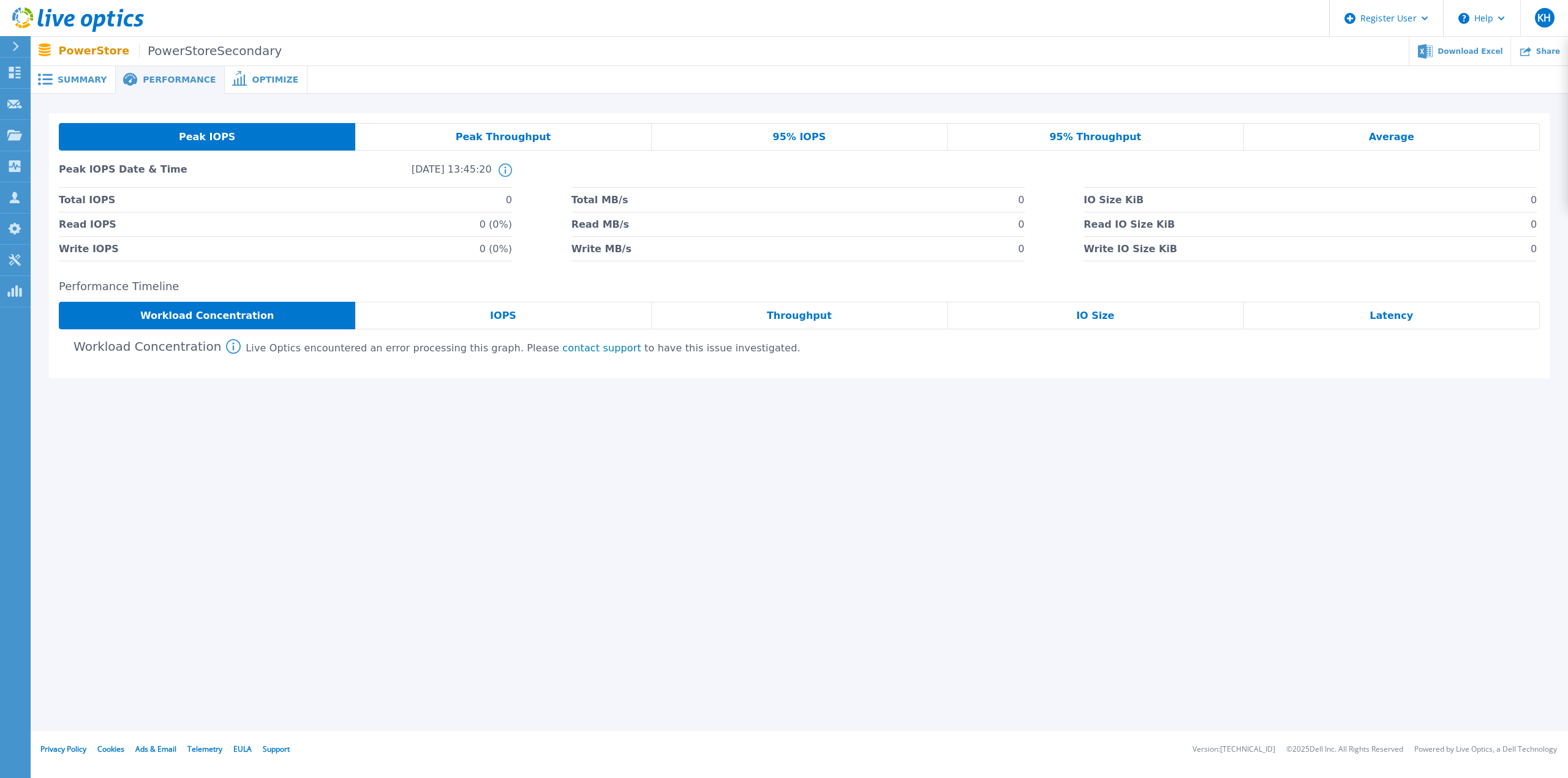
click at [482, 134] on span "Peak Throughput" at bounding box center [503, 137] width 96 height 10
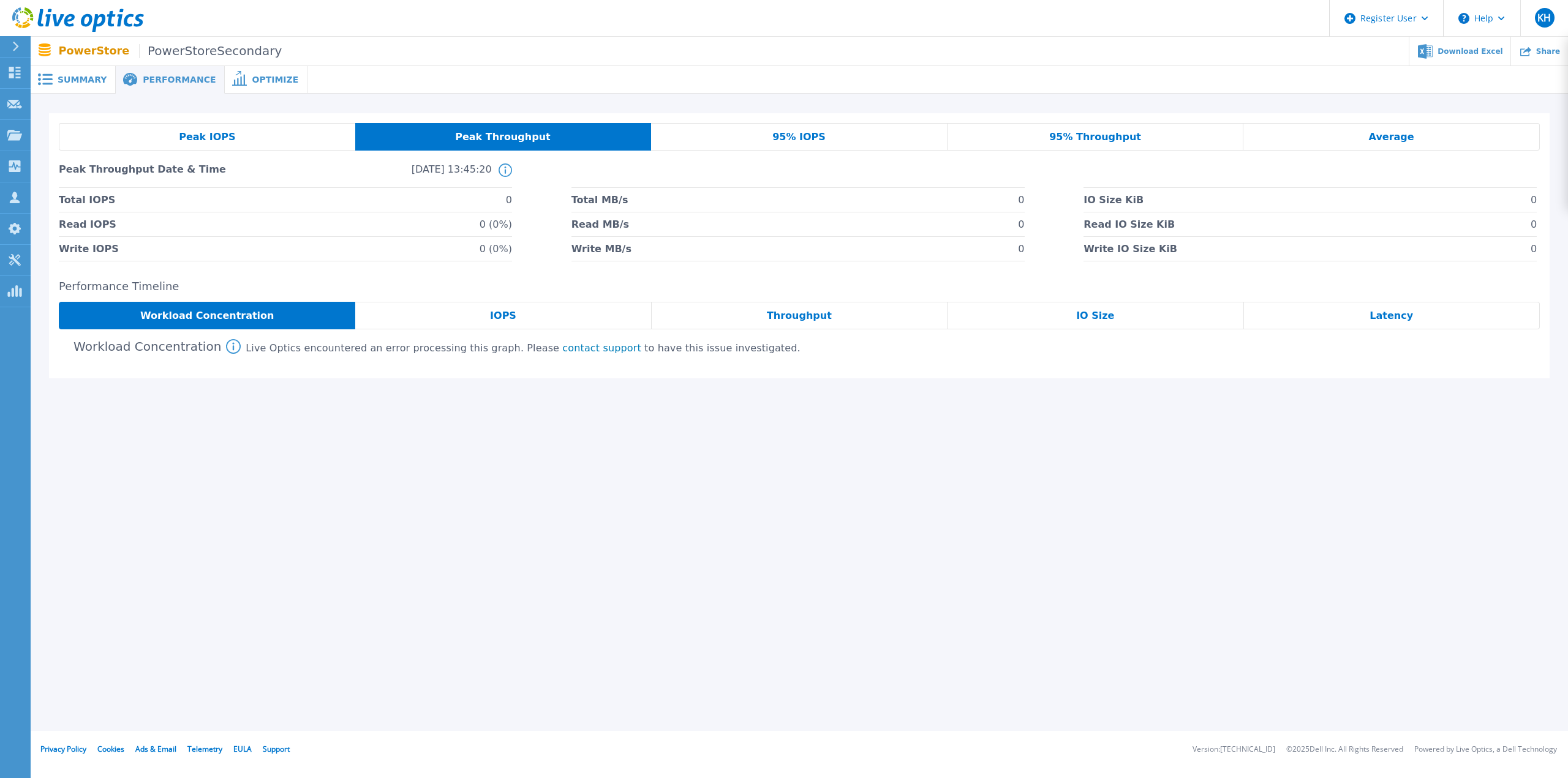
click at [273, 134] on div "Peak IOPS" at bounding box center [207, 137] width 296 height 27
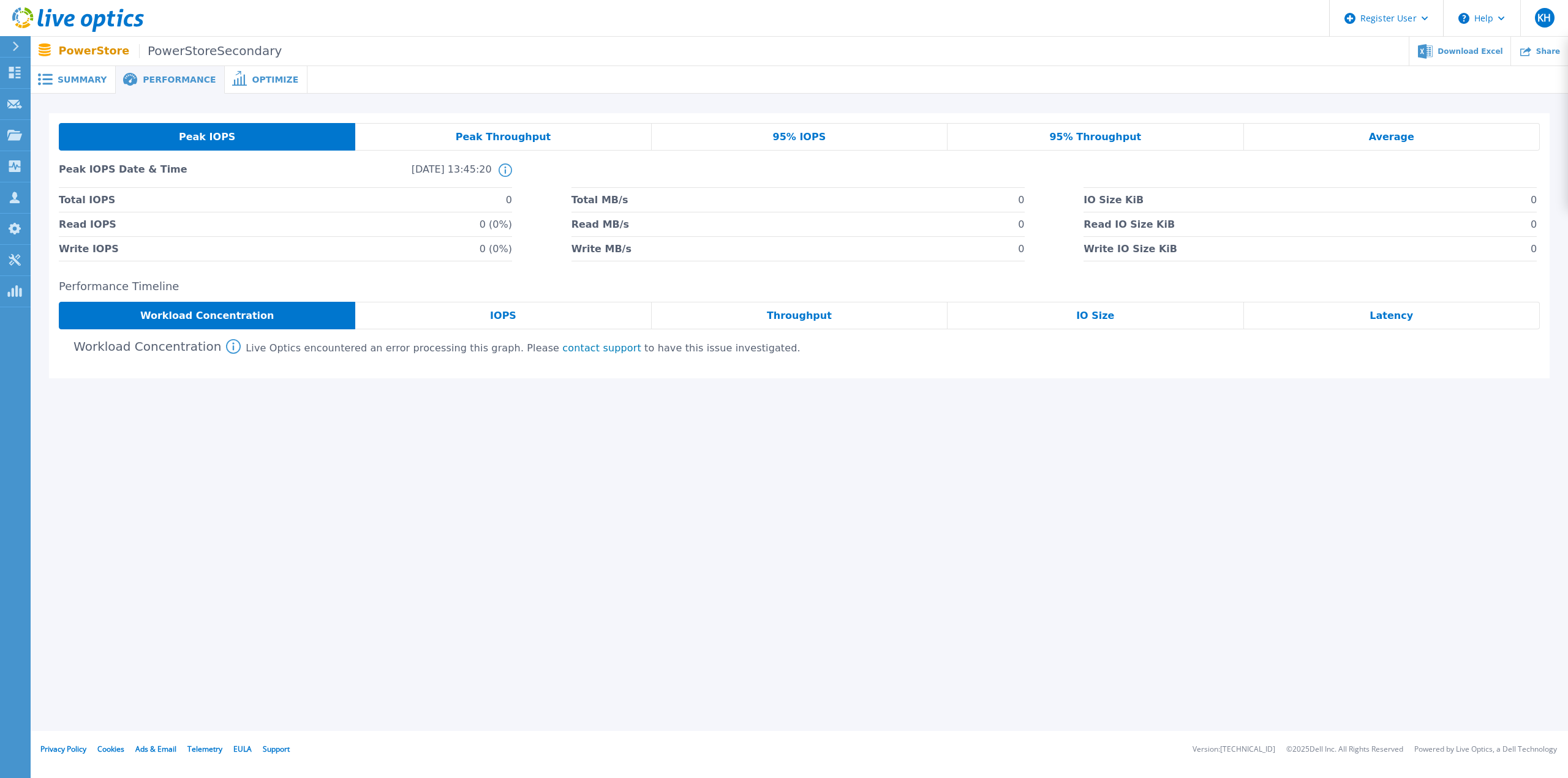
click at [251, 75] on span "Optimize" at bounding box center [274, 79] width 46 height 8
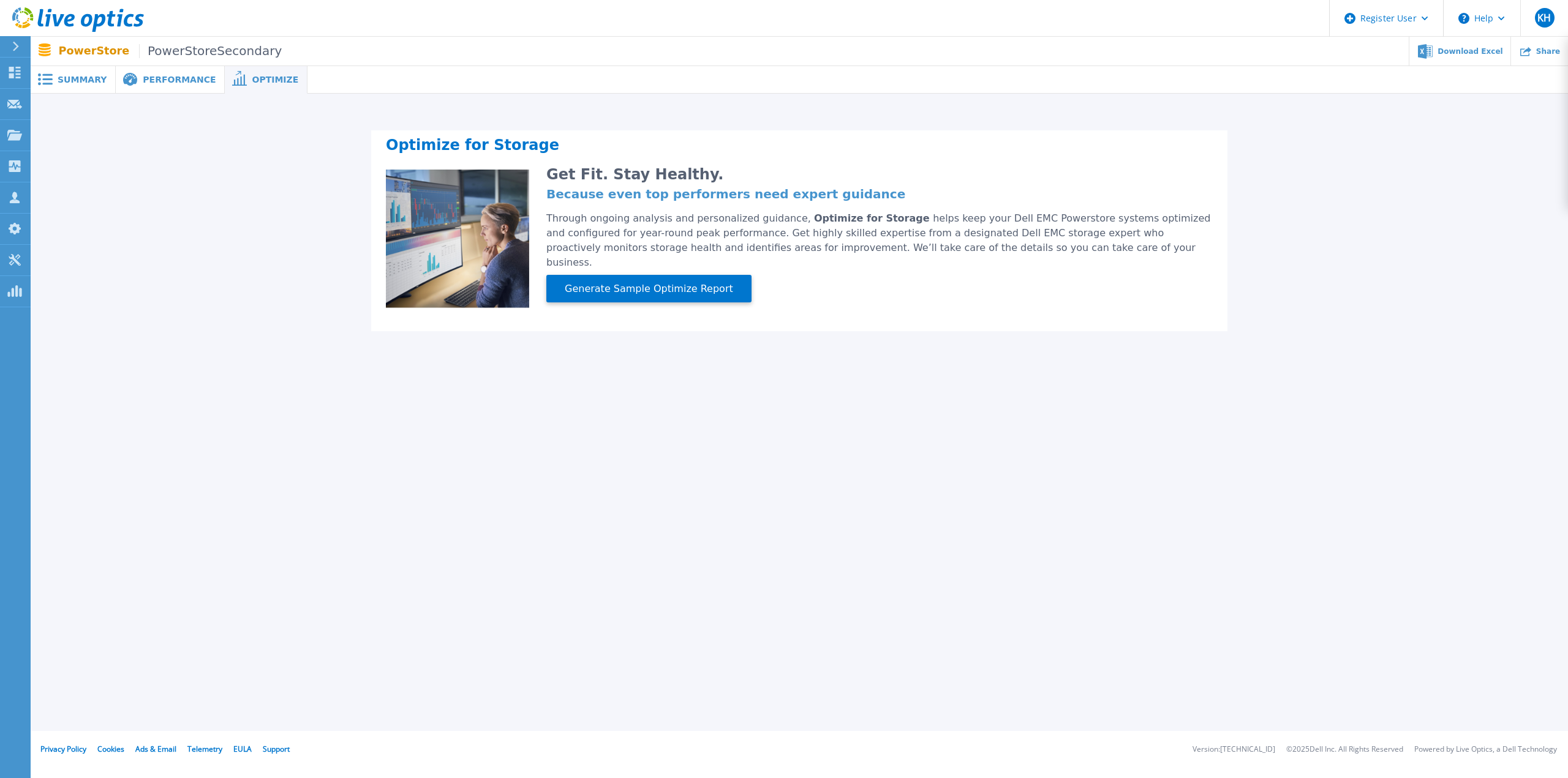
click at [134, 75] on span at bounding box center [128, 80] width 27 height 14
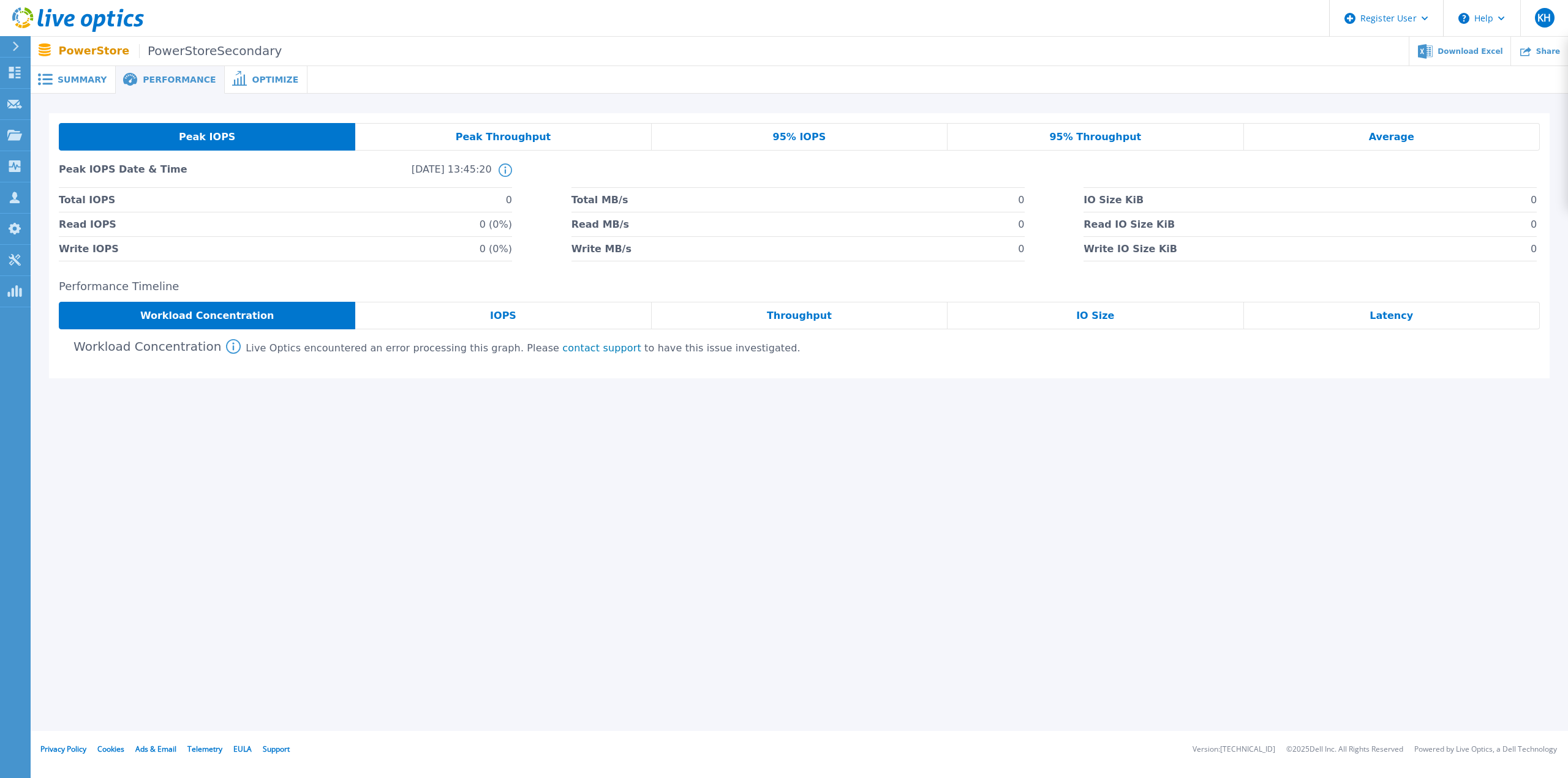
click at [38, 66] on div "Summary" at bounding box center [73, 80] width 85 height 27
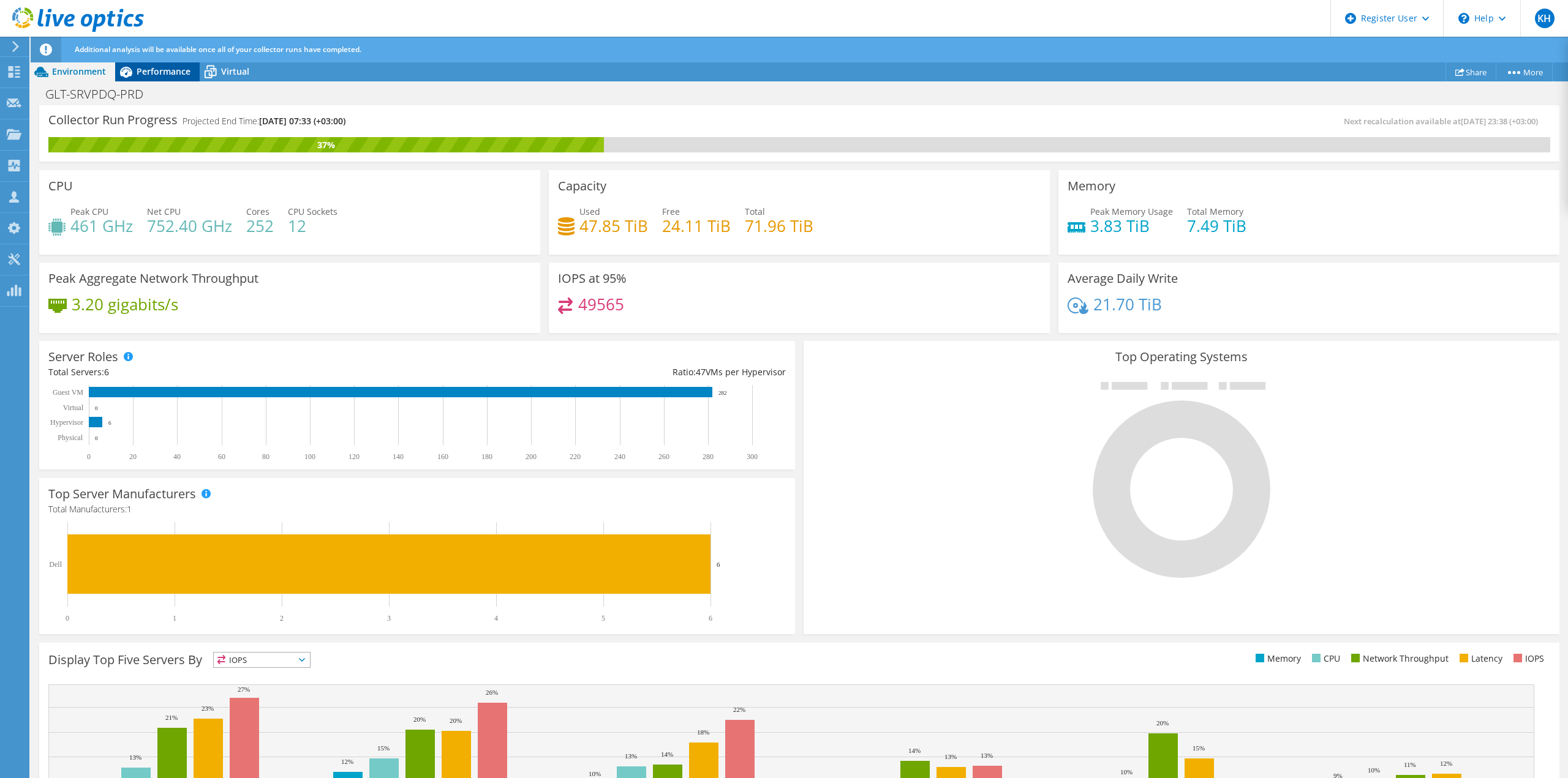
click at [160, 71] on span "Performance" at bounding box center [163, 71] width 54 height 11
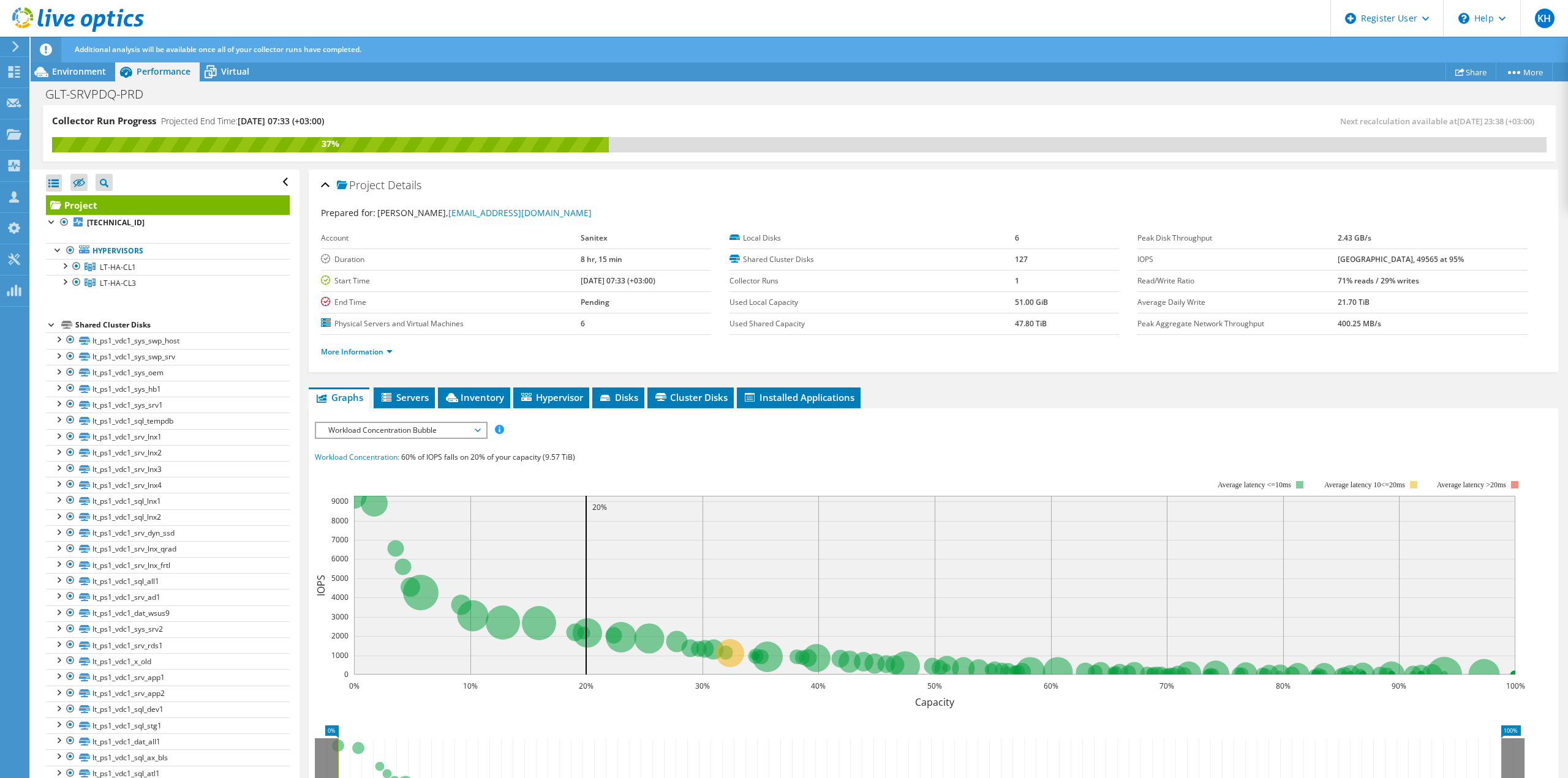
click at [623, 451] on div "Workload Concentration: 60% of IOPS falls on 20% of your capacity (9.57 TiB)" at bounding box center [933, 458] width 1237 height 14
click at [394, 351] on li "More Information" at bounding box center [361, 352] width 79 height 14
click at [385, 350] on link "More Information" at bounding box center [357, 352] width 71 height 11
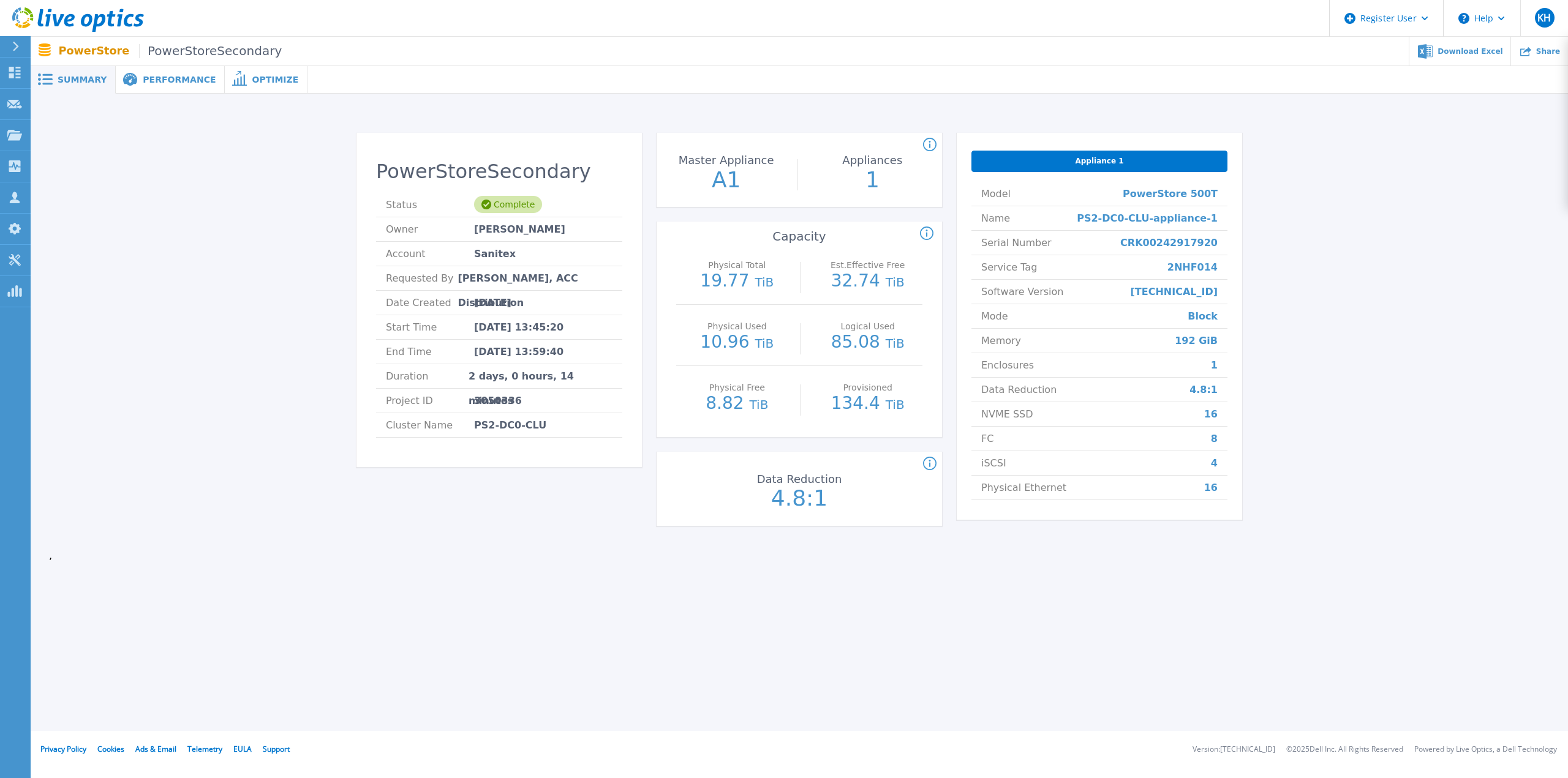
click at [176, 80] on span "Performance" at bounding box center [179, 79] width 73 height 8
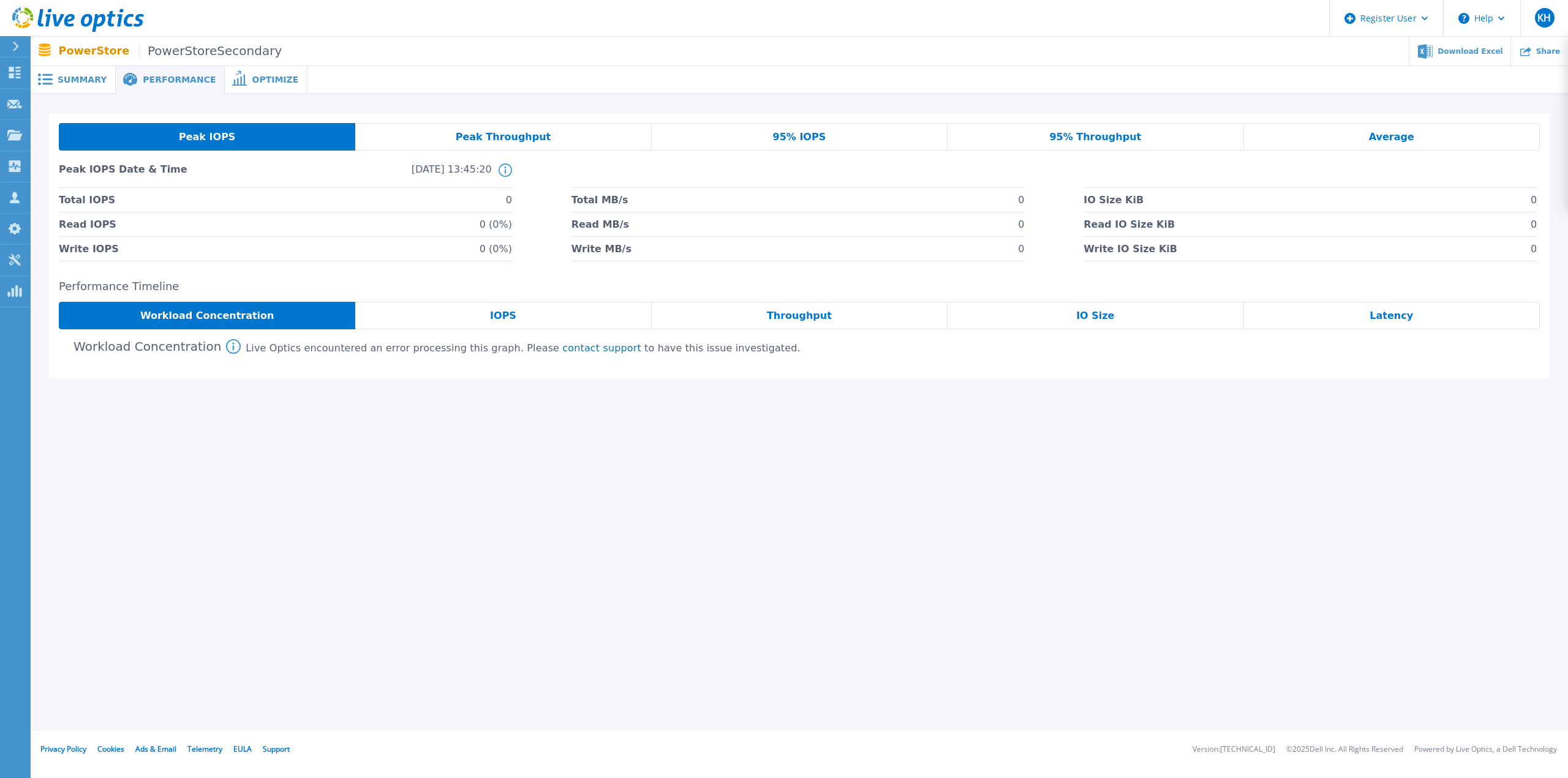
click at [488, 354] on div "Live Optics encountered an error processing this graph. Please contact support …" at bounding box center [522, 348] width 554 height 11
click at [242, 90] on div "Optimize" at bounding box center [266, 80] width 83 height 27
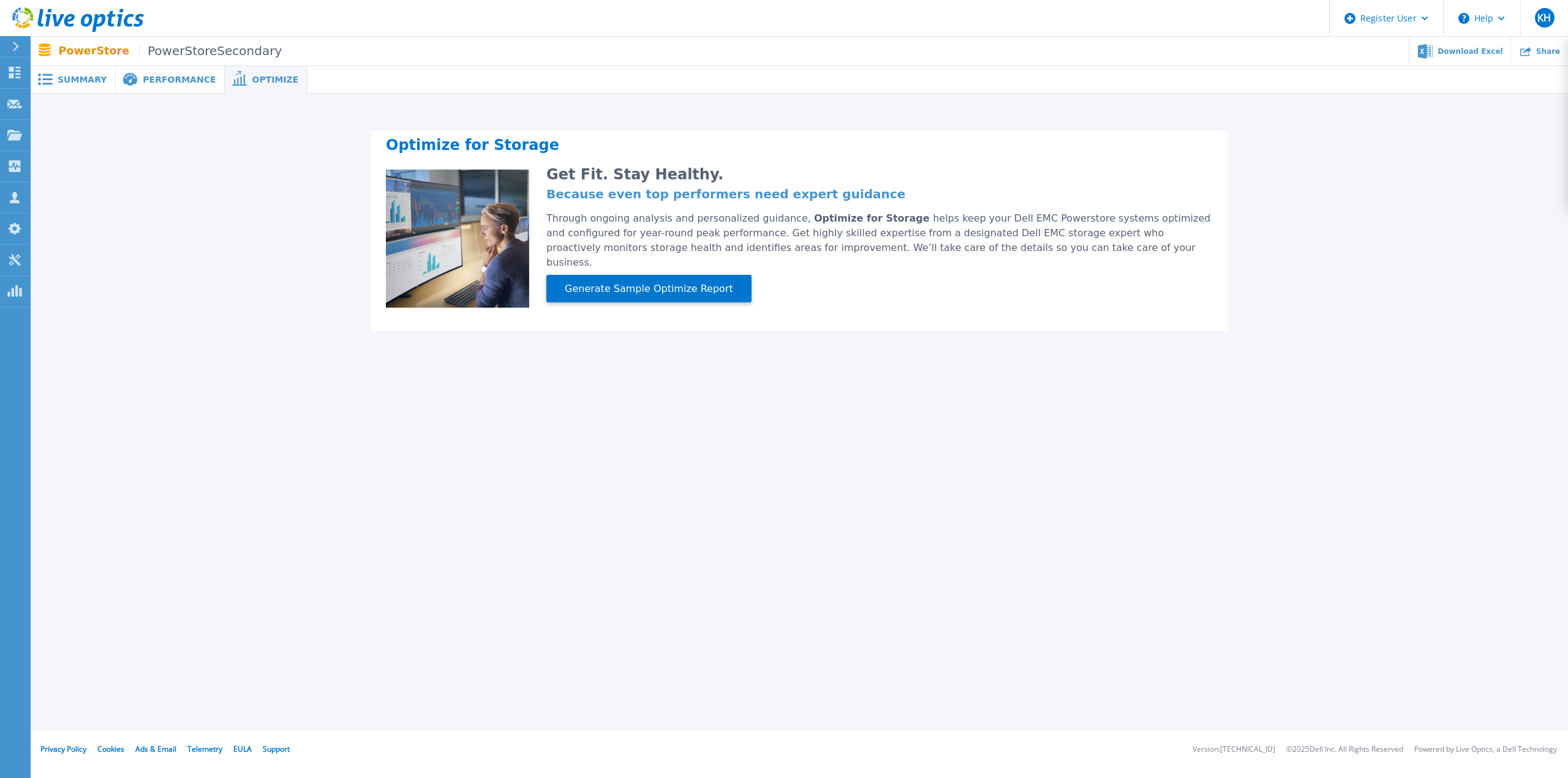
click at [162, 73] on div "Performance" at bounding box center [170, 80] width 109 height 27
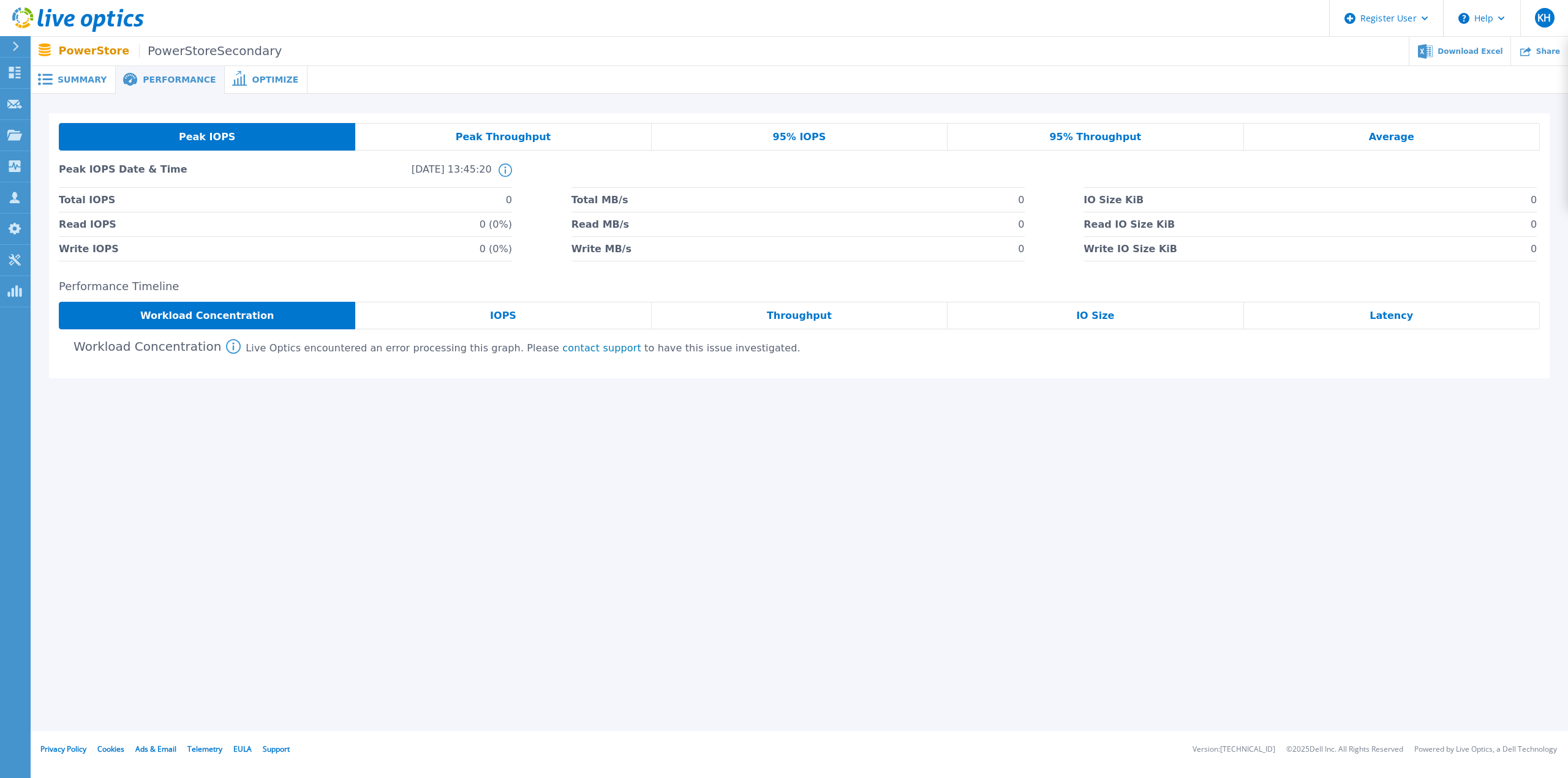
click at [459, 314] on div "IOPS" at bounding box center [503, 316] width 296 height 27
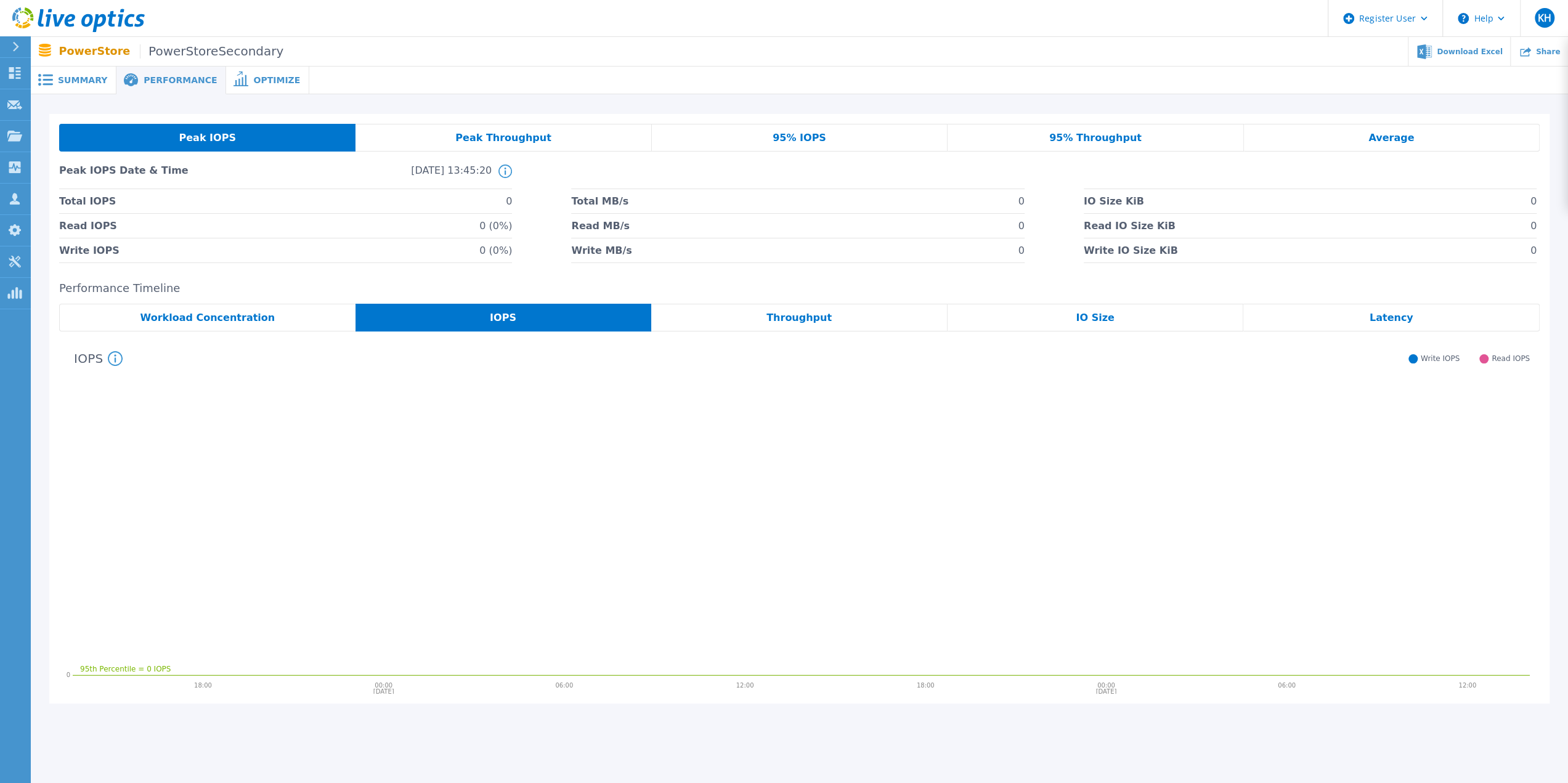
click at [229, 314] on span "Workload Concentration" at bounding box center [208, 318] width 135 height 10
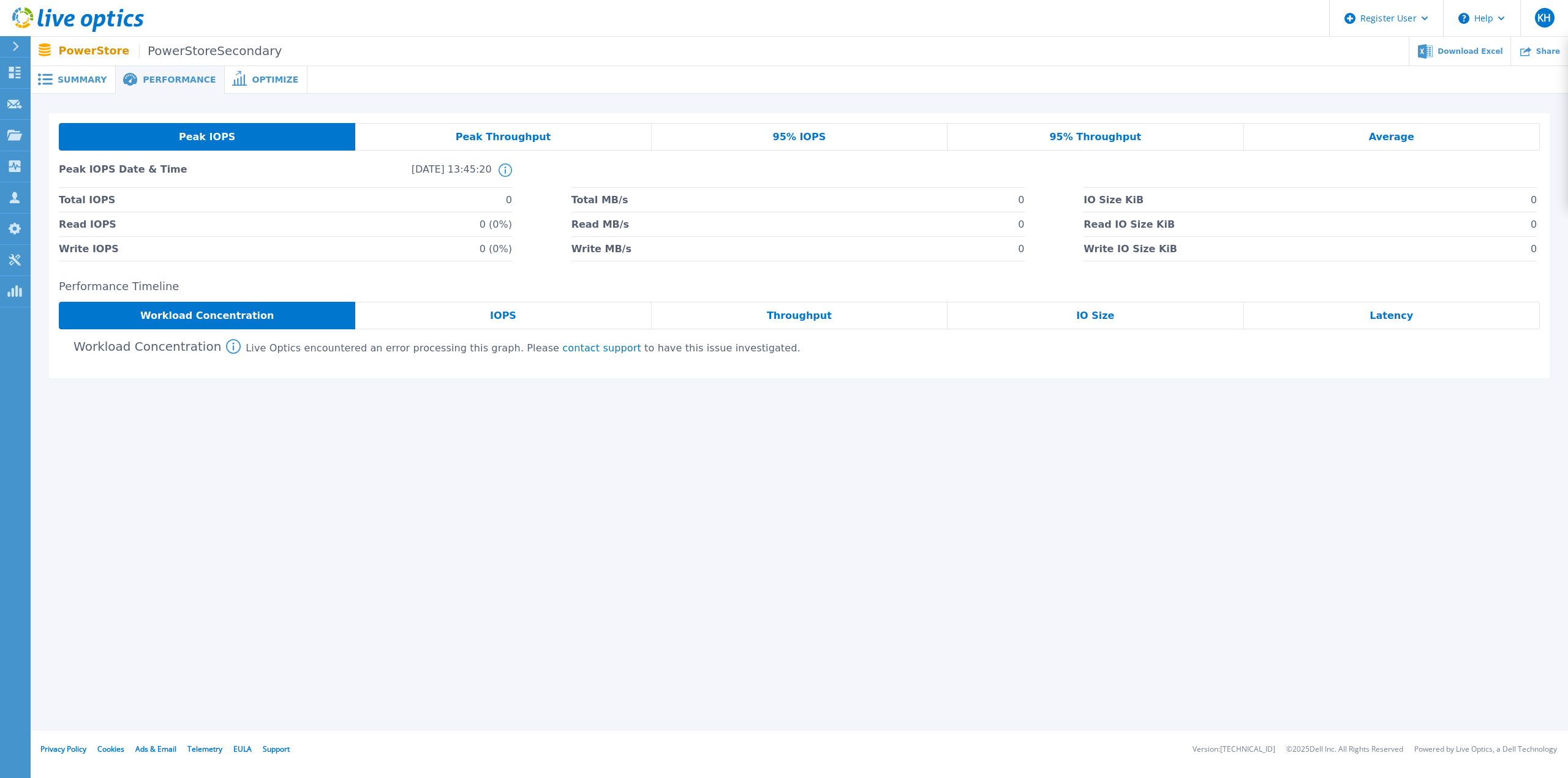
click at [80, 82] on span "Summary" at bounding box center [82, 79] width 49 height 8
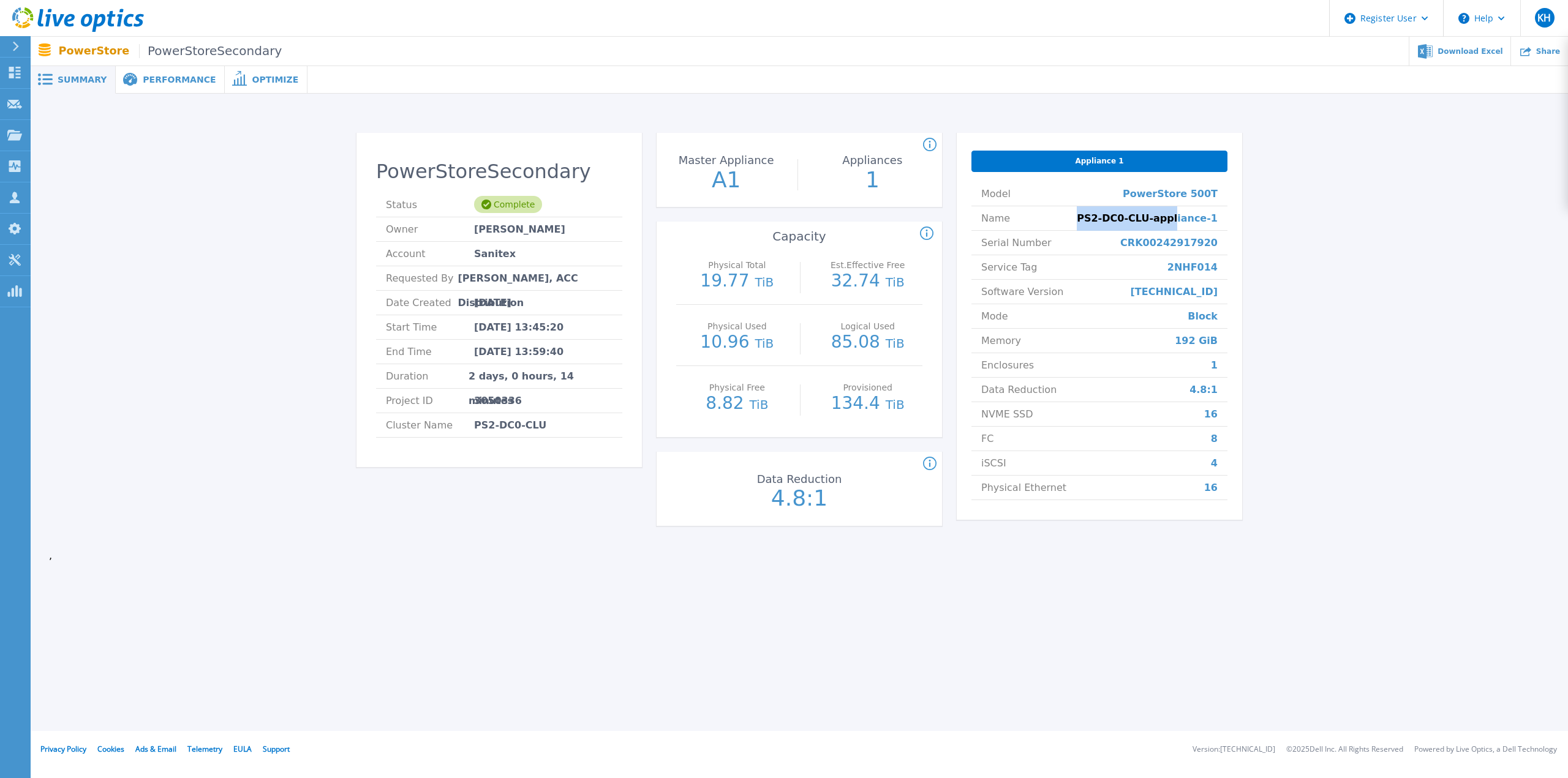
drag, startPoint x: 1099, startPoint y: 223, endPoint x: 1188, endPoint y: 217, distance: 89.2
click at [1187, 217] on li "Name PS2-DC0-CLU-appliance-1" at bounding box center [1099, 219] width 256 height 24
click at [1101, 225] on li "Name PS2-DC0-CLU-appliance-1" at bounding box center [1099, 219] width 256 height 24
drag, startPoint x: 376, startPoint y: 167, endPoint x: 557, endPoint y: 173, distance: 181.1
click at [557, 173] on h2 "PowerStoreSecondary" at bounding box center [499, 172] width 246 height 23
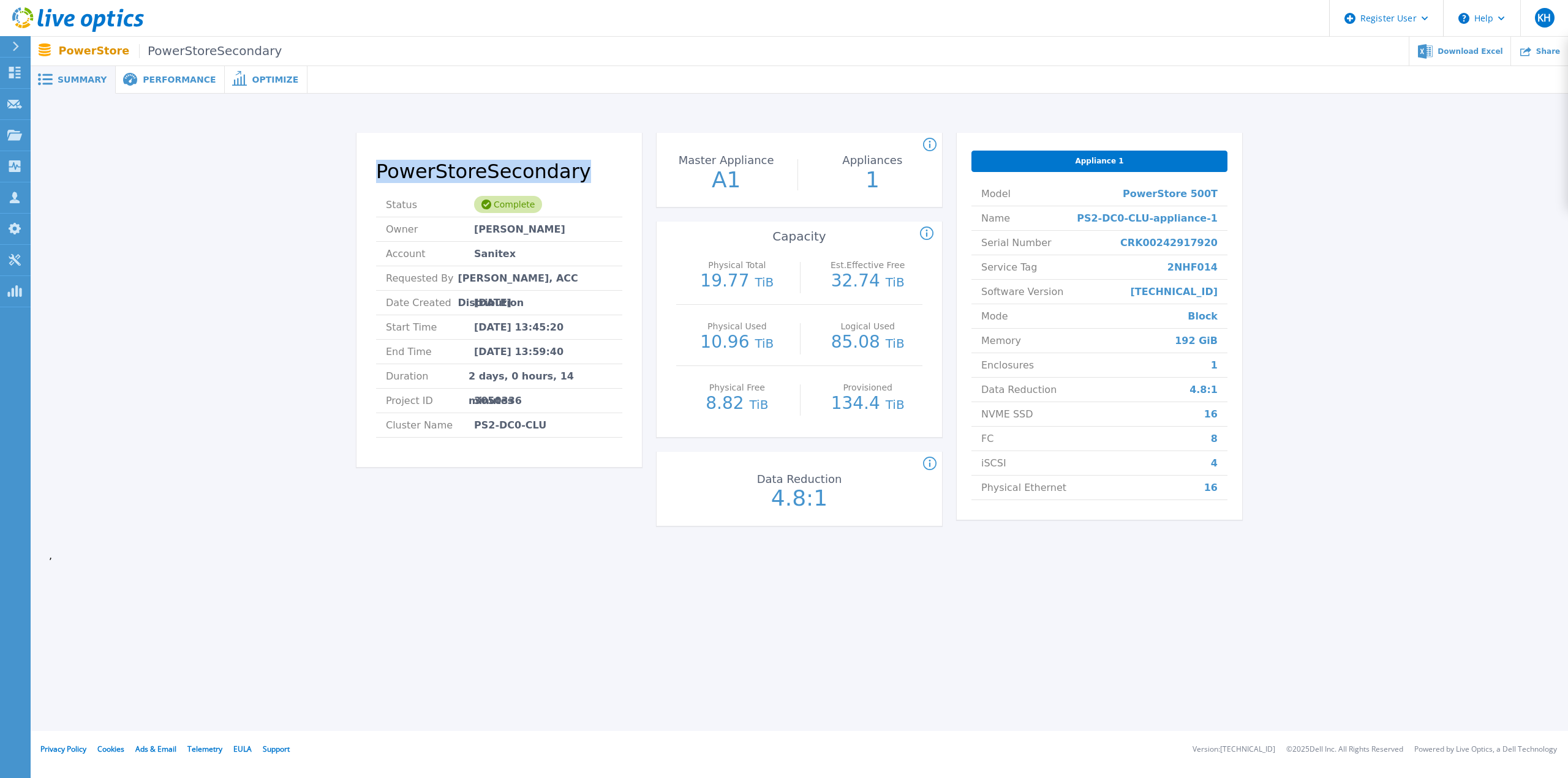
copy h2 "PowerStoreSecondary"
